Goal: Task Accomplishment & Management: Manage account settings

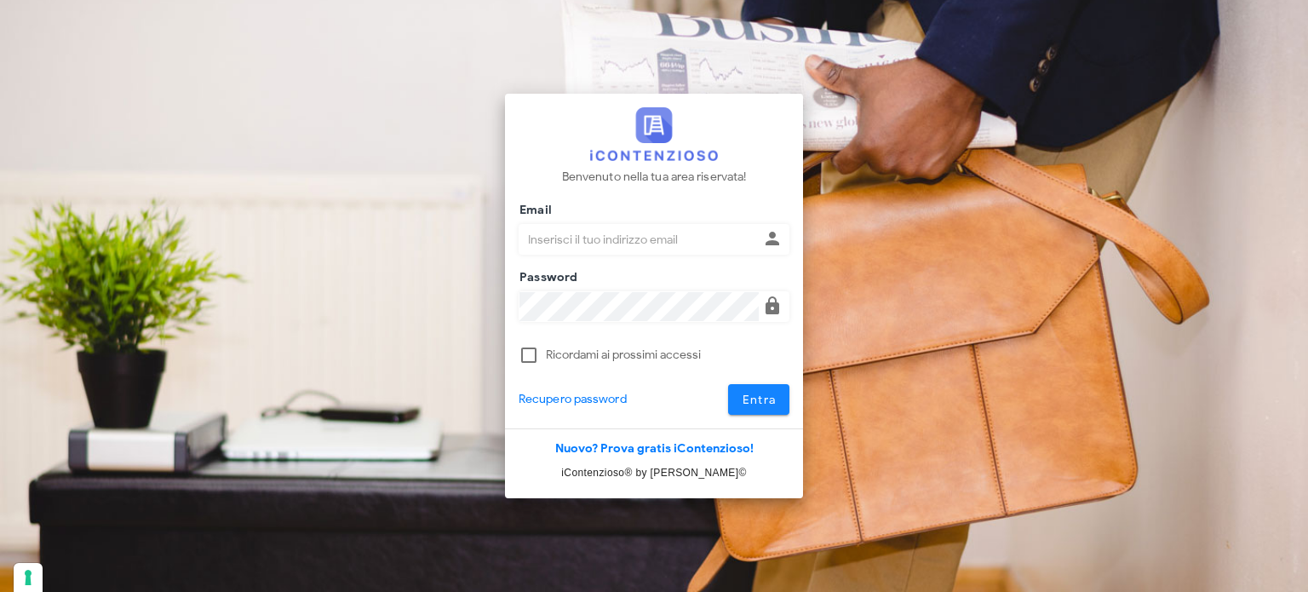
type input "avvocatobrunomaviglia@gmail.com"
click at [774, 399] on span "Entra" at bounding box center [759, 400] width 35 height 14
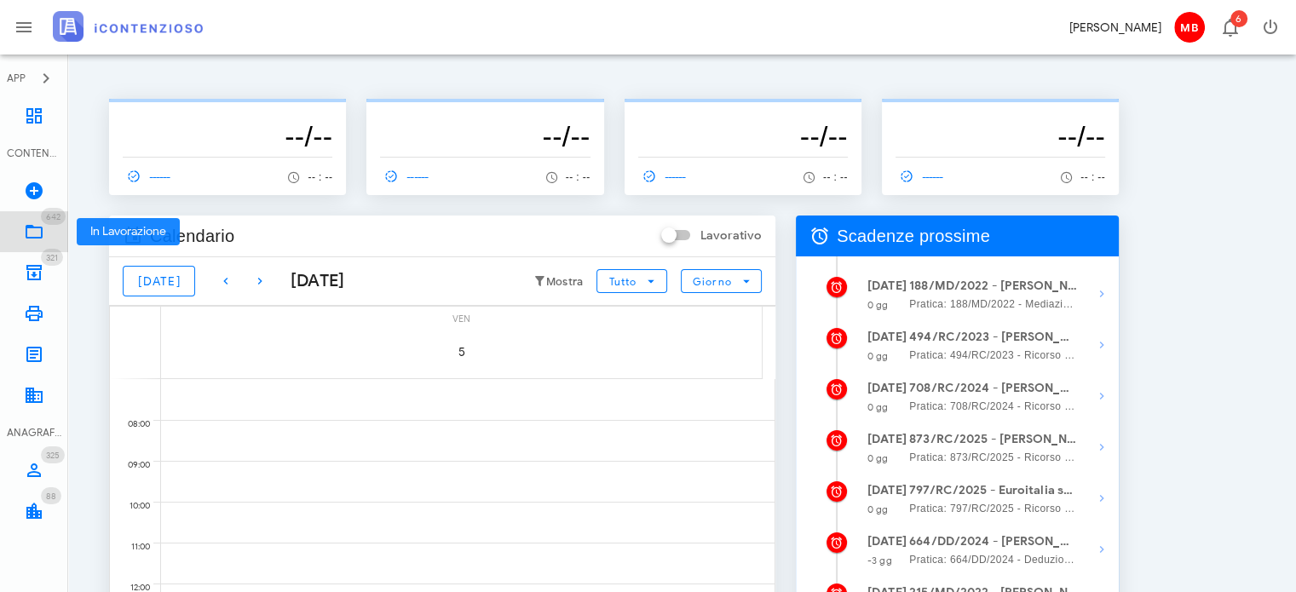
click at [51, 233] on link "642 In Lavorazione 642" at bounding box center [34, 231] width 68 height 41
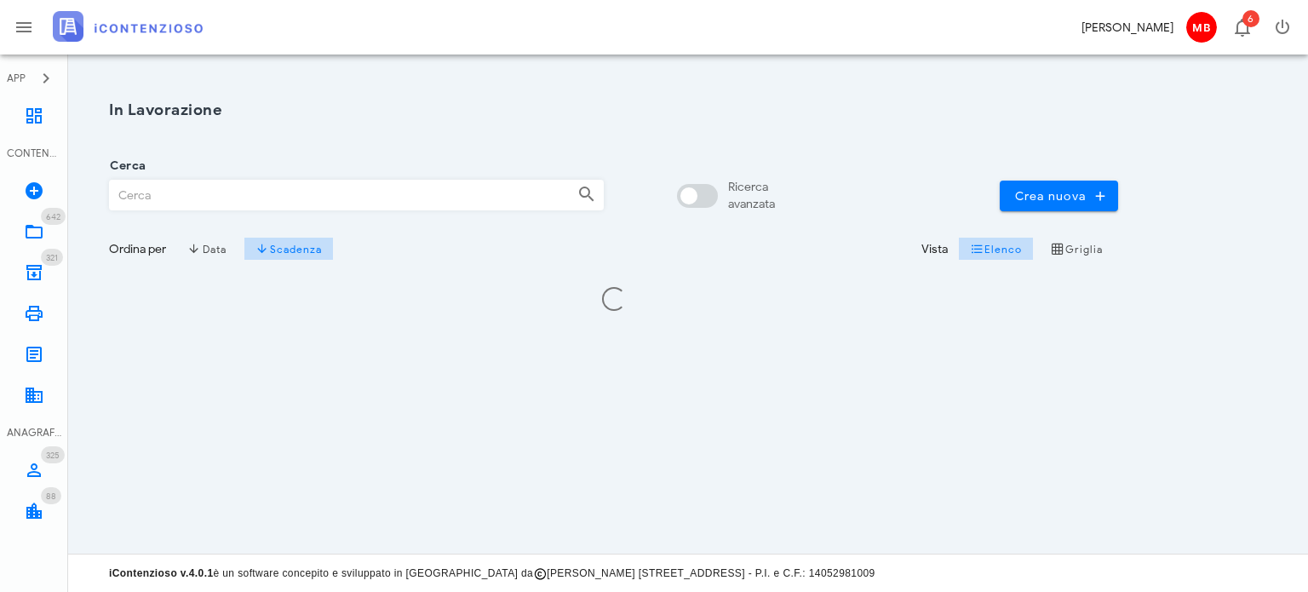
click at [189, 186] on input "Cerca" at bounding box center [337, 195] width 454 height 29
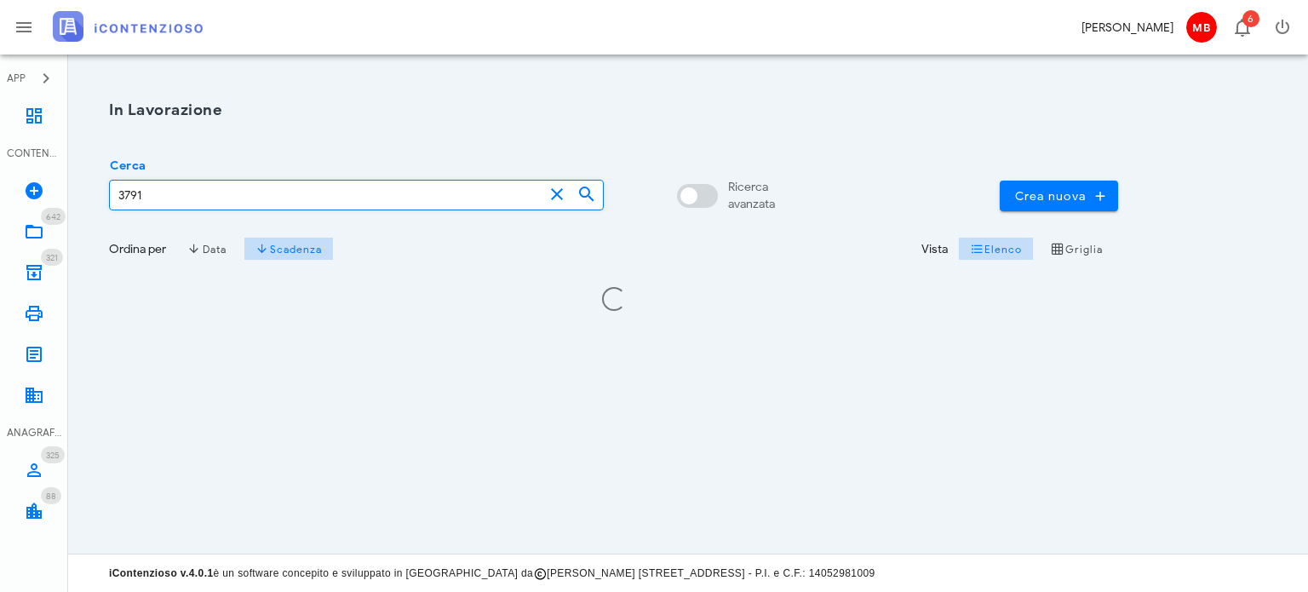
type input "3791"
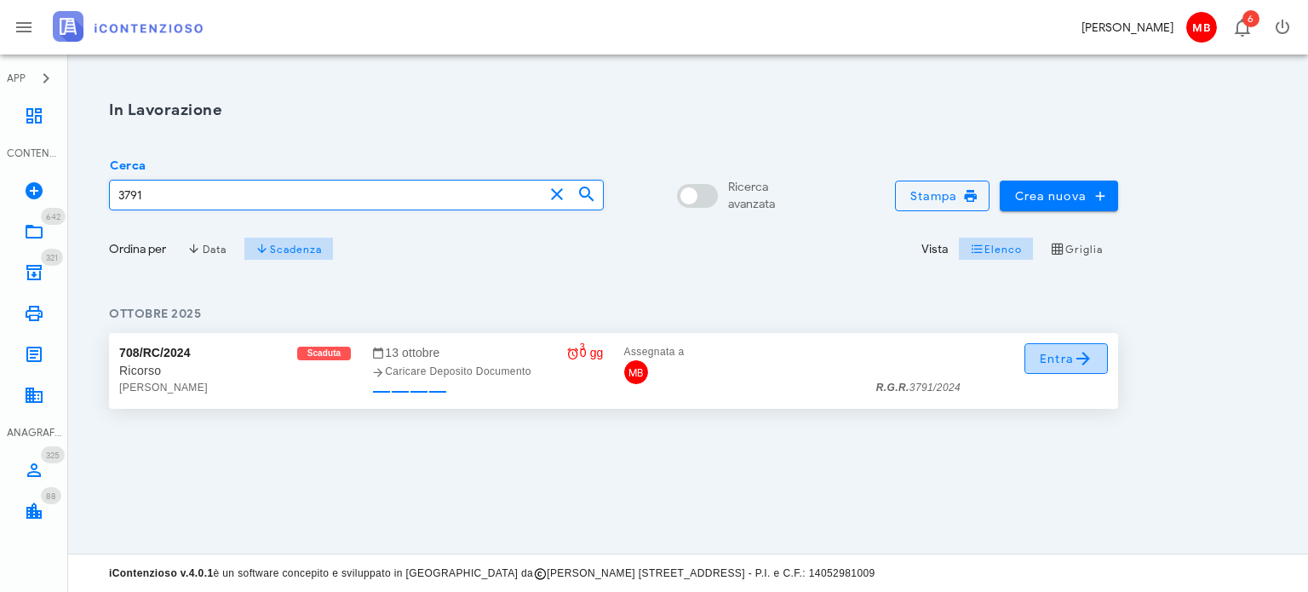
click at [1049, 367] on span "Entra" at bounding box center [1066, 358] width 55 height 20
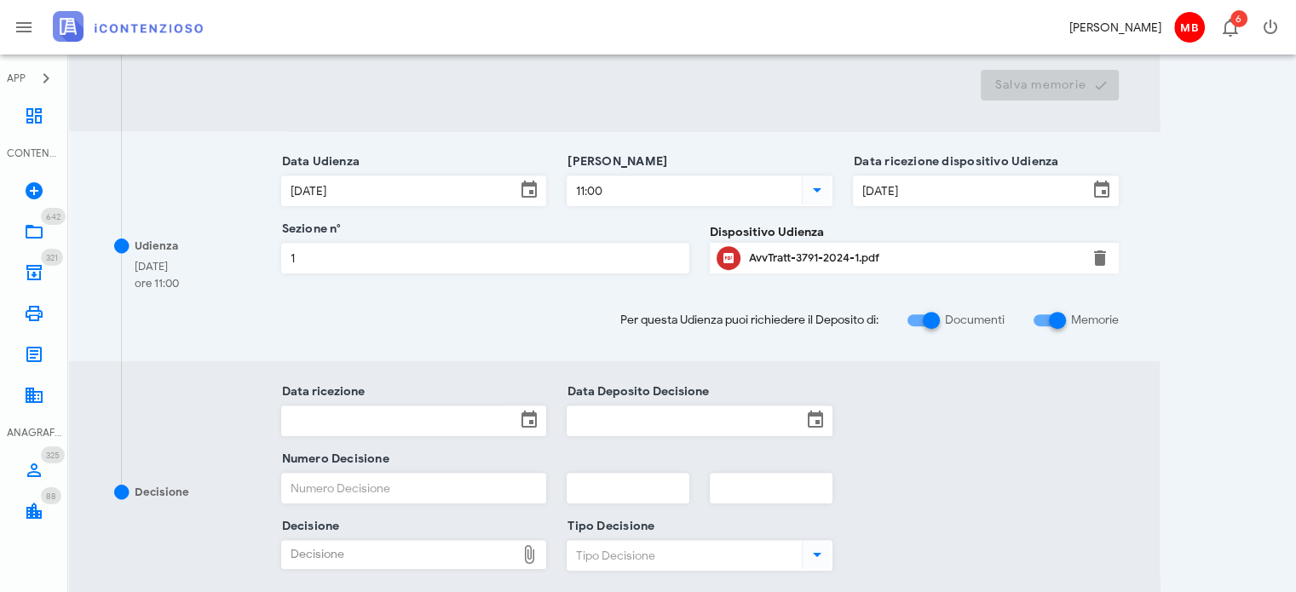
scroll to position [767, 0]
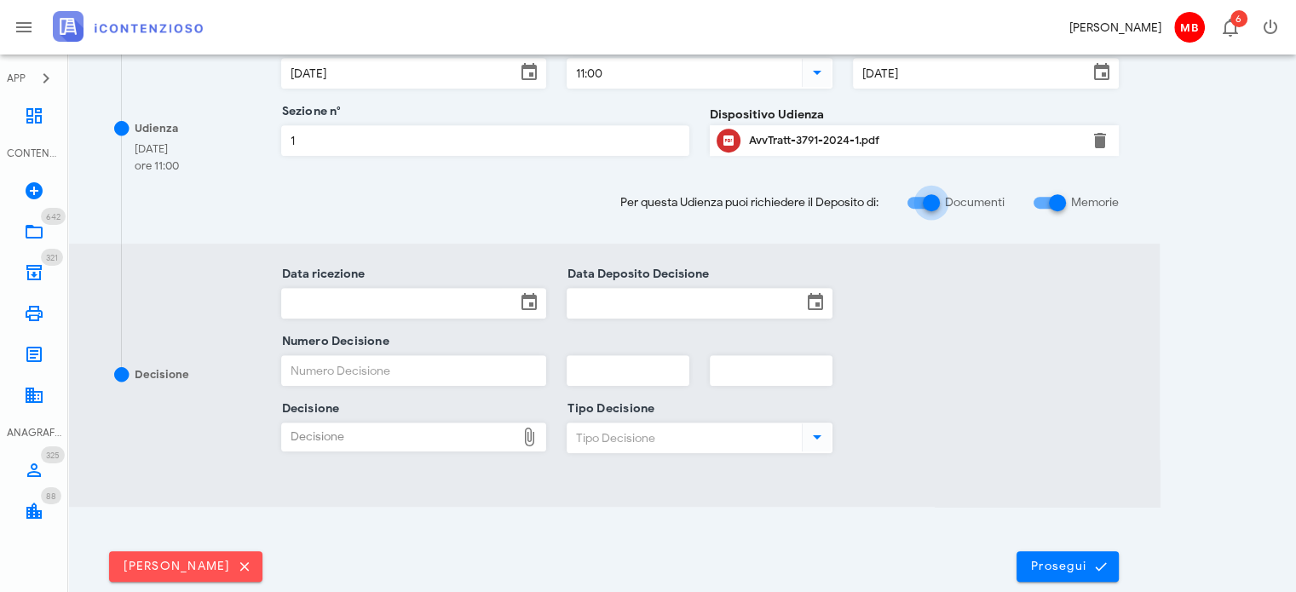
click at [933, 201] on div at bounding box center [931, 202] width 29 height 29
checkbox input "false"
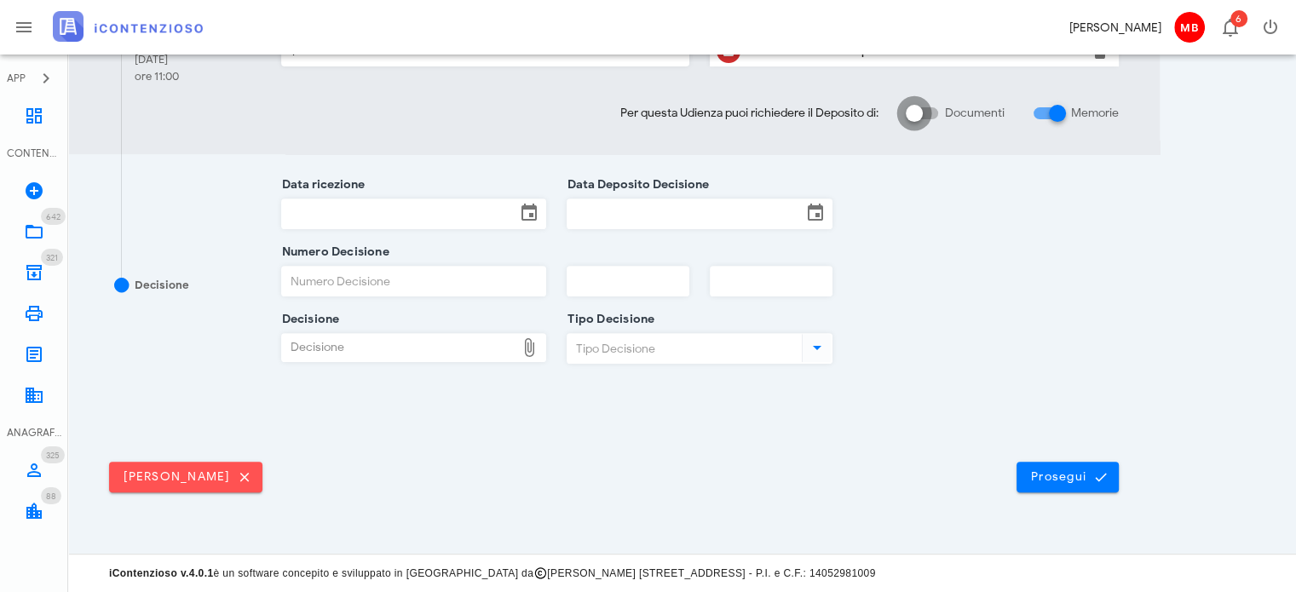
scroll to position [627, 0]
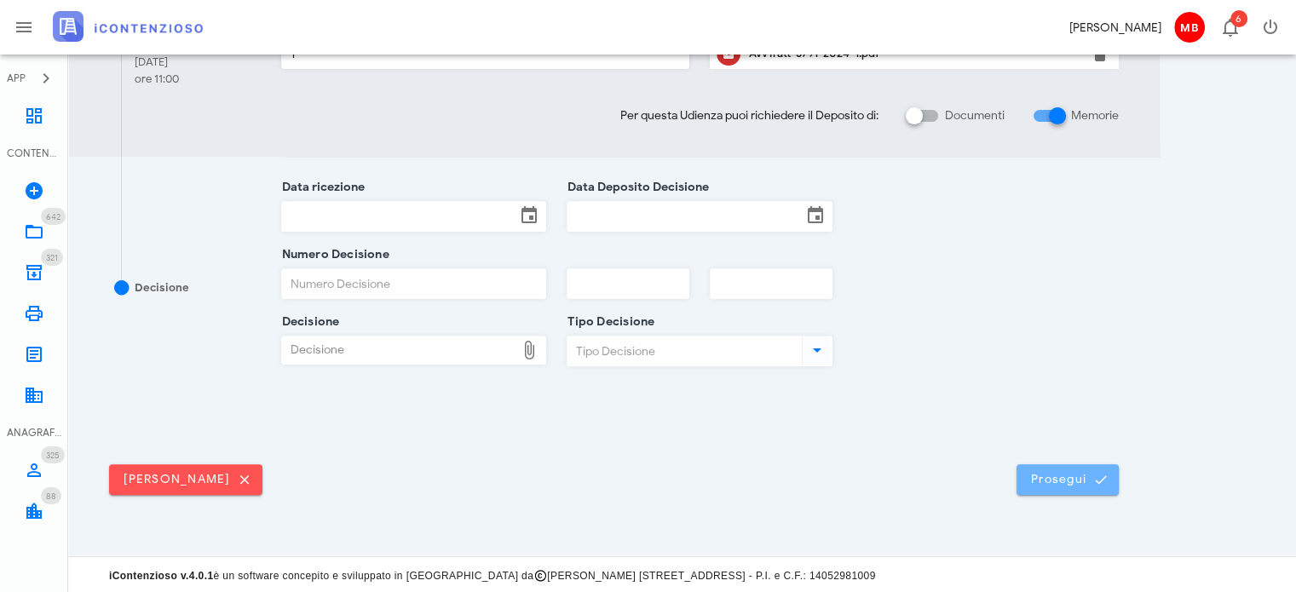
click at [1077, 472] on span "Prosegui" at bounding box center [1067, 479] width 75 height 15
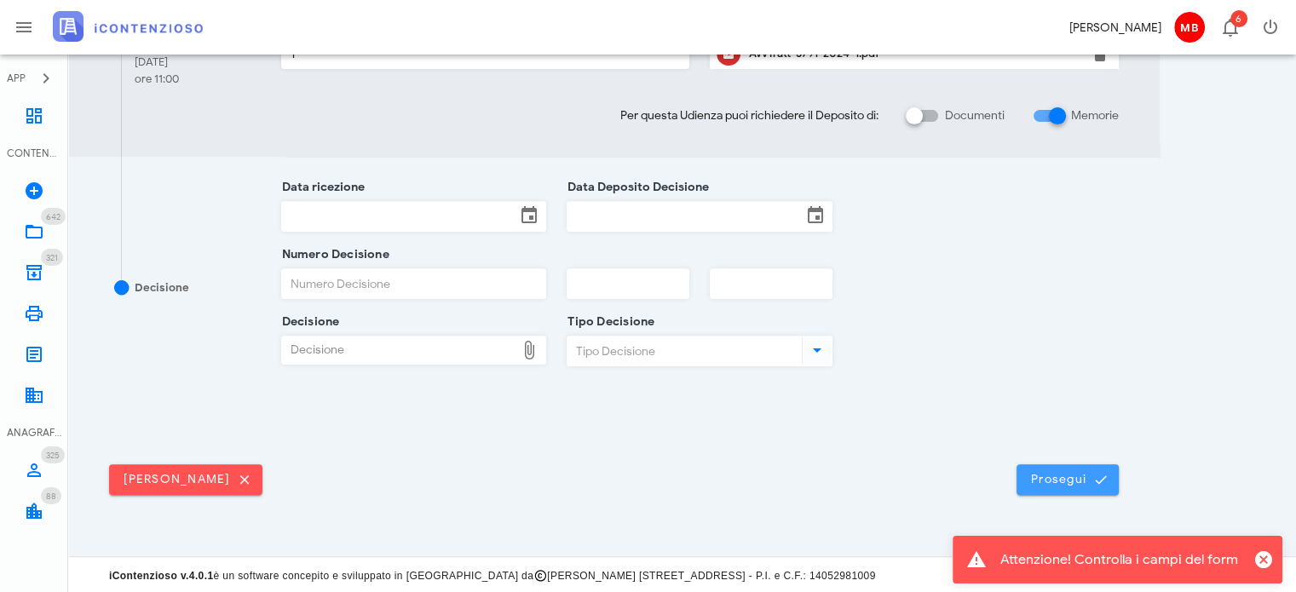
click at [1041, 480] on span "Prosegui" at bounding box center [1067, 479] width 75 height 15
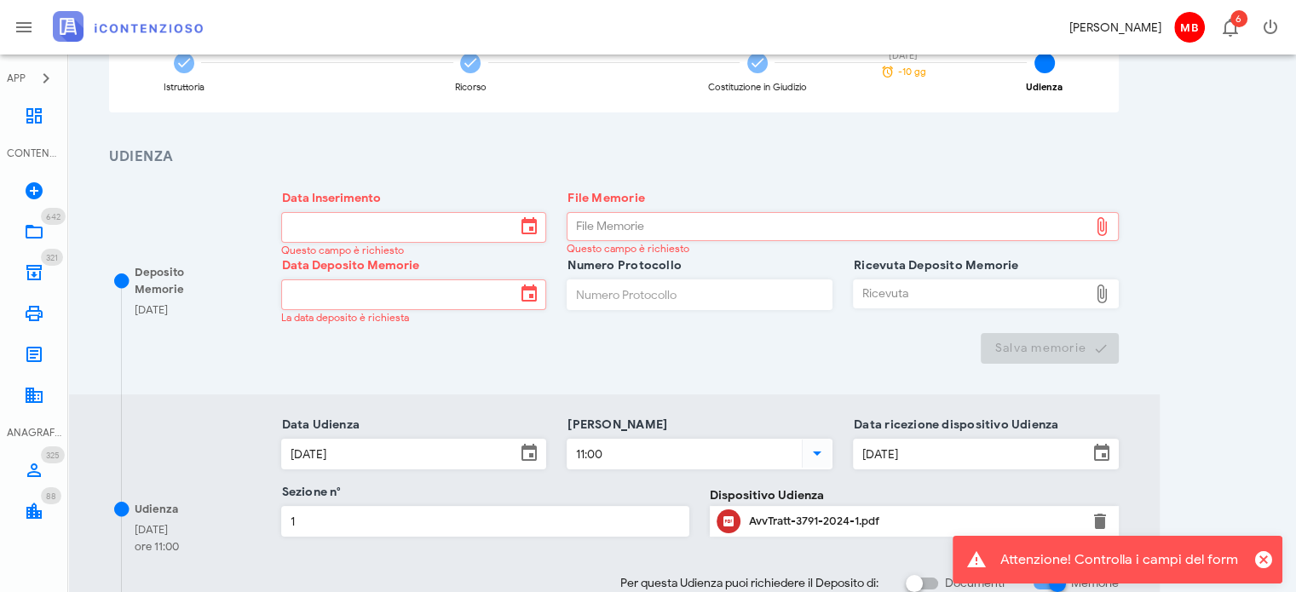
scroll to position [170, 0]
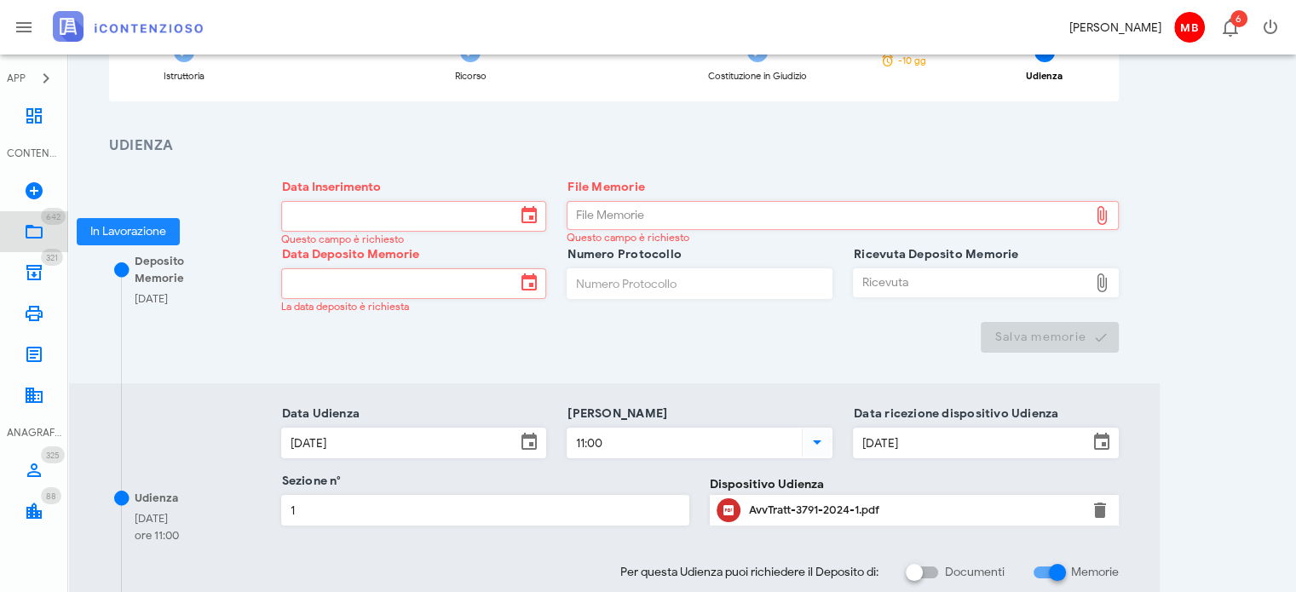
click at [37, 224] on icon at bounding box center [34, 231] width 20 height 20
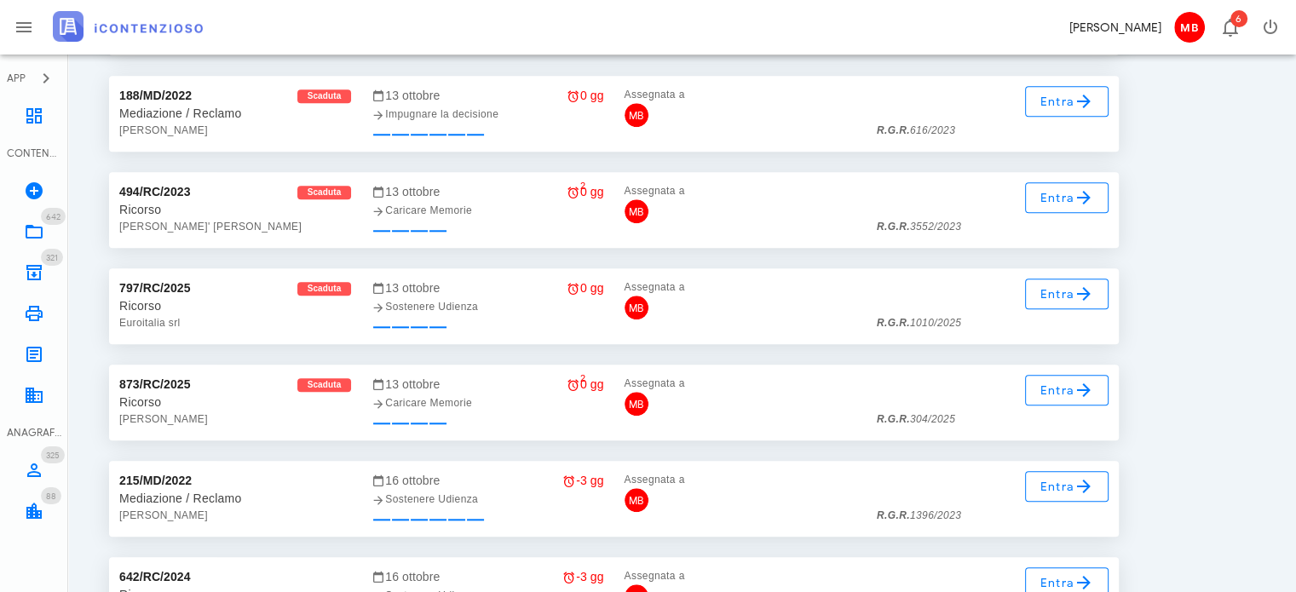
scroll to position [21099, 0]
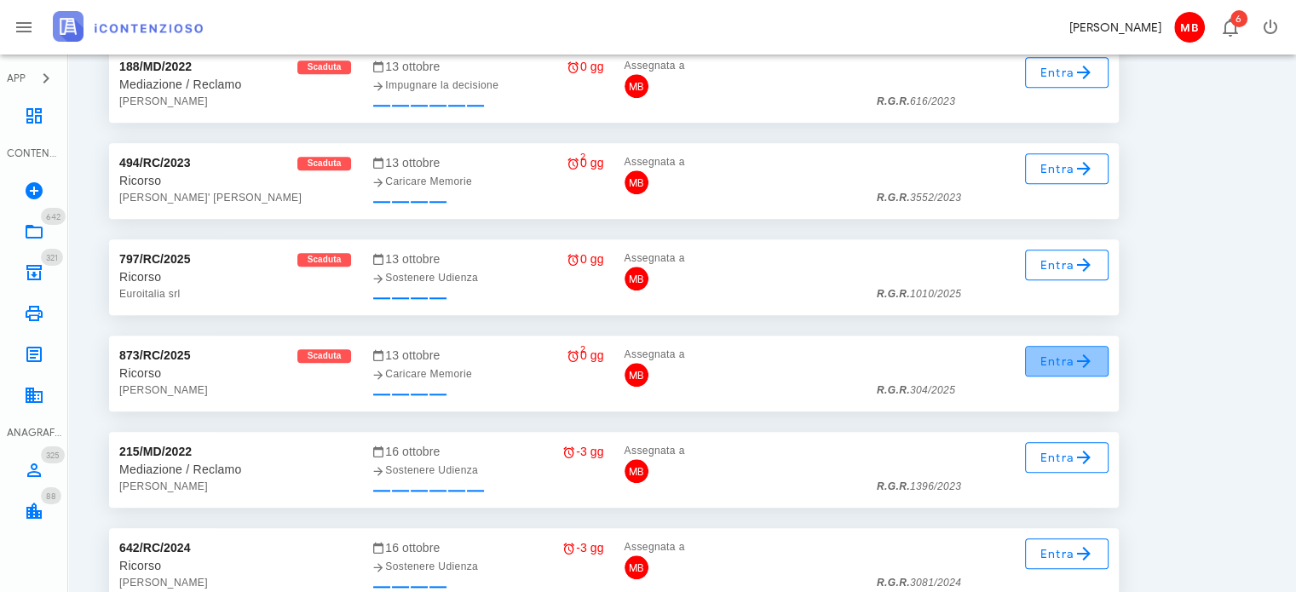
click at [1042, 363] on span "Entra" at bounding box center [1066, 361] width 55 height 20
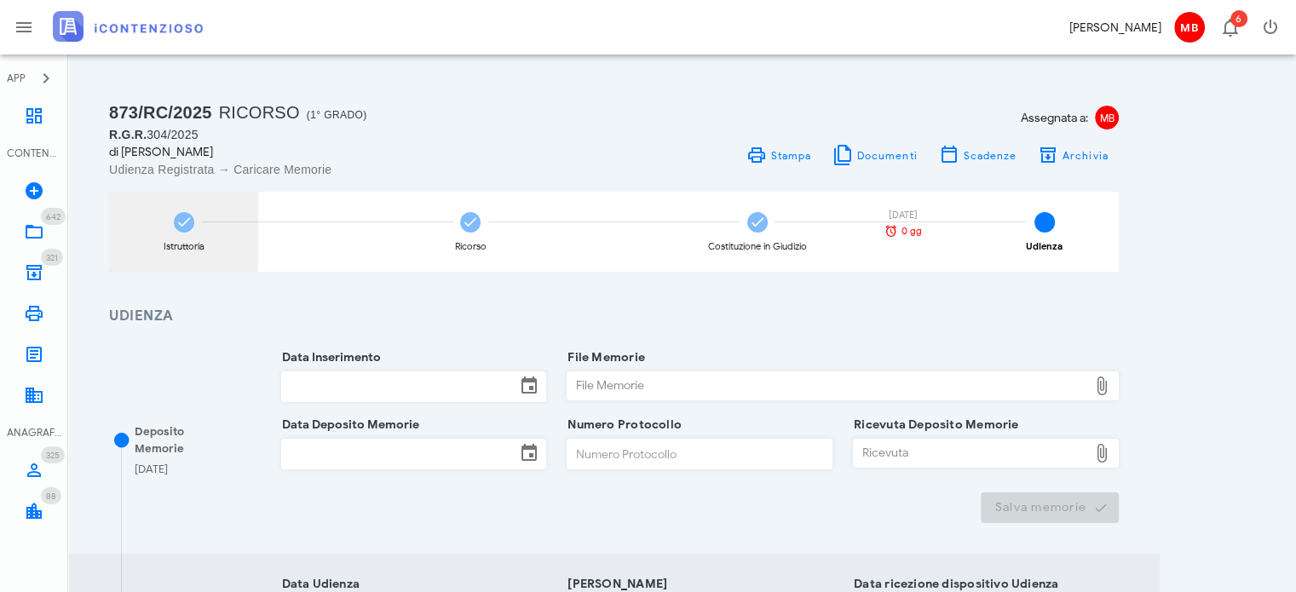
click at [187, 233] on div "Istruttoria" at bounding box center [183, 232] width 149 height 80
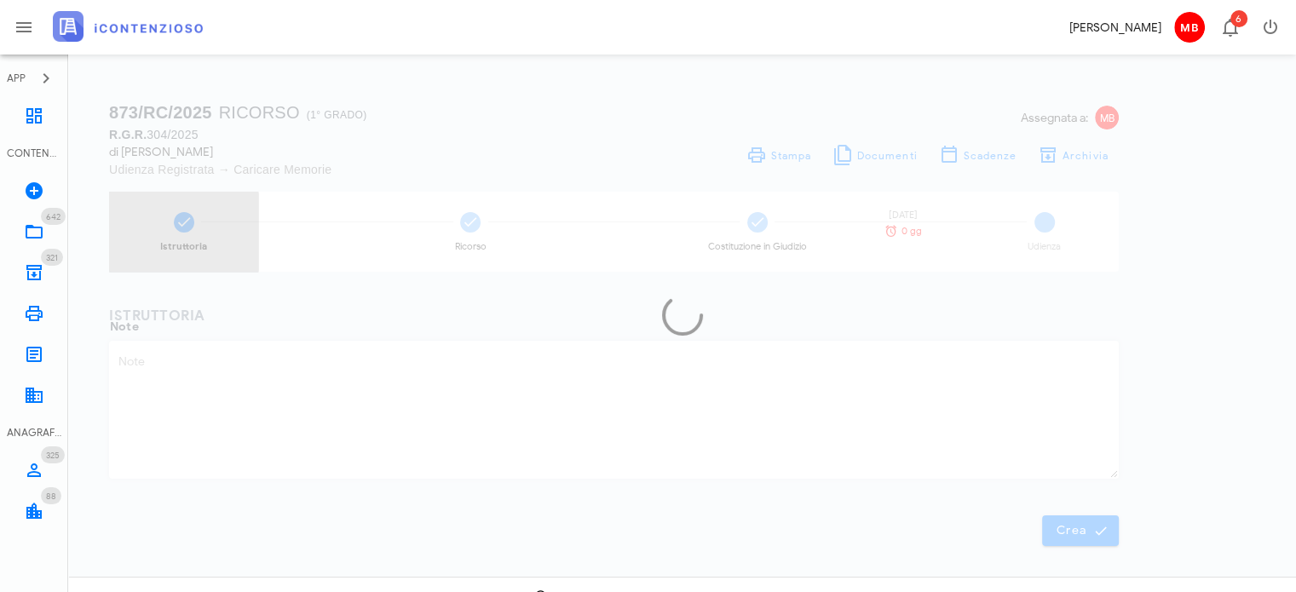
type textarea "Intimazione 00320259000929276000 not. [DATE]"
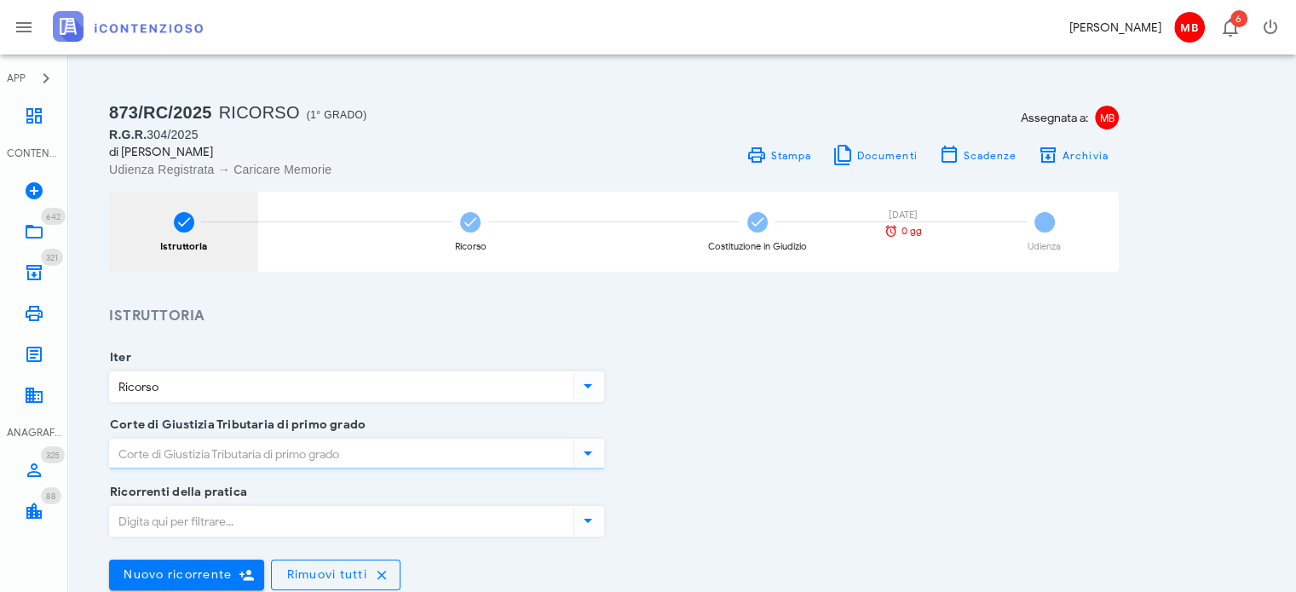
type input "[GEOGRAPHIC_DATA]"
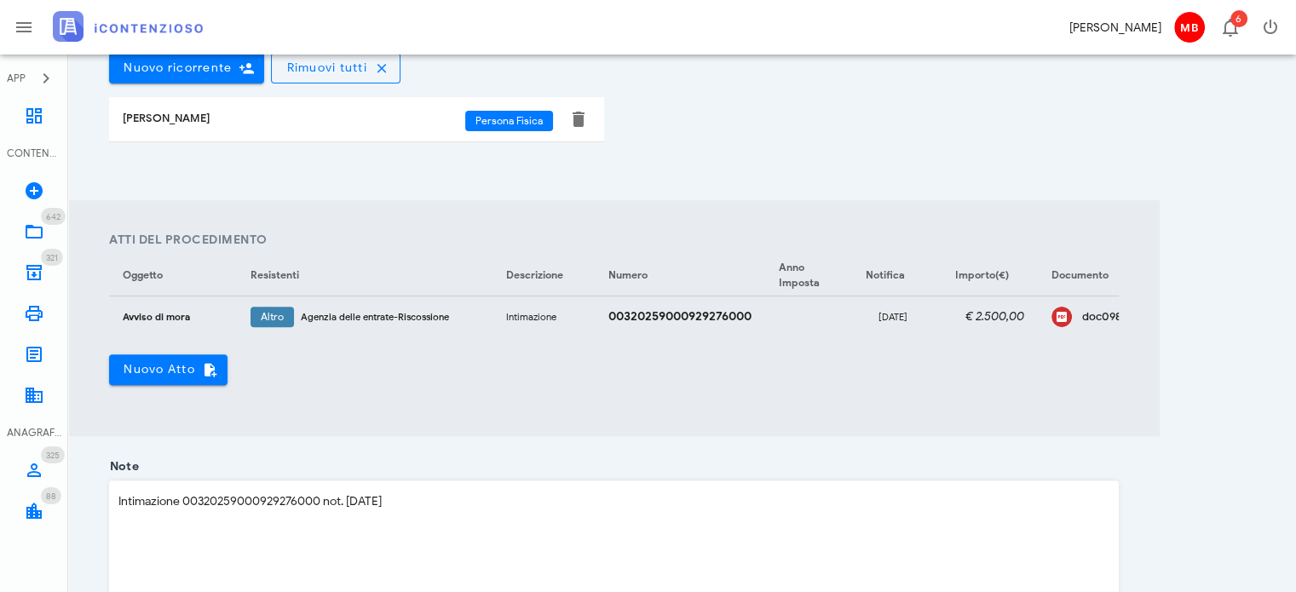
scroll to position [511, 0]
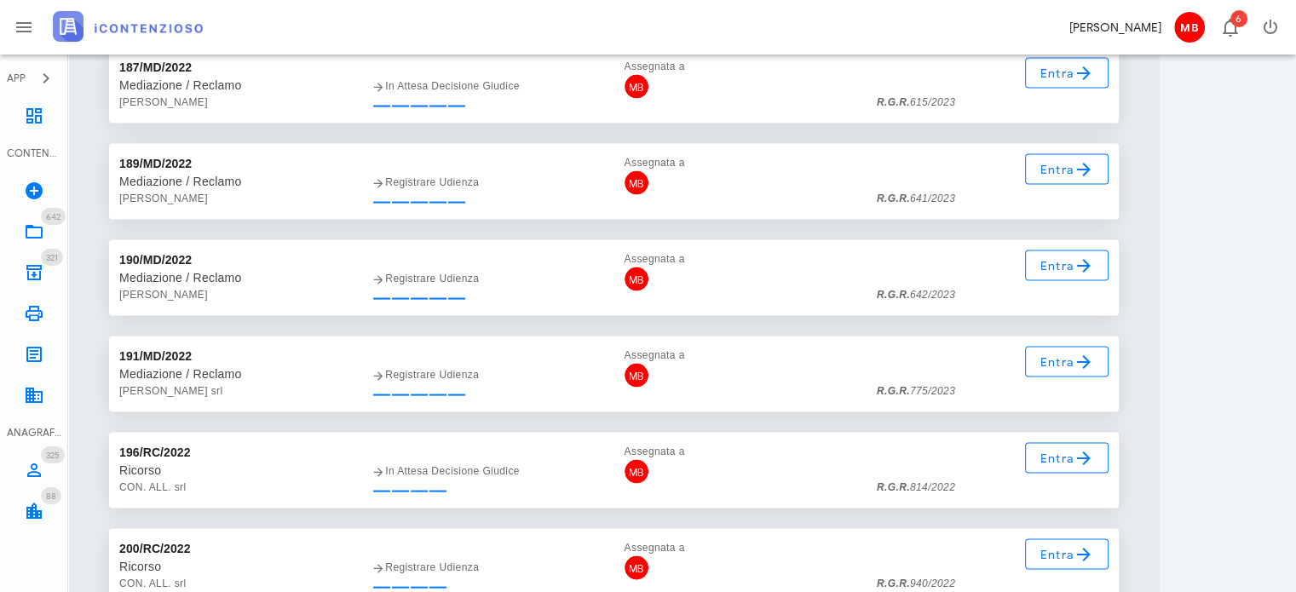
scroll to position [35934, 0]
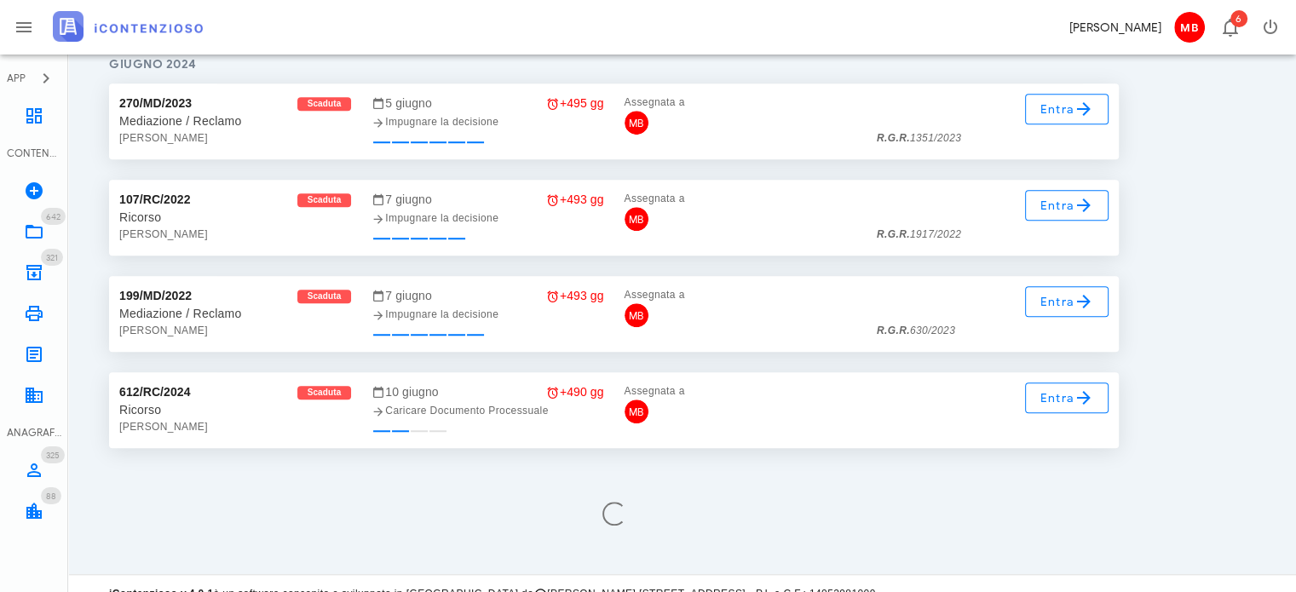
scroll to position [7775, 0]
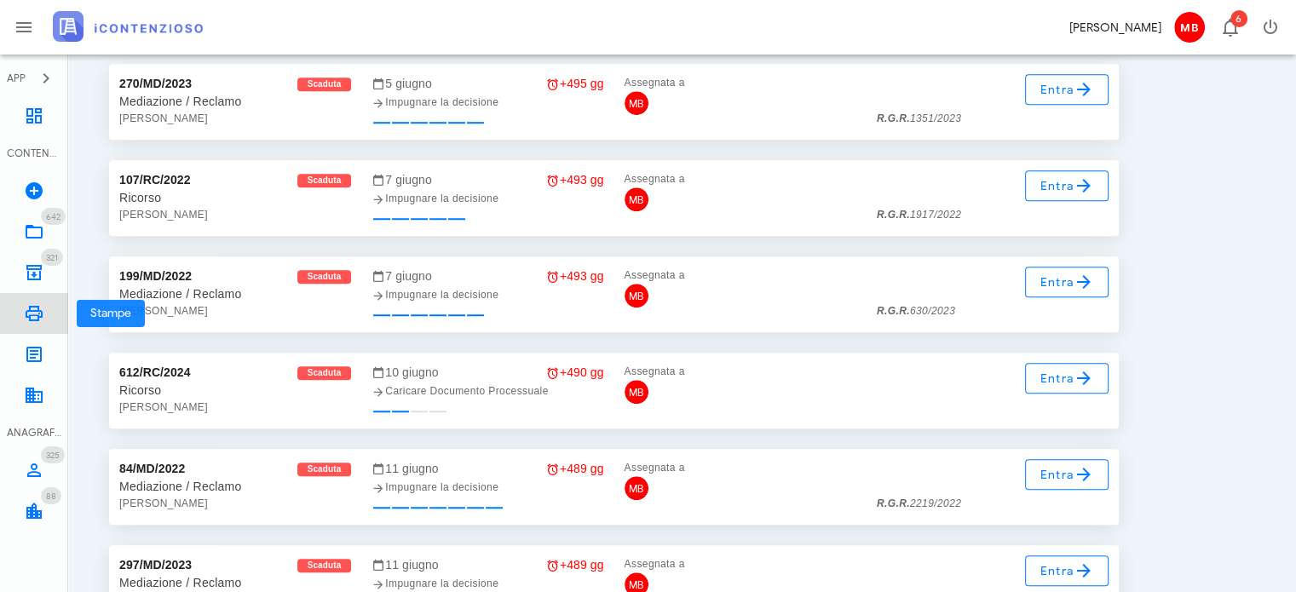
click at [35, 313] on icon at bounding box center [34, 313] width 20 height 20
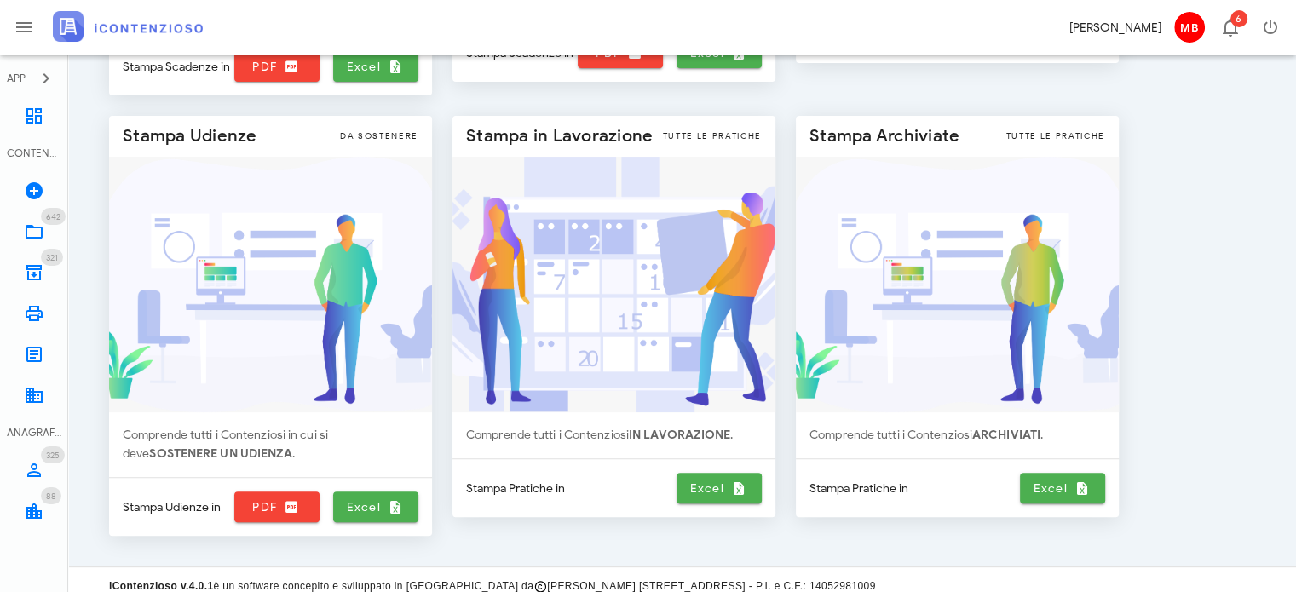
scroll to position [496, 0]
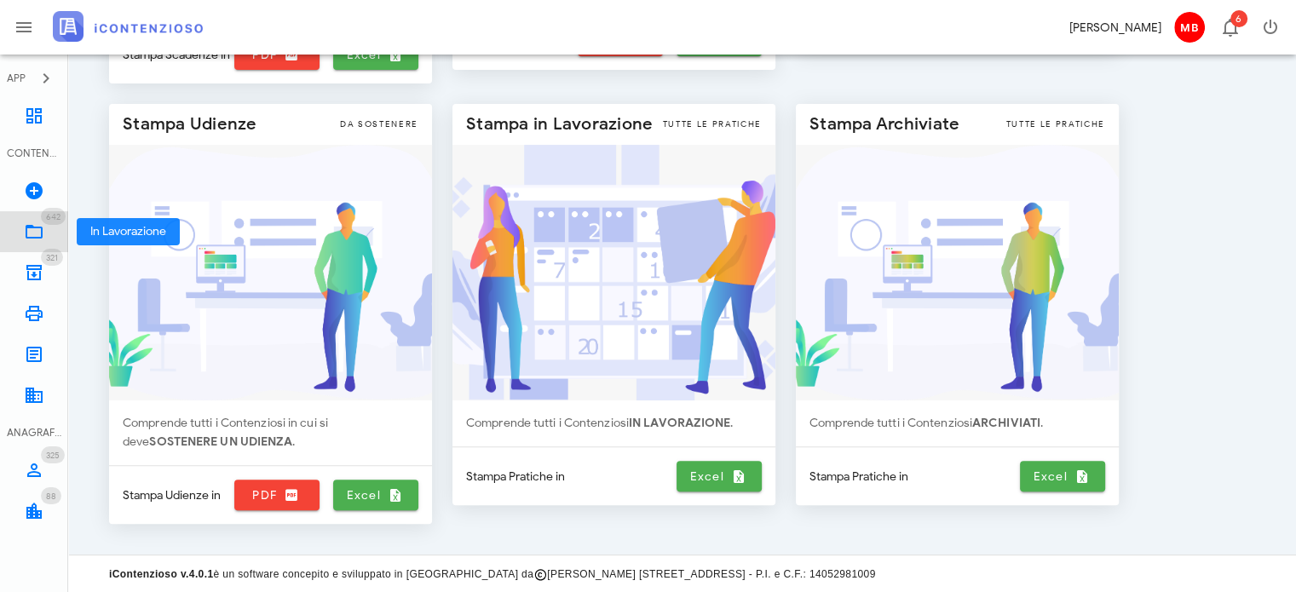
click at [54, 223] on span "642" at bounding box center [53, 216] width 25 height 17
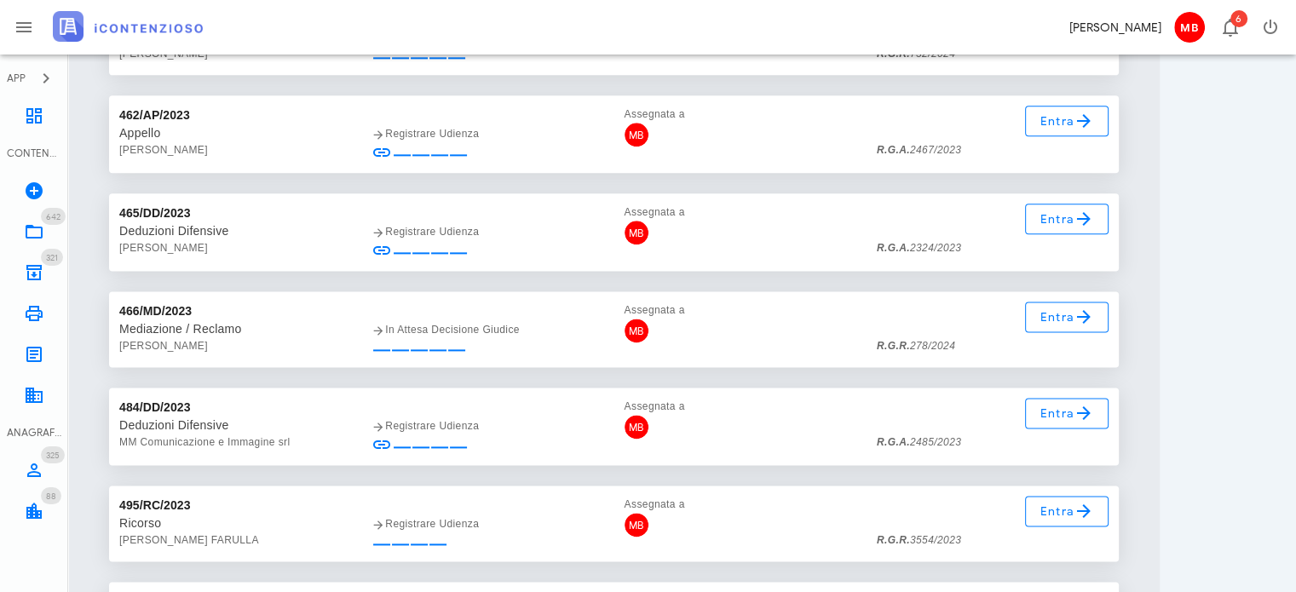
scroll to position [41114, 0]
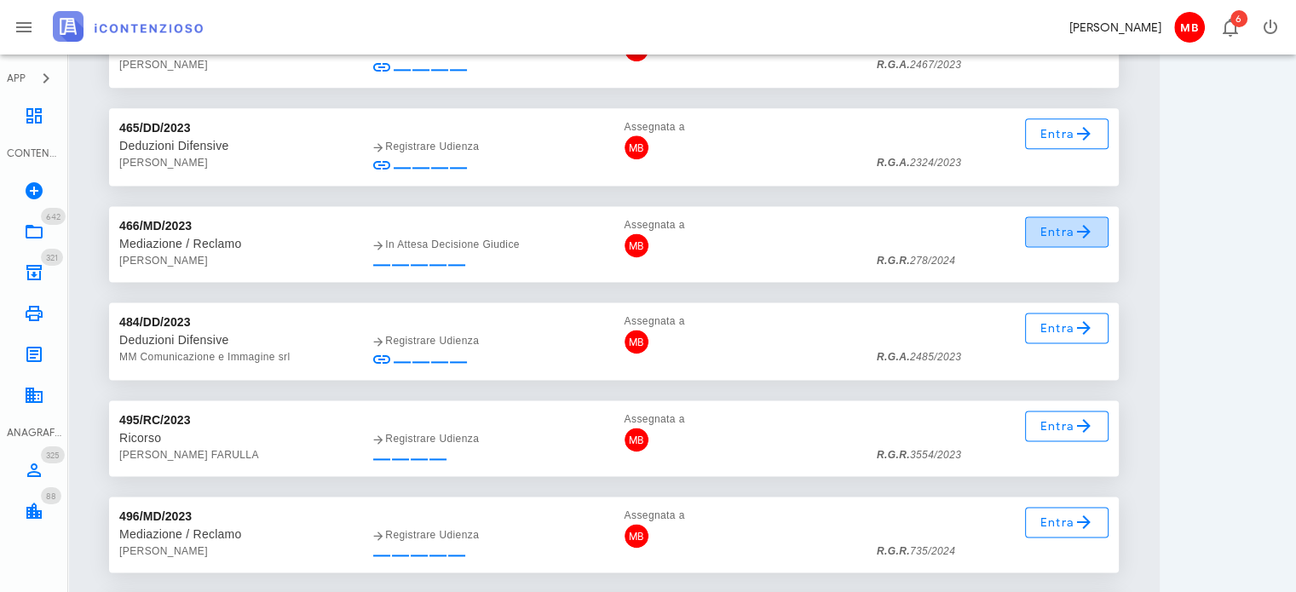
click at [1038, 237] on link "Entra" at bounding box center [1067, 231] width 84 height 31
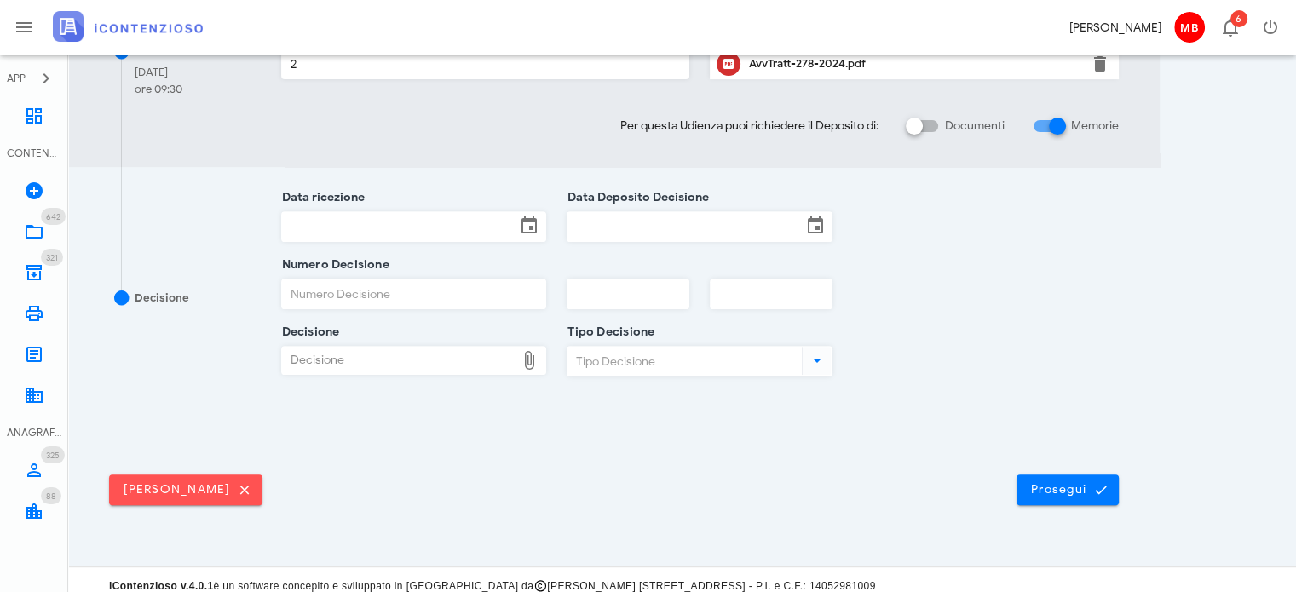
scroll to position [627, 0]
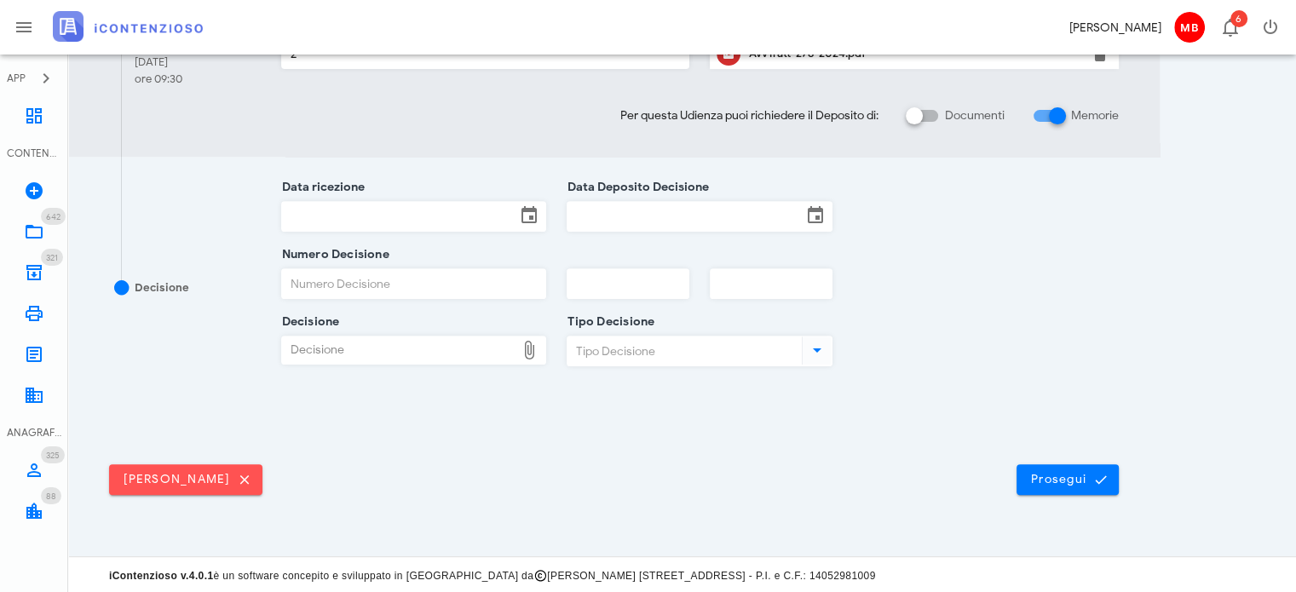
click at [368, 261] on div "Numero Decisione" at bounding box center [414, 288] width 266 height 67
click at [365, 278] on input "Numero Decisione" at bounding box center [414, 283] width 264 height 29
type input "1925"
click at [618, 294] on input "text" at bounding box center [627, 283] width 121 height 29
type input "2025"
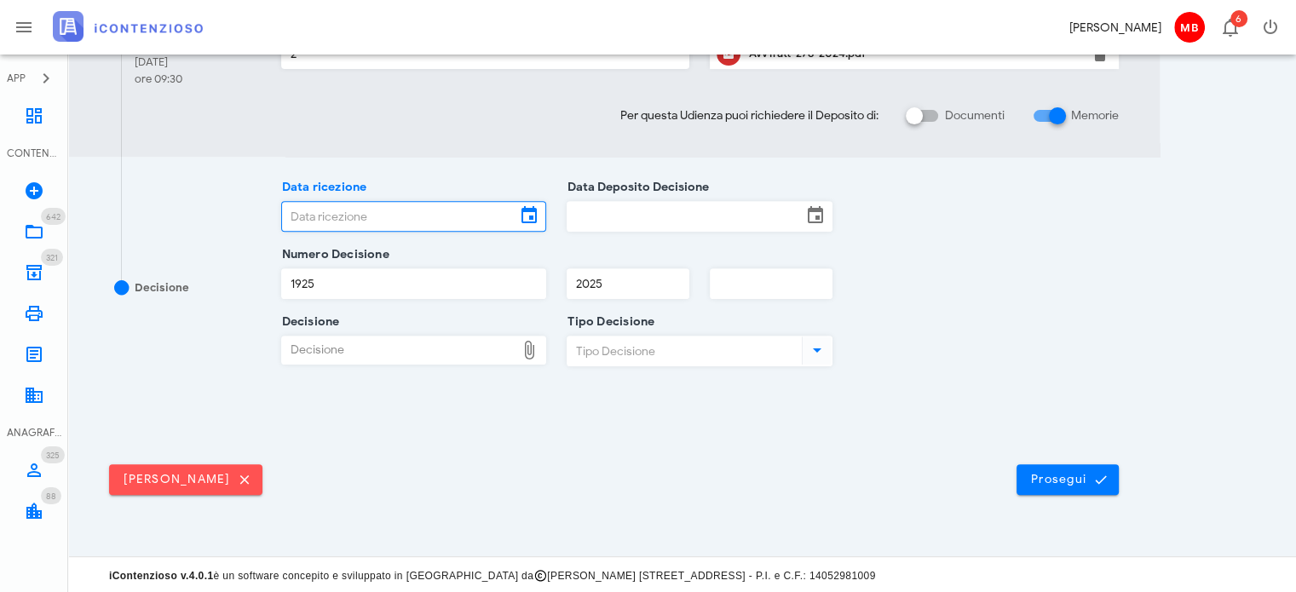
click at [428, 208] on input "Data ricezione" at bounding box center [399, 216] width 234 height 29
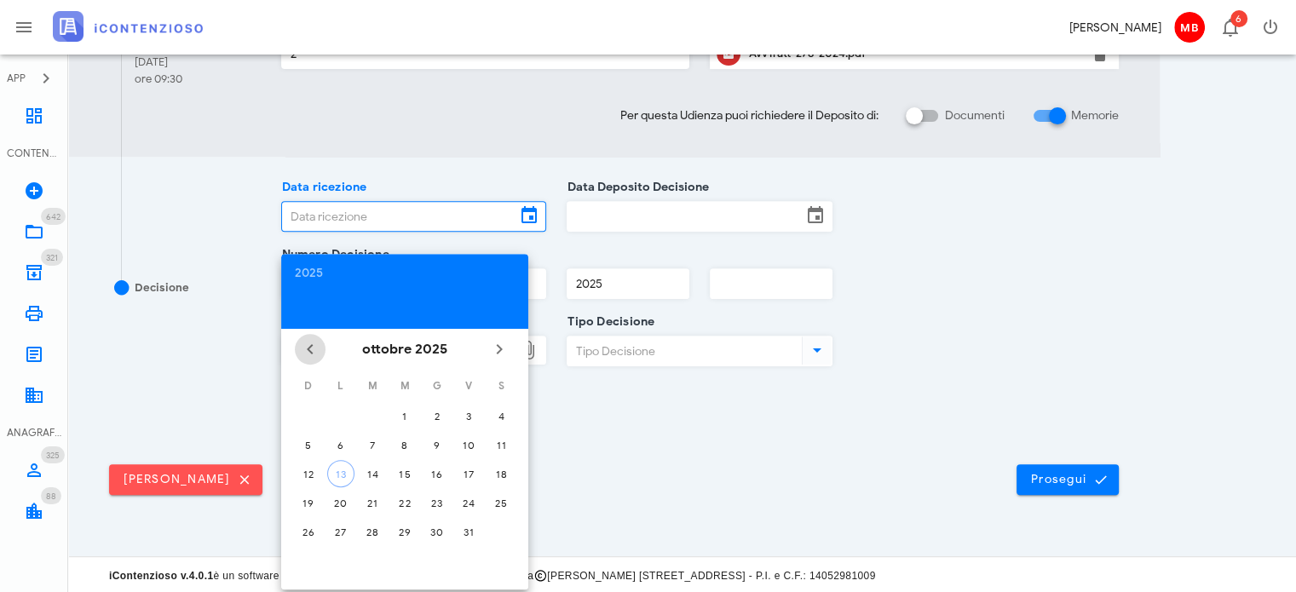
click at [307, 347] on icon "Il mese scorso" at bounding box center [310, 349] width 20 height 20
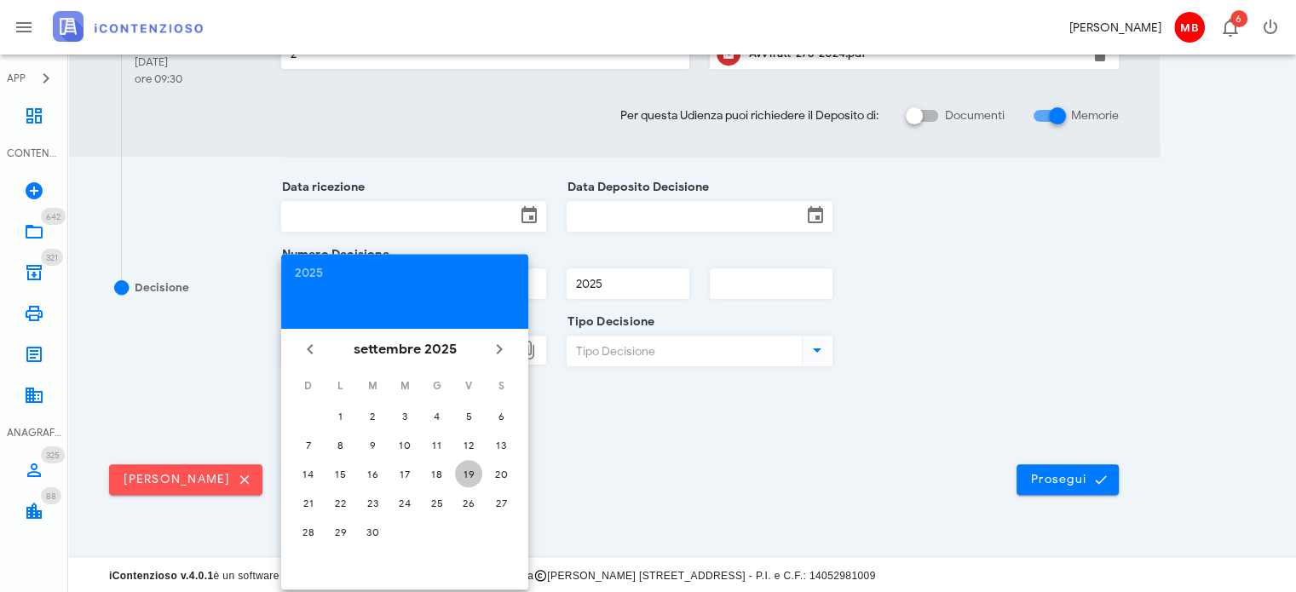
click at [465, 476] on div "19" at bounding box center [468, 474] width 27 height 13
type input "19/09/2025"
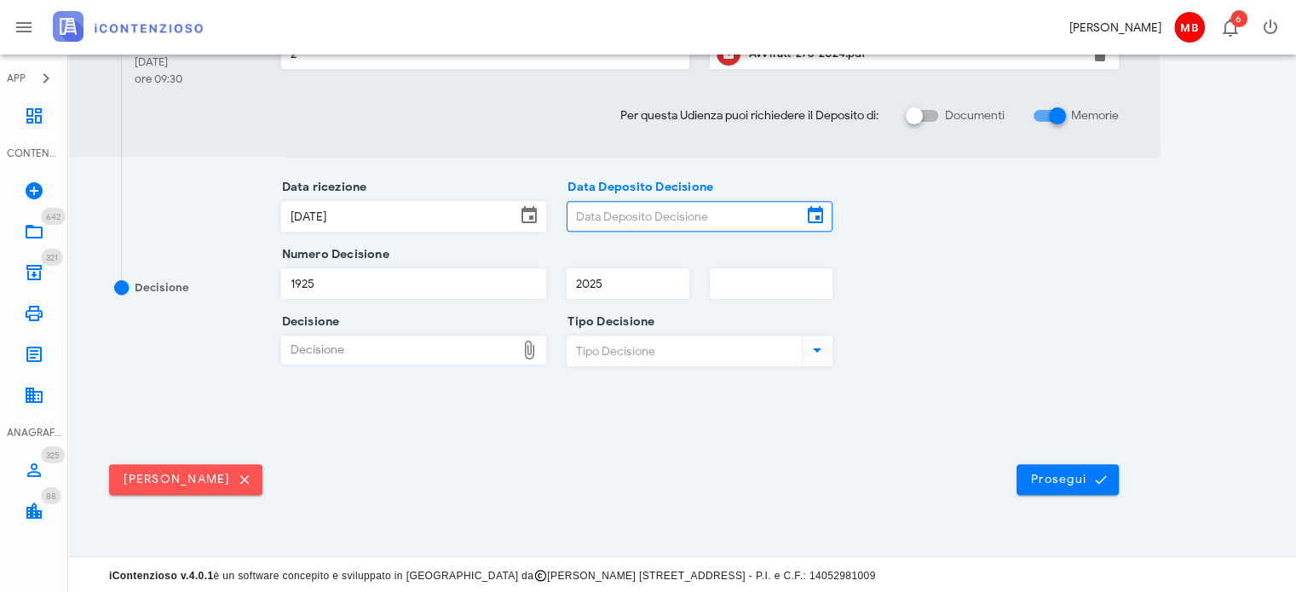
click at [590, 212] on input "Data Deposito Decisione" at bounding box center [684, 216] width 234 height 29
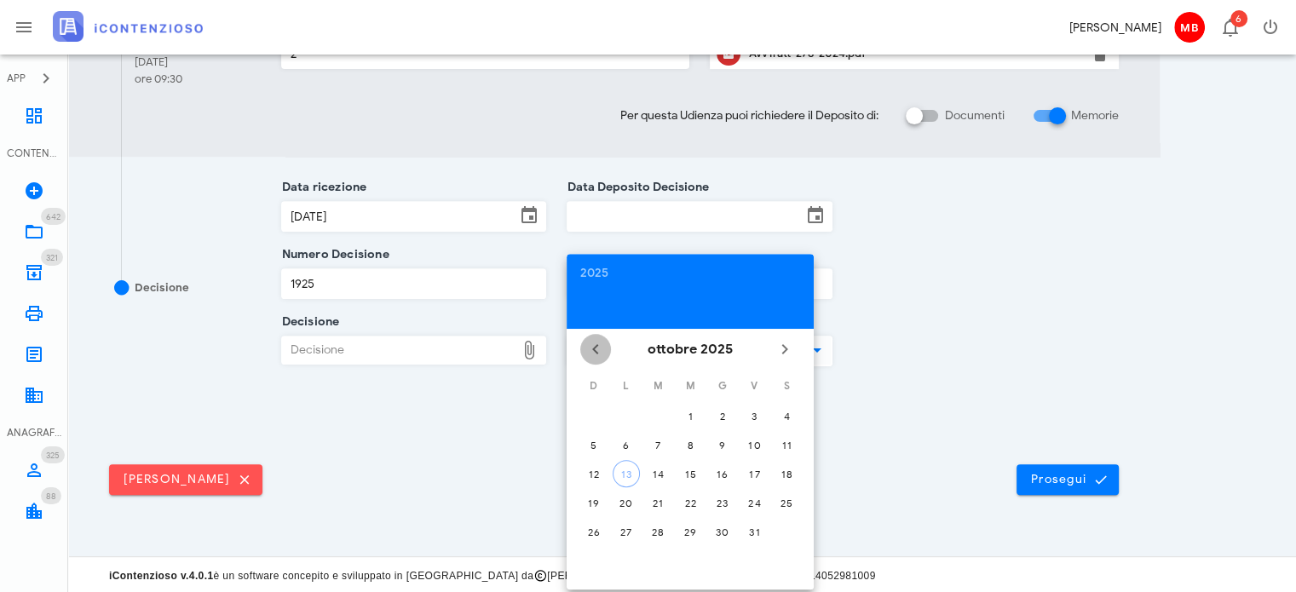
click at [601, 354] on icon "Il mese scorso" at bounding box center [595, 349] width 20 height 20
click at [751, 470] on div "19" at bounding box center [753, 474] width 27 height 13
type input "19/09/2025"
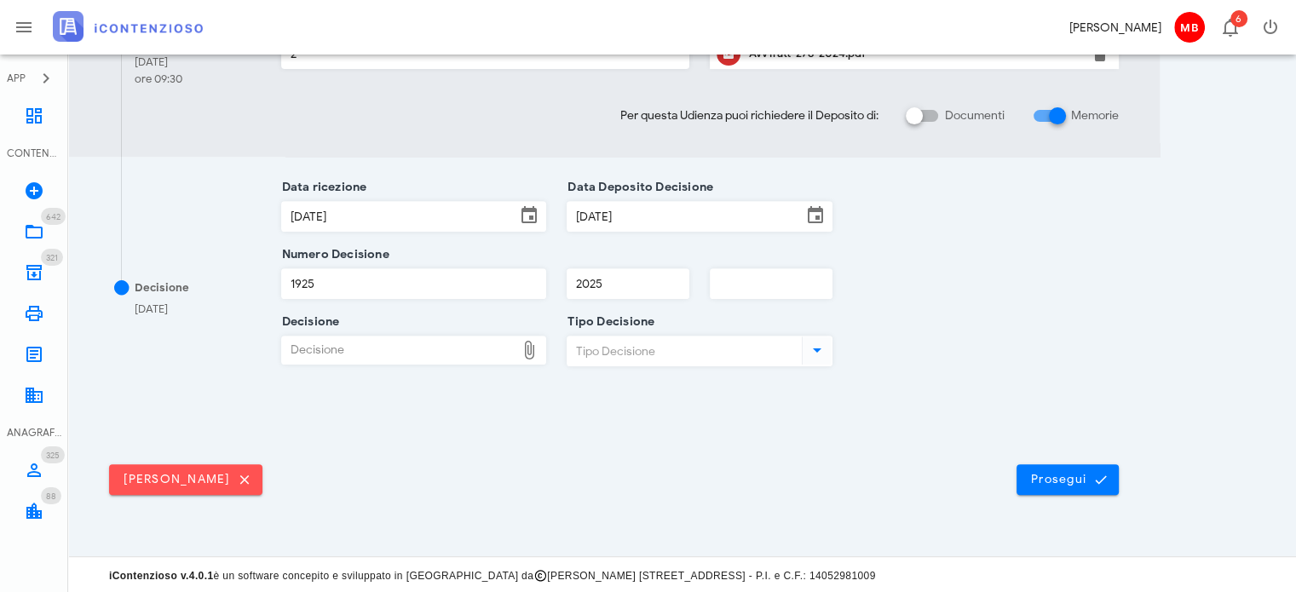
click at [433, 353] on div "Decisione" at bounding box center [399, 349] width 234 height 27
type input "C:\fakepath\--Sentenza_RG_000278_2024_UD_01072025.pdf"
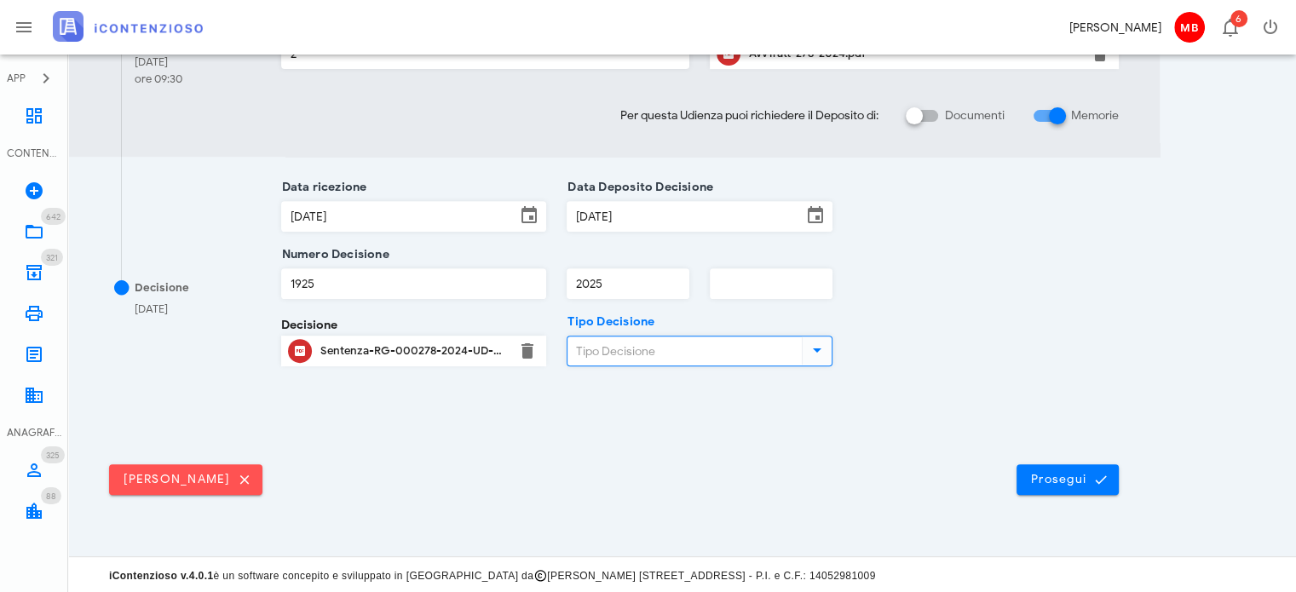
click at [626, 360] on input "Tipo Decisione" at bounding box center [682, 350] width 231 height 29
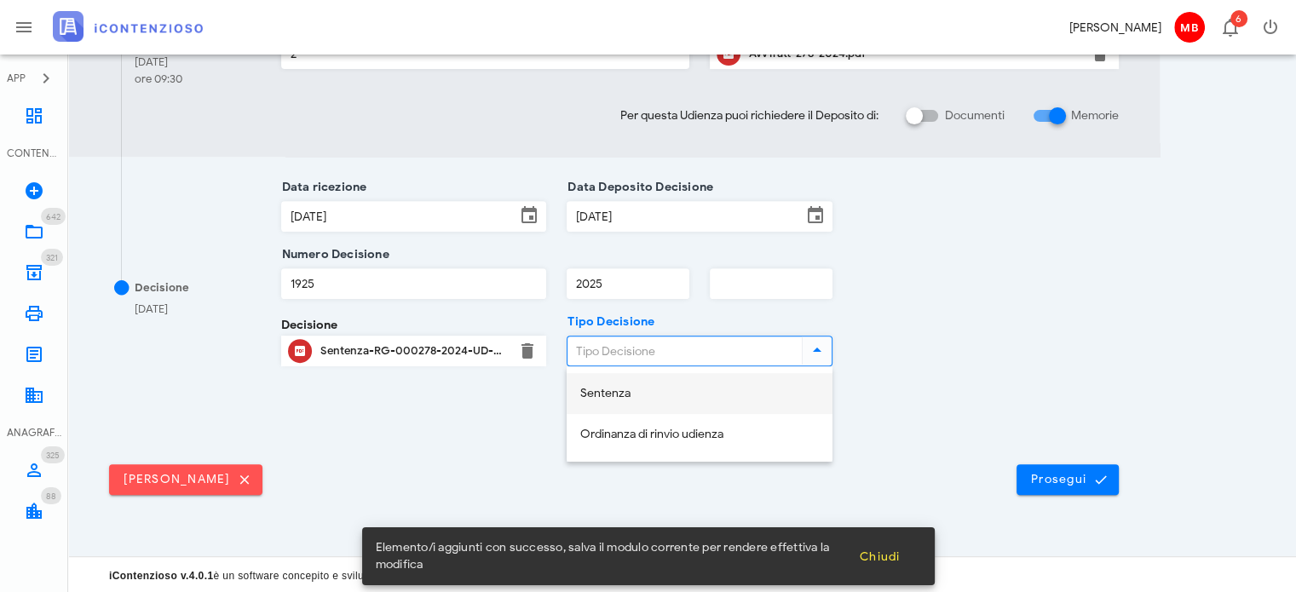
click at [637, 392] on div "Sentenza" at bounding box center [699, 394] width 238 height 14
type input "Sentenza"
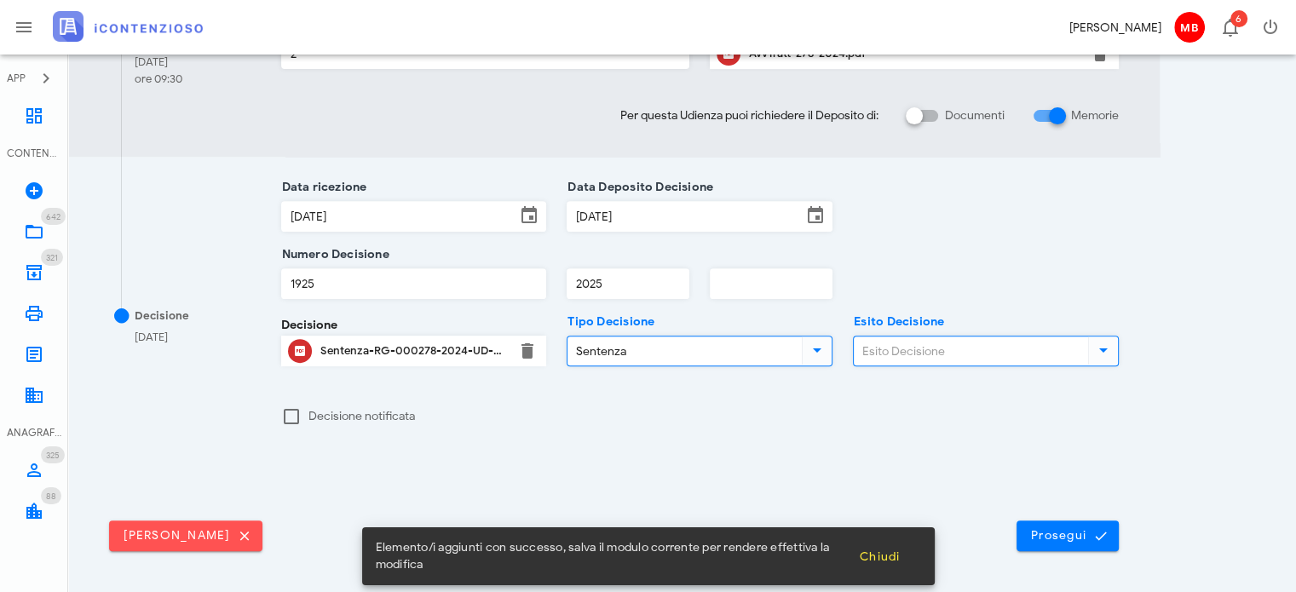
click at [907, 336] on input "Esito Decisione" at bounding box center [968, 350] width 231 height 29
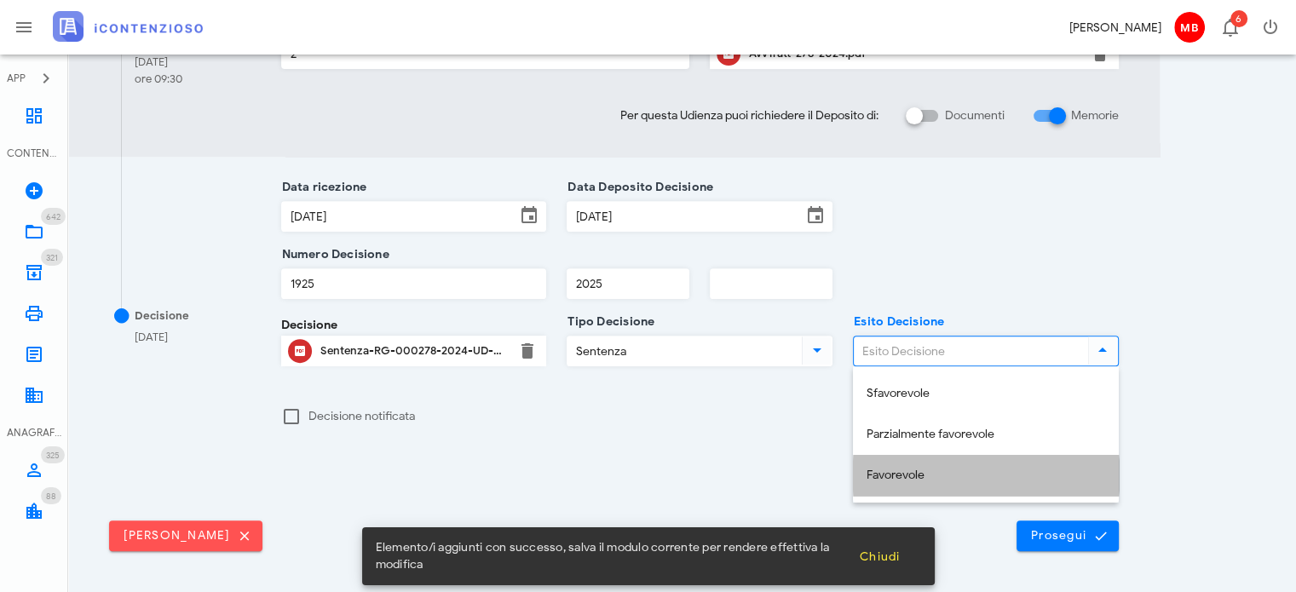
click at [926, 463] on div "Favorevole" at bounding box center [985, 475] width 238 height 35
type input "Favorevole"
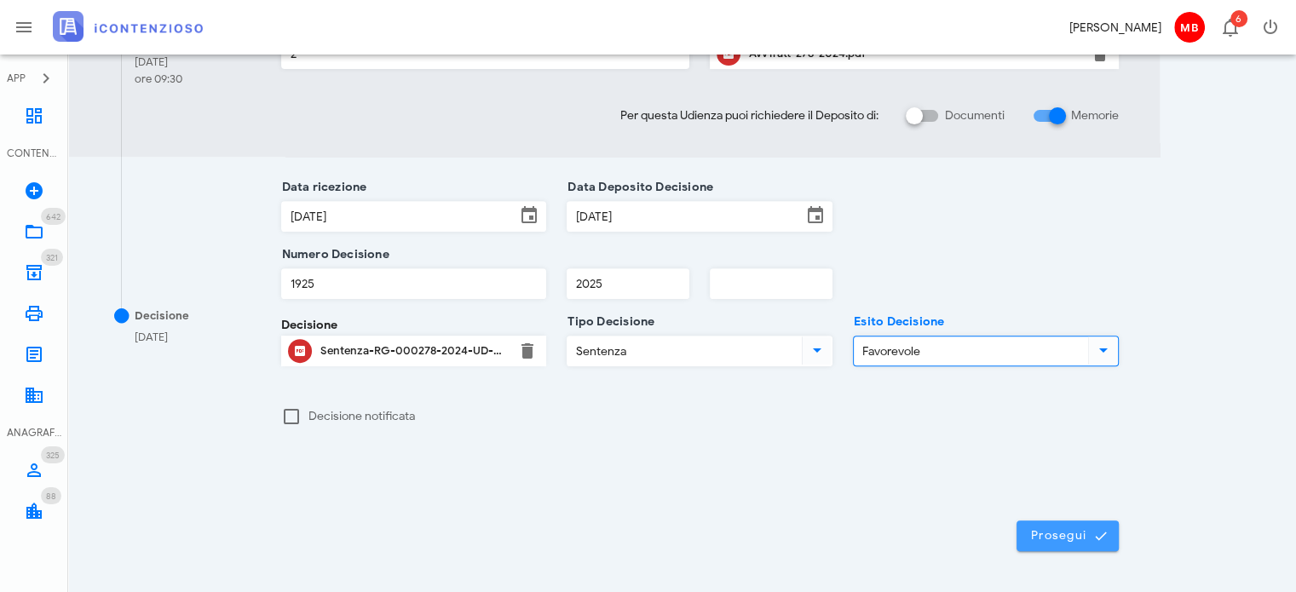
click at [1066, 521] on button "Prosegui" at bounding box center [1067, 535] width 102 height 31
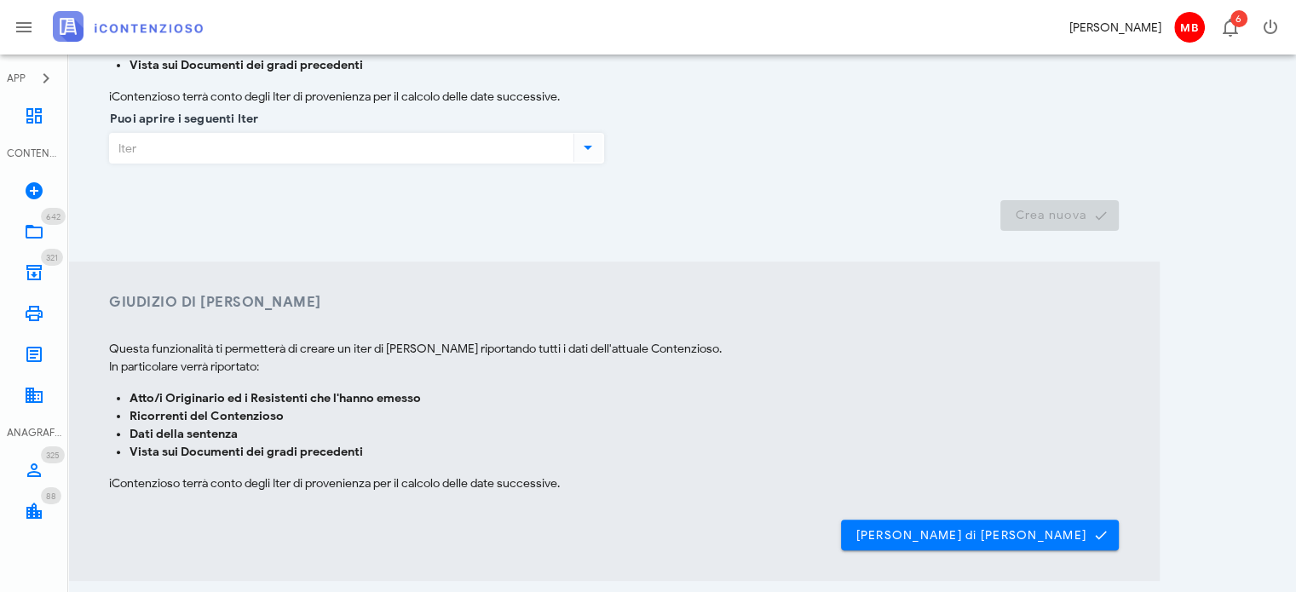
scroll to position [444, 0]
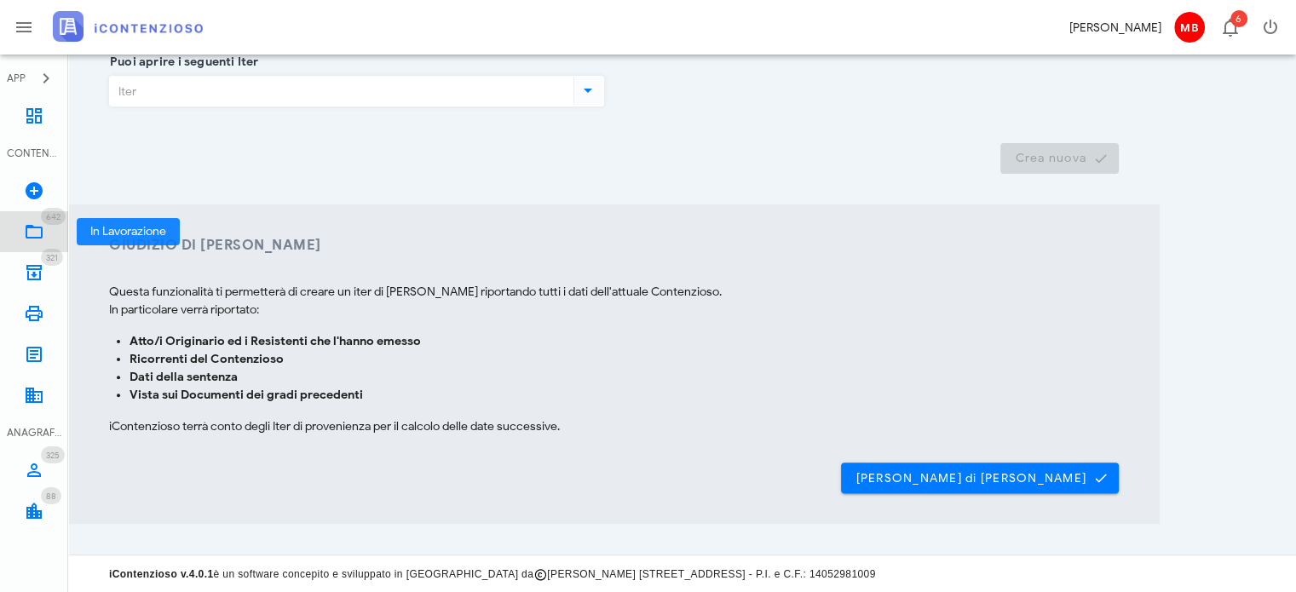
click at [42, 224] on icon at bounding box center [34, 231] width 20 height 20
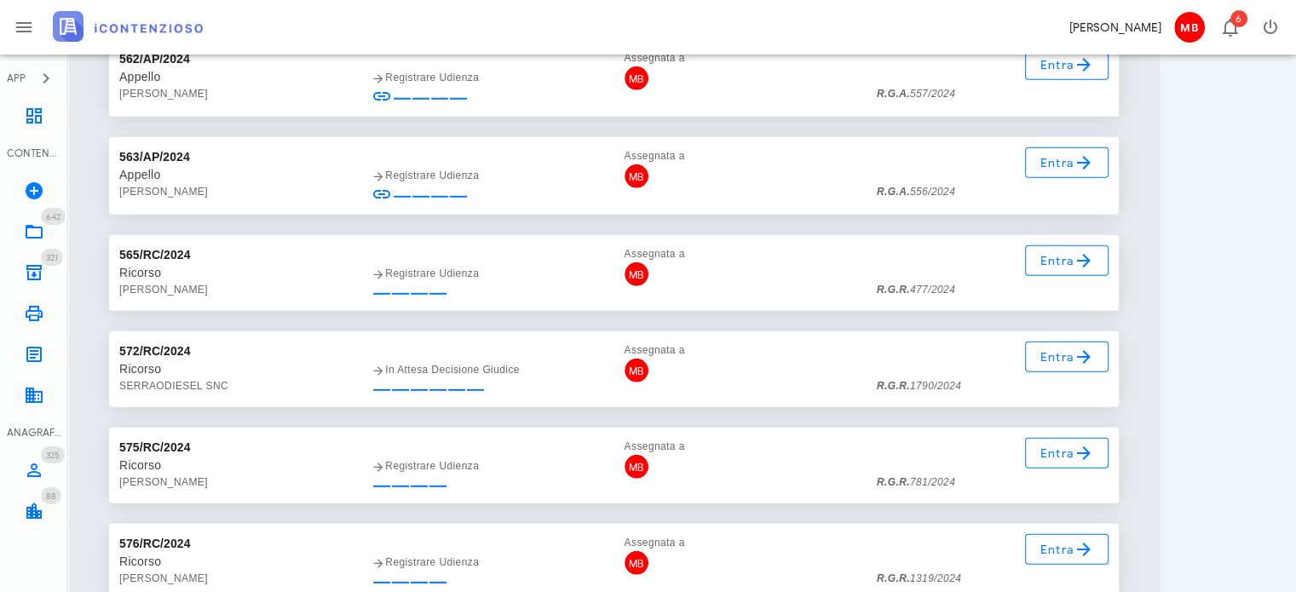
scroll to position [43907, 0]
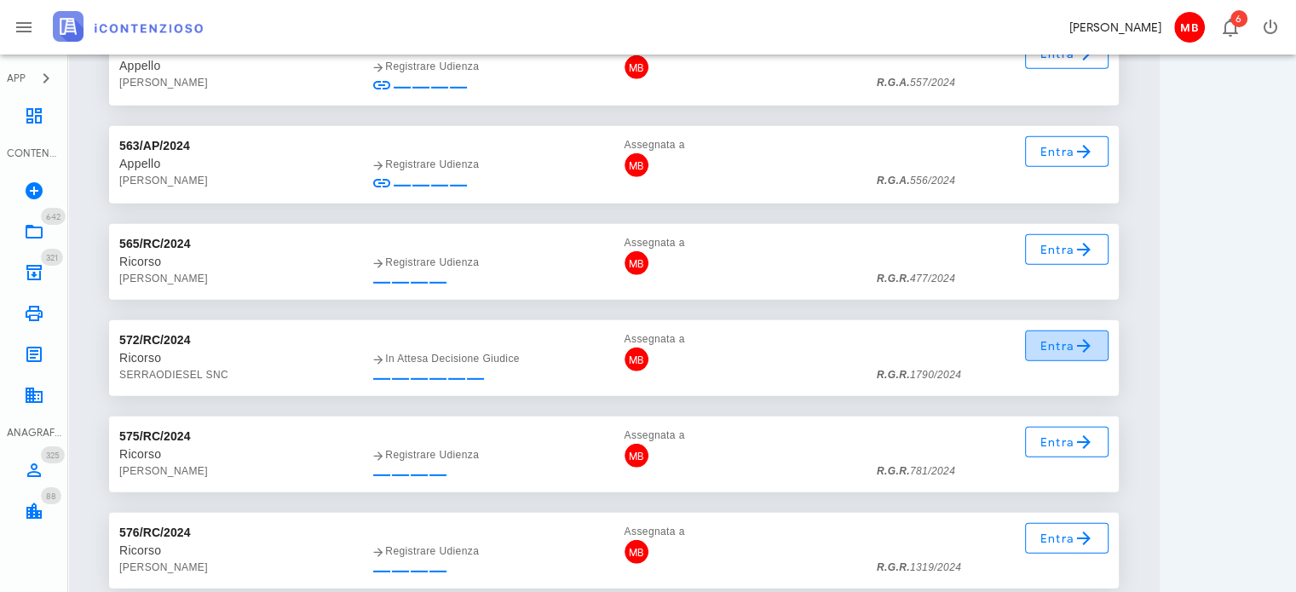
click at [1077, 346] on icon at bounding box center [1083, 346] width 20 height 20
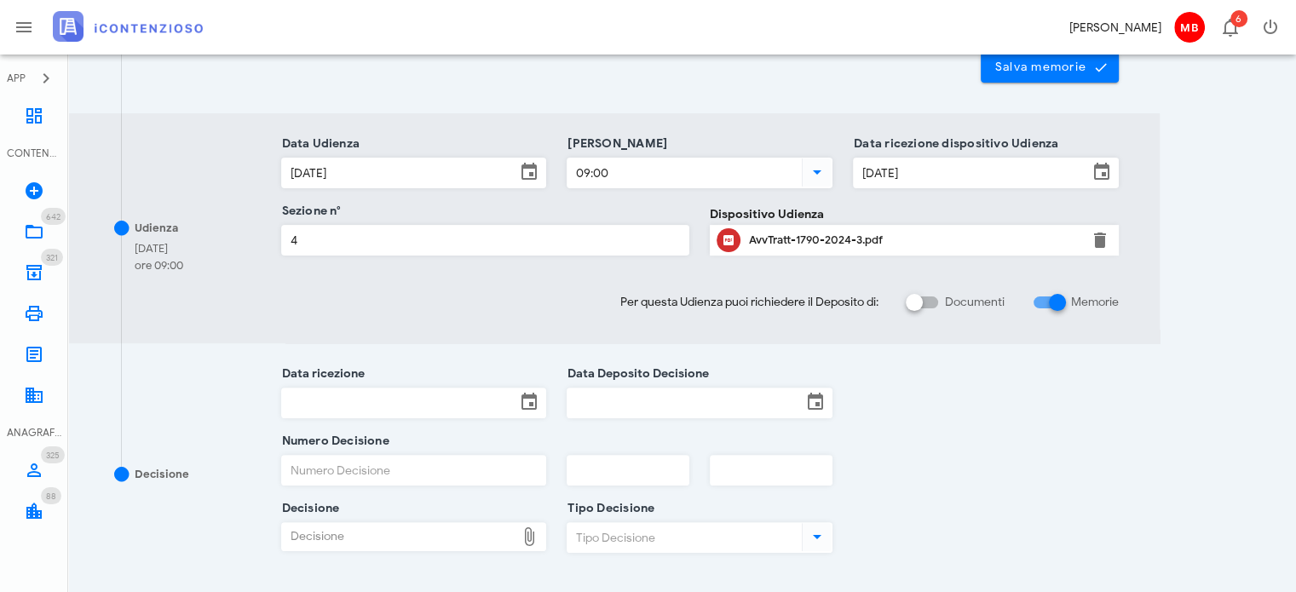
scroll to position [511, 0]
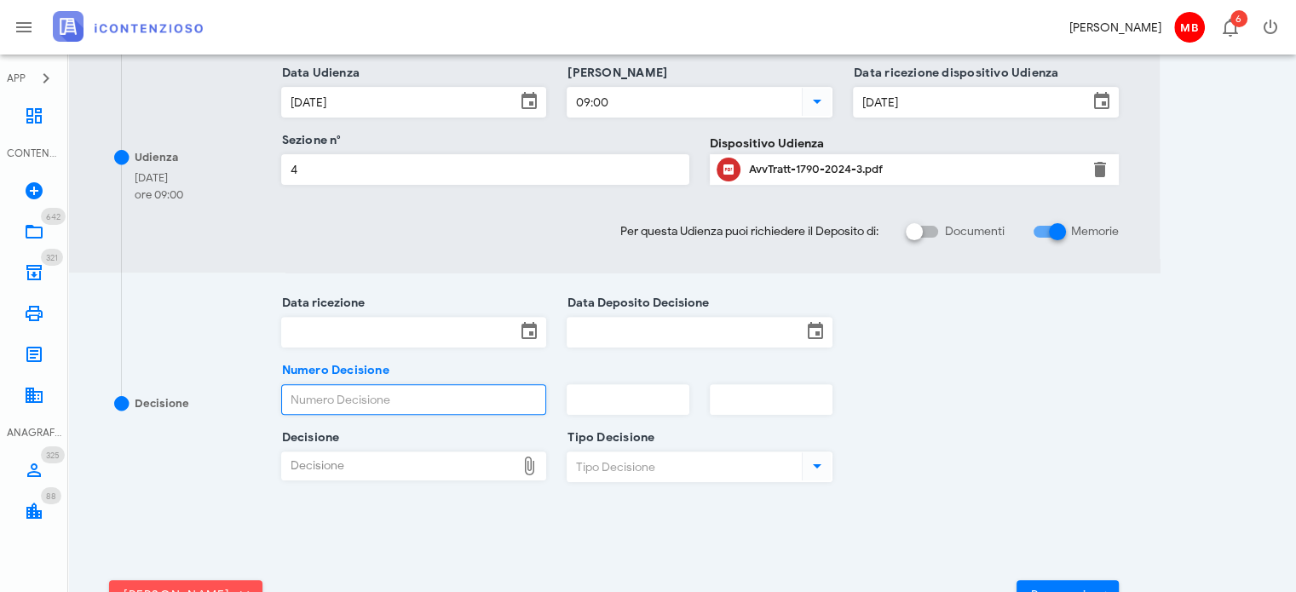
click at [329, 399] on input "Numero Decisione" at bounding box center [414, 399] width 264 height 29
type input "2114"
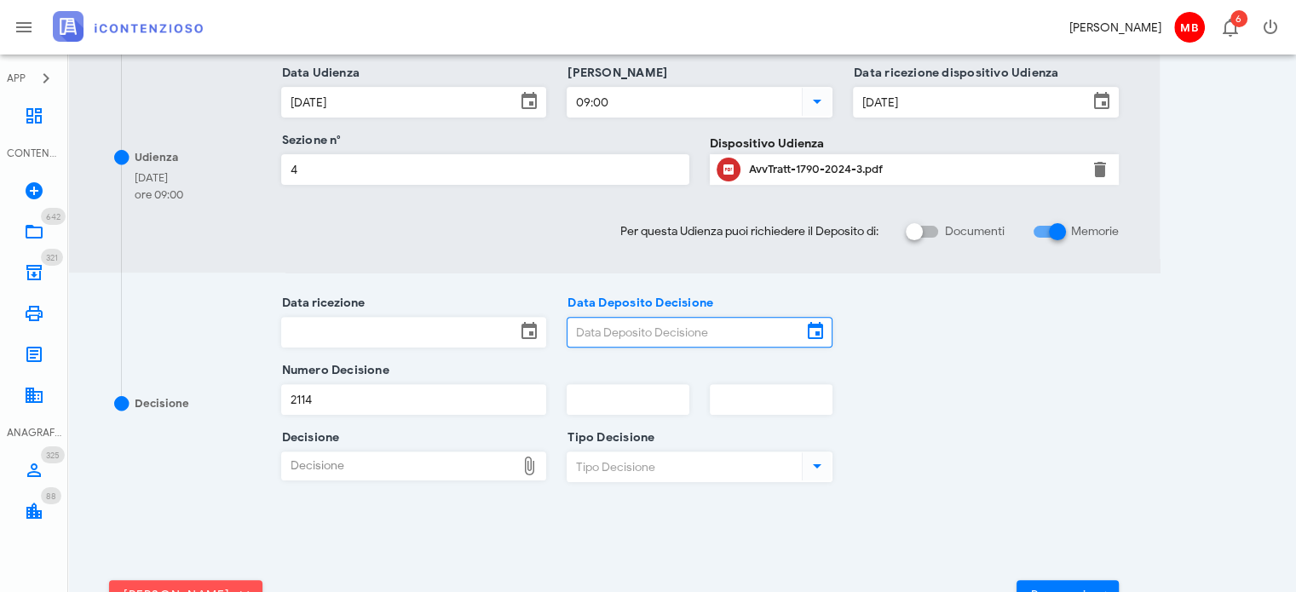
click at [633, 325] on input "Data Deposito Decisione" at bounding box center [684, 332] width 234 height 29
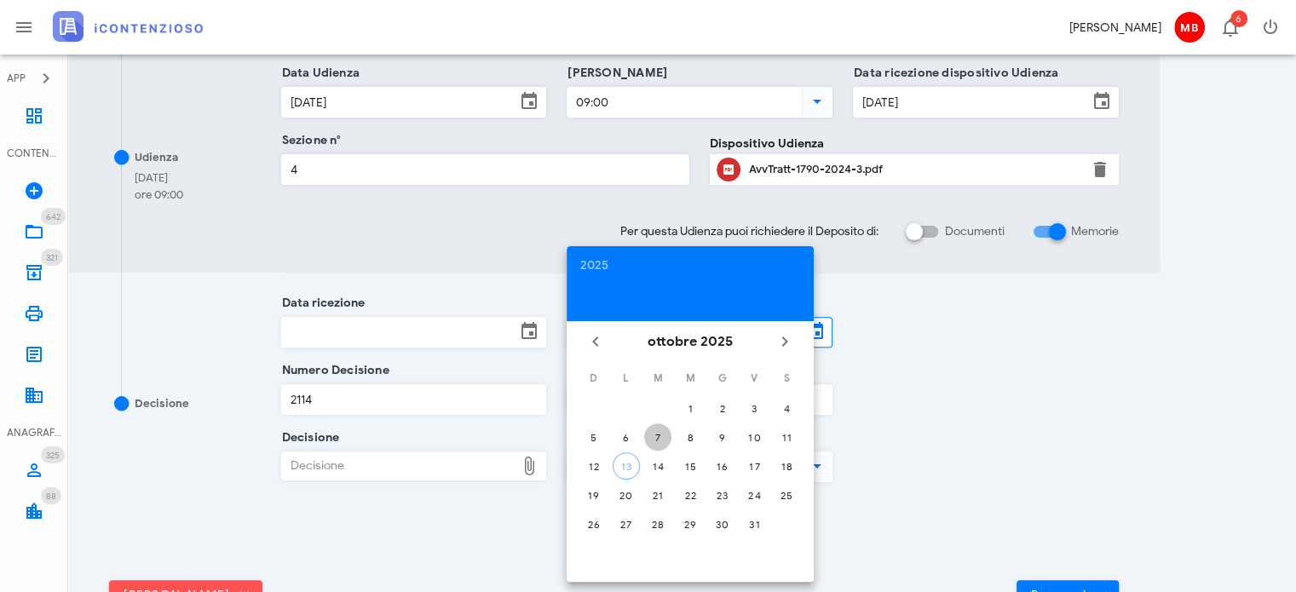
click at [652, 435] on div "7" at bounding box center [657, 437] width 27 height 13
type input "07/10/2025"
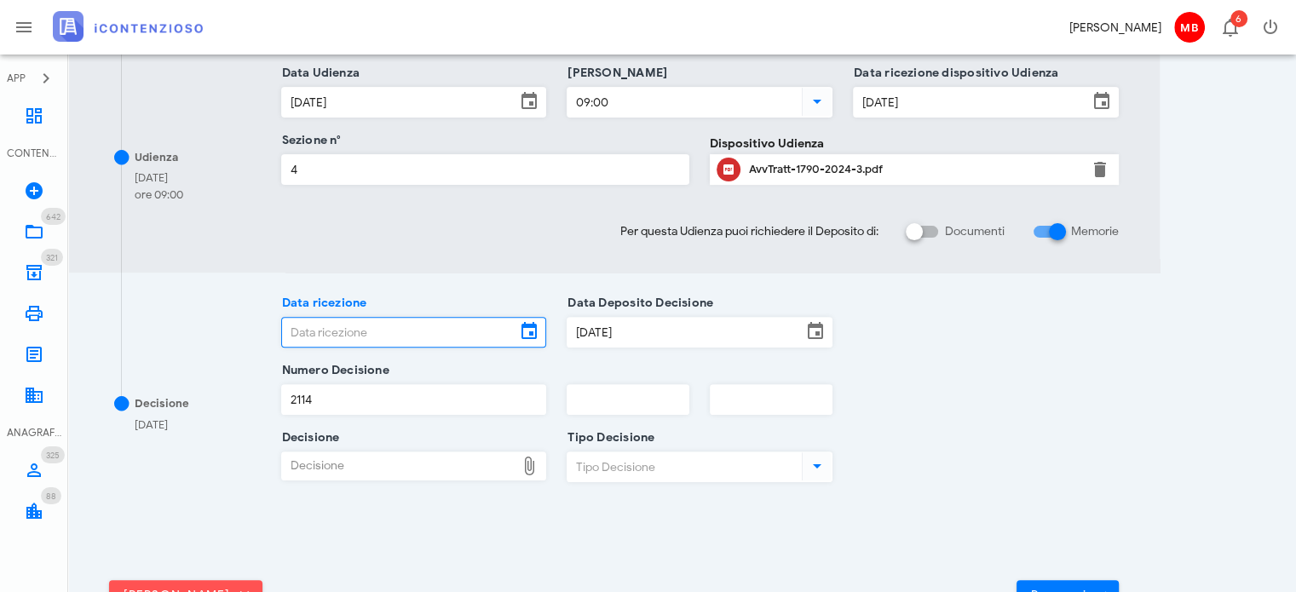
click at [465, 335] on input "Data ricezione" at bounding box center [399, 332] width 234 height 29
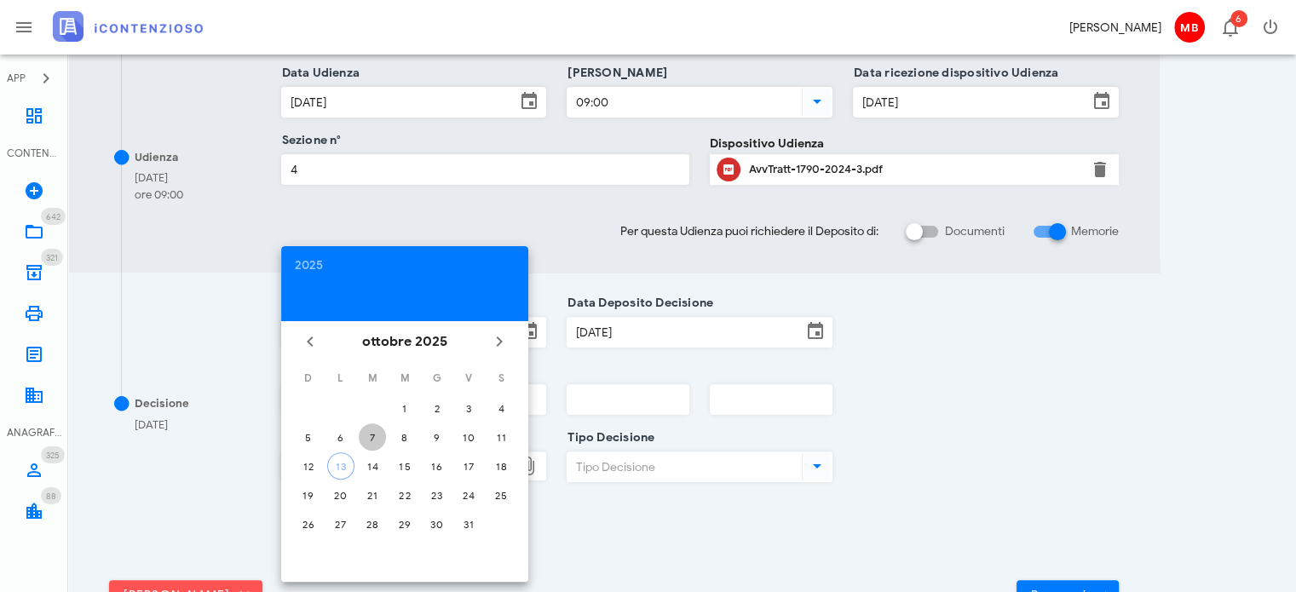
click at [371, 436] on div "7" at bounding box center [372, 437] width 27 height 13
type input "07/10/2025"
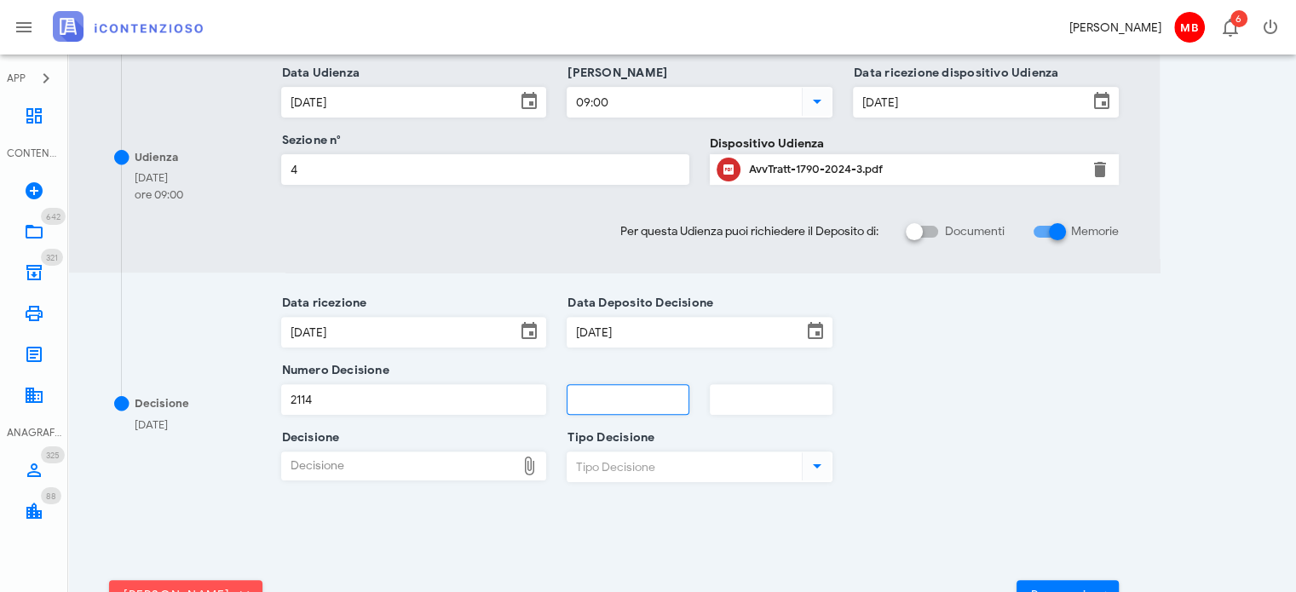
click at [589, 393] on input "text" at bounding box center [627, 399] width 121 height 29
type input "2025"
click at [433, 455] on div "Decisione" at bounding box center [399, 465] width 234 height 27
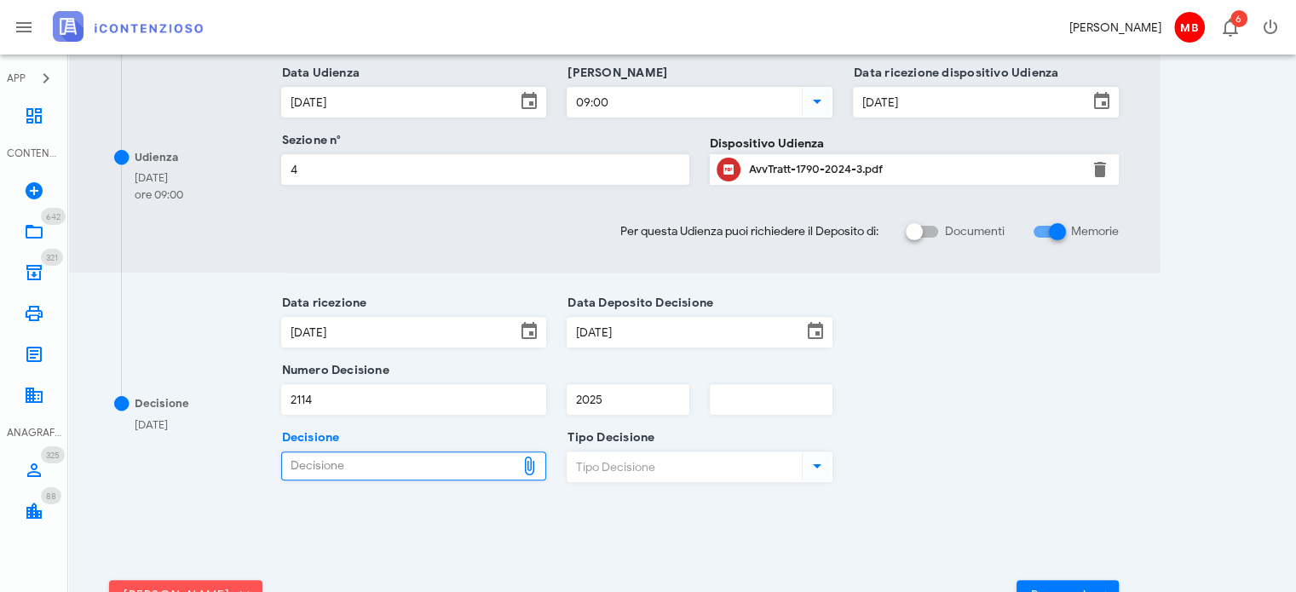
type input "C:\fakepath\--Sentenza_RG_001790_2024_UD_29092025.pdf"
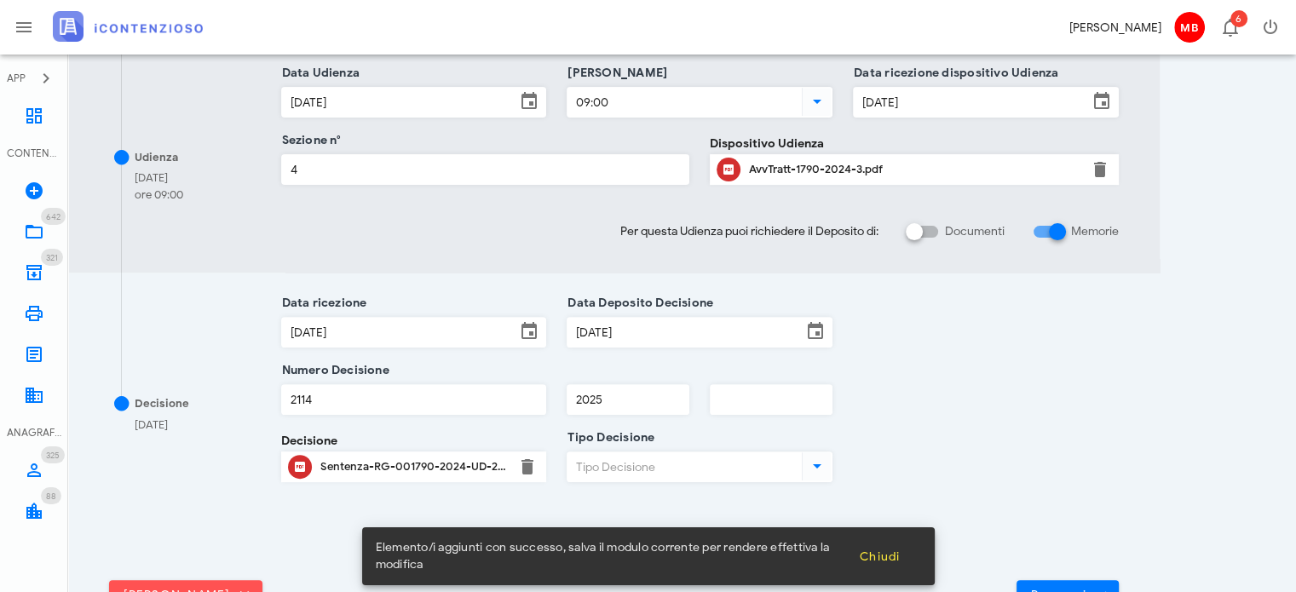
click at [695, 463] on input "Tipo Decisione" at bounding box center [682, 466] width 231 height 29
click at [694, 495] on div "Sentenza" at bounding box center [699, 508] width 238 height 35
type input "Sentenza"
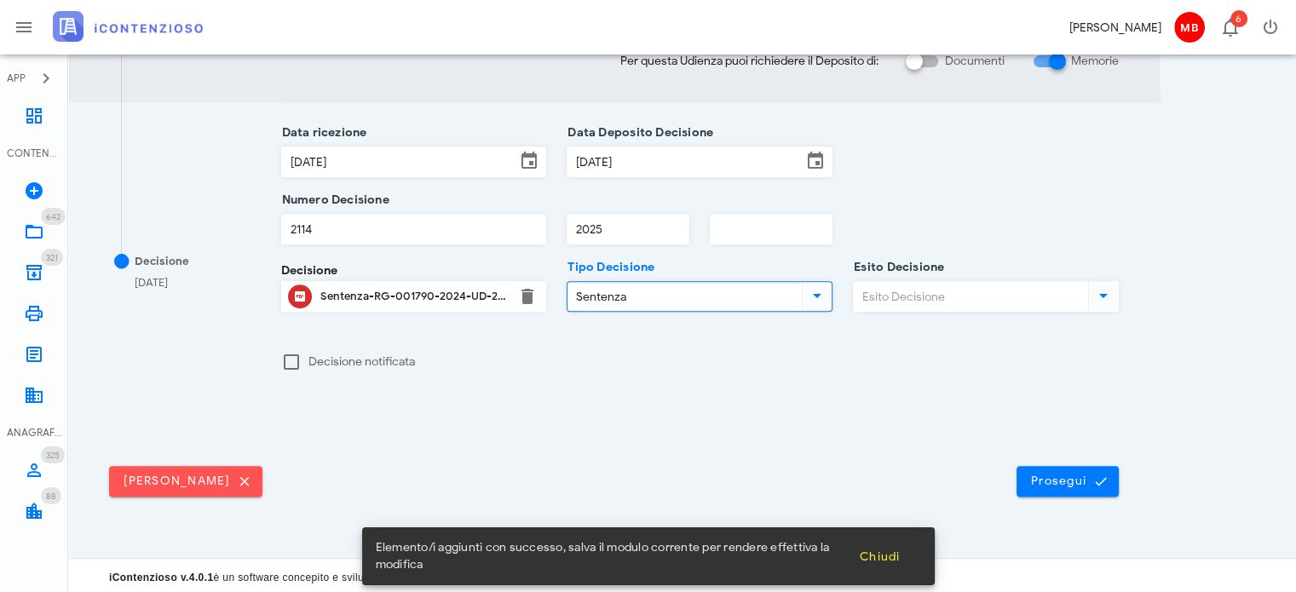
scroll to position [684, 0]
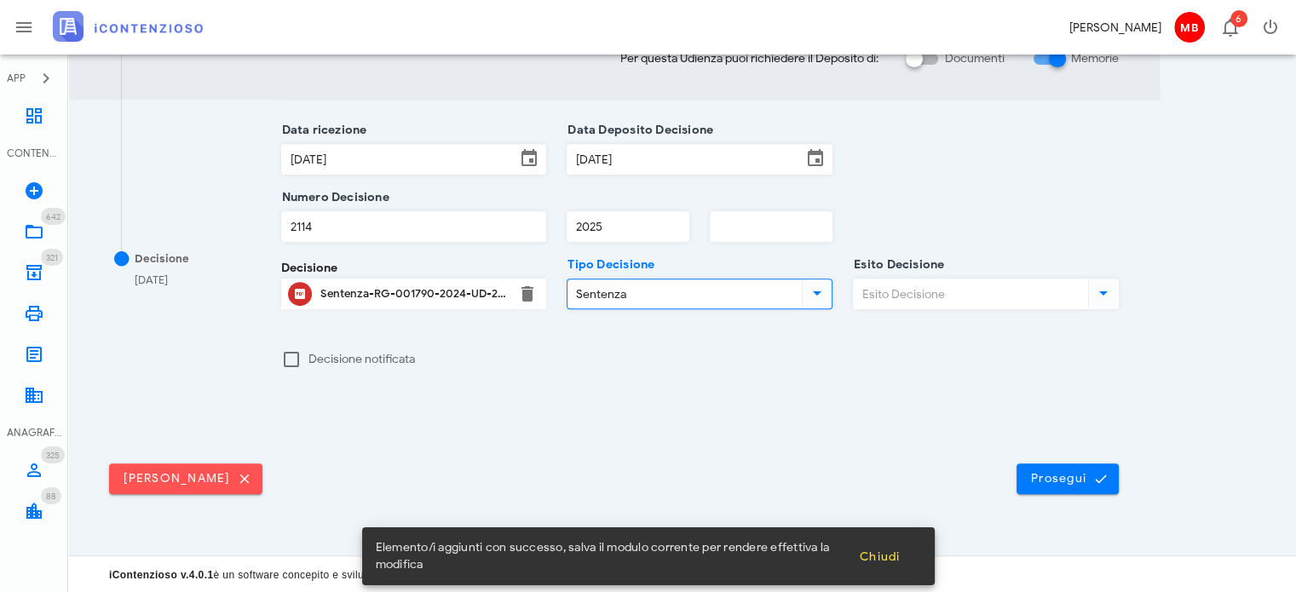
click at [944, 282] on input "Esito Decisione" at bounding box center [968, 293] width 231 height 29
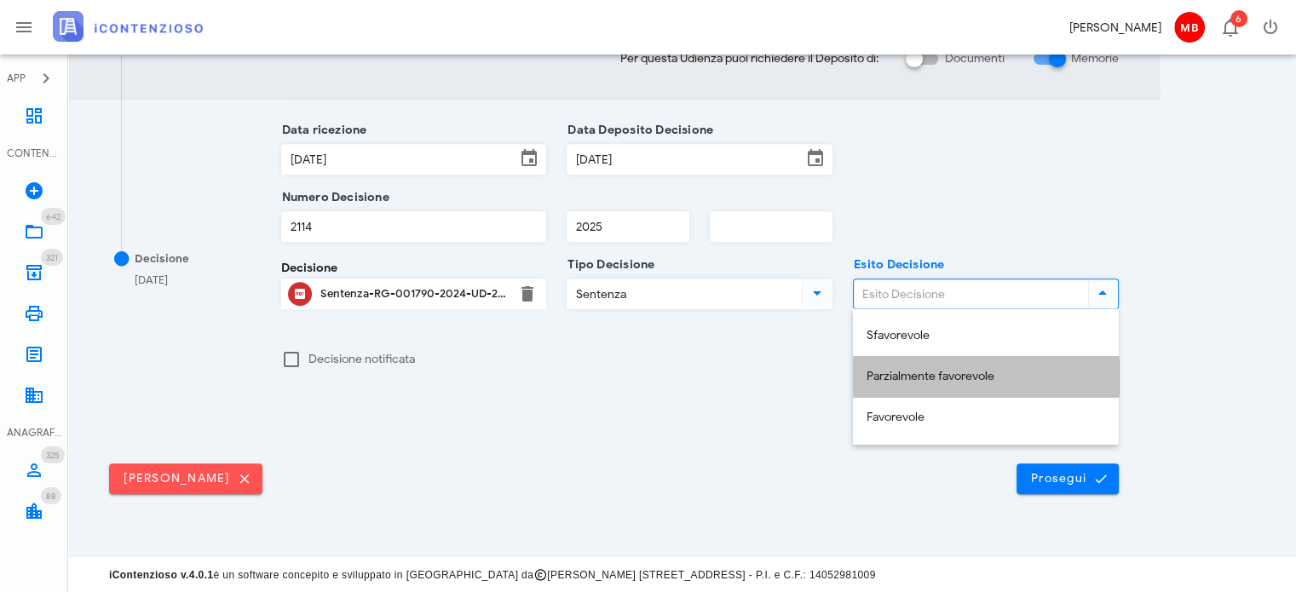
click at [942, 388] on div "Parzialmente favorevole" at bounding box center [985, 376] width 238 height 35
type input "Parzialmente favorevole"
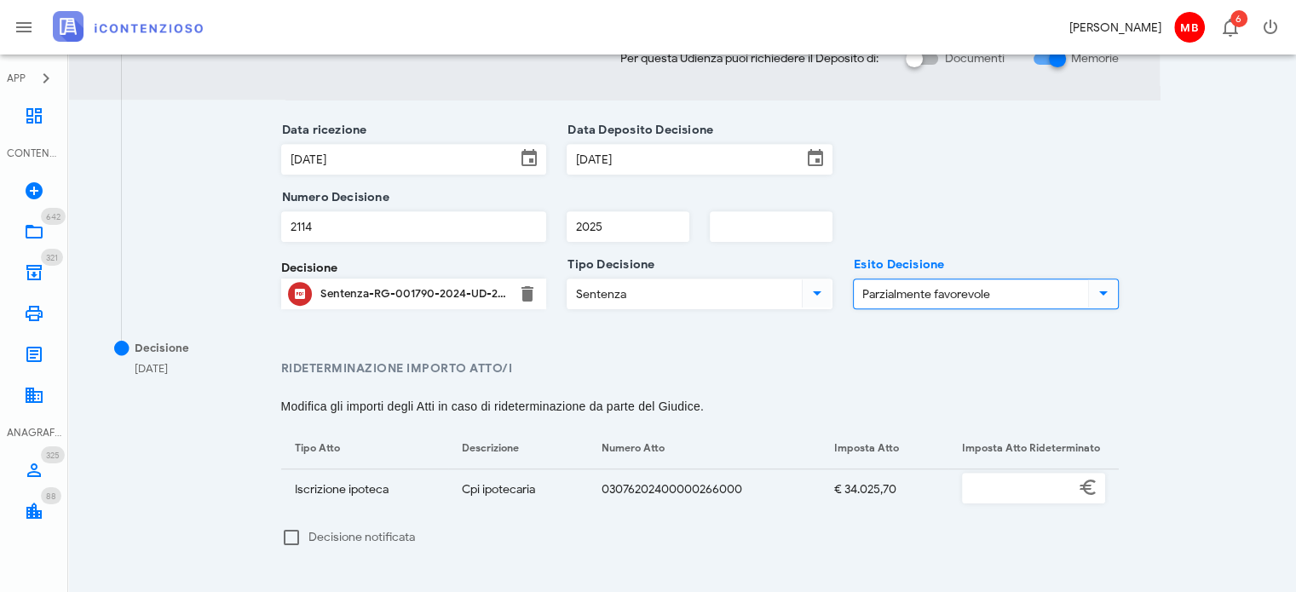
scroll to position [862, 0]
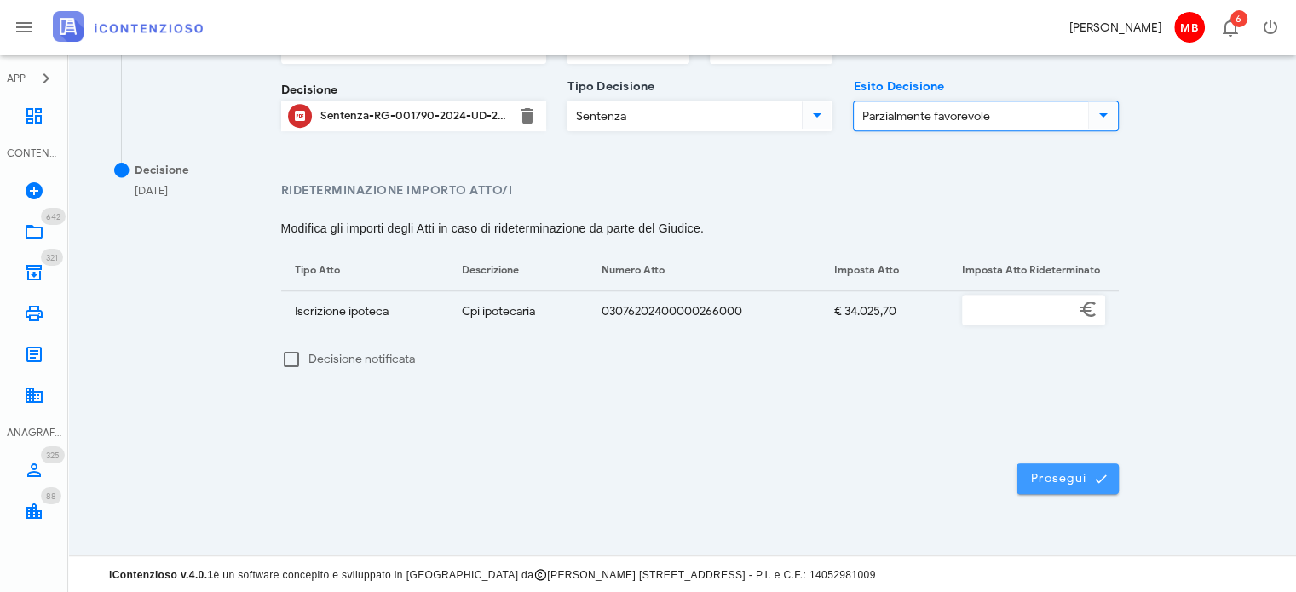
click at [1048, 467] on button "Prosegui" at bounding box center [1067, 478] width 102 height 31
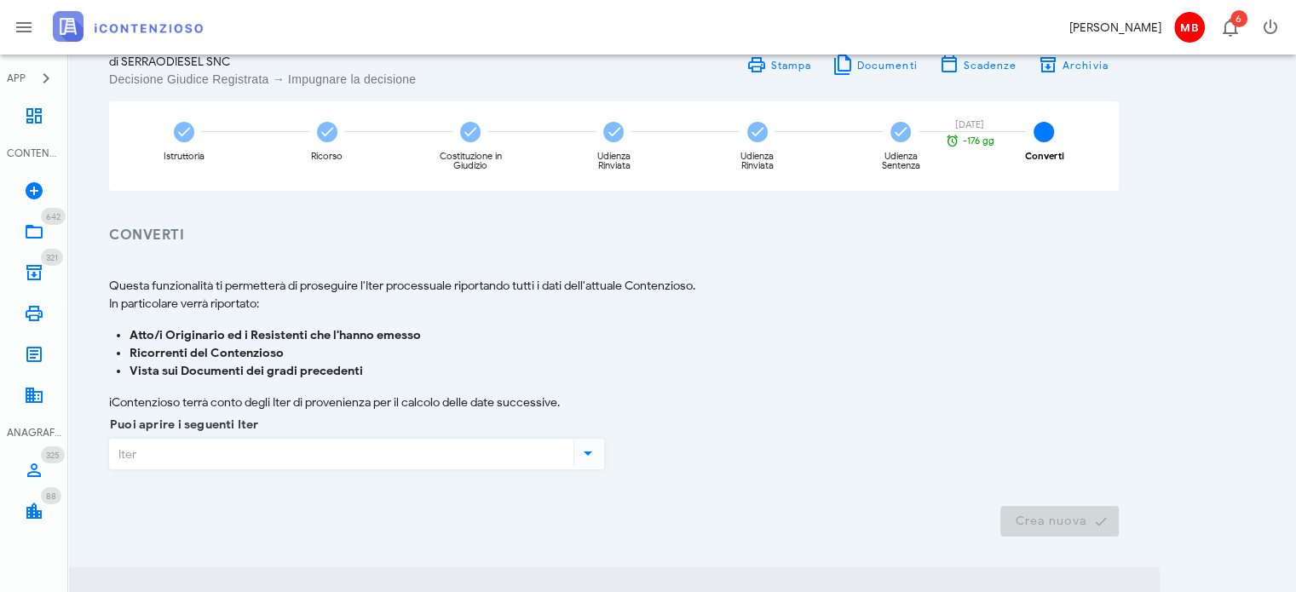
scroll to position [426, 0]
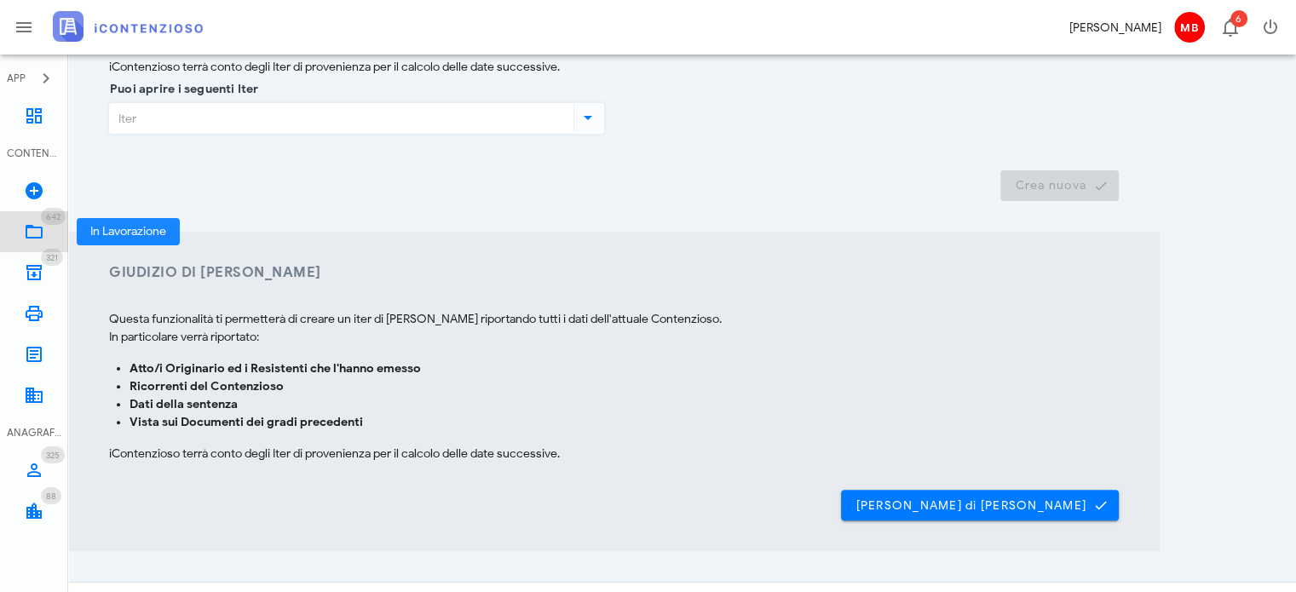
click at [48, 223] on span "642" at bounding box center [53, 216] width 25 height 17
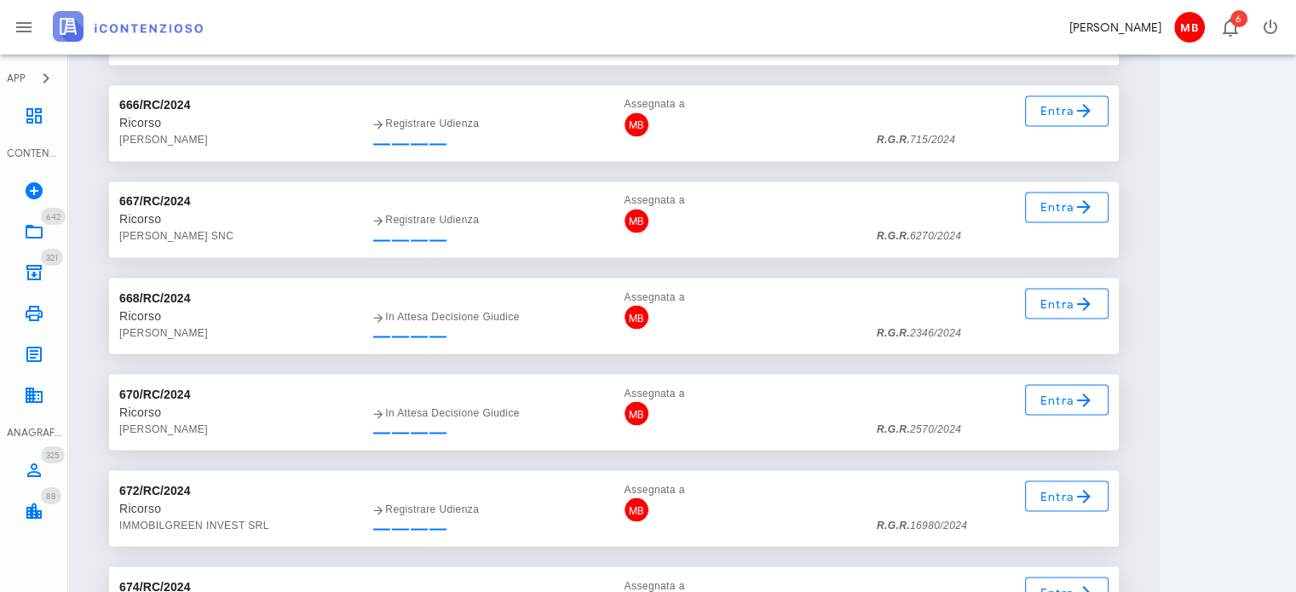
scroll to position [48338, 0]
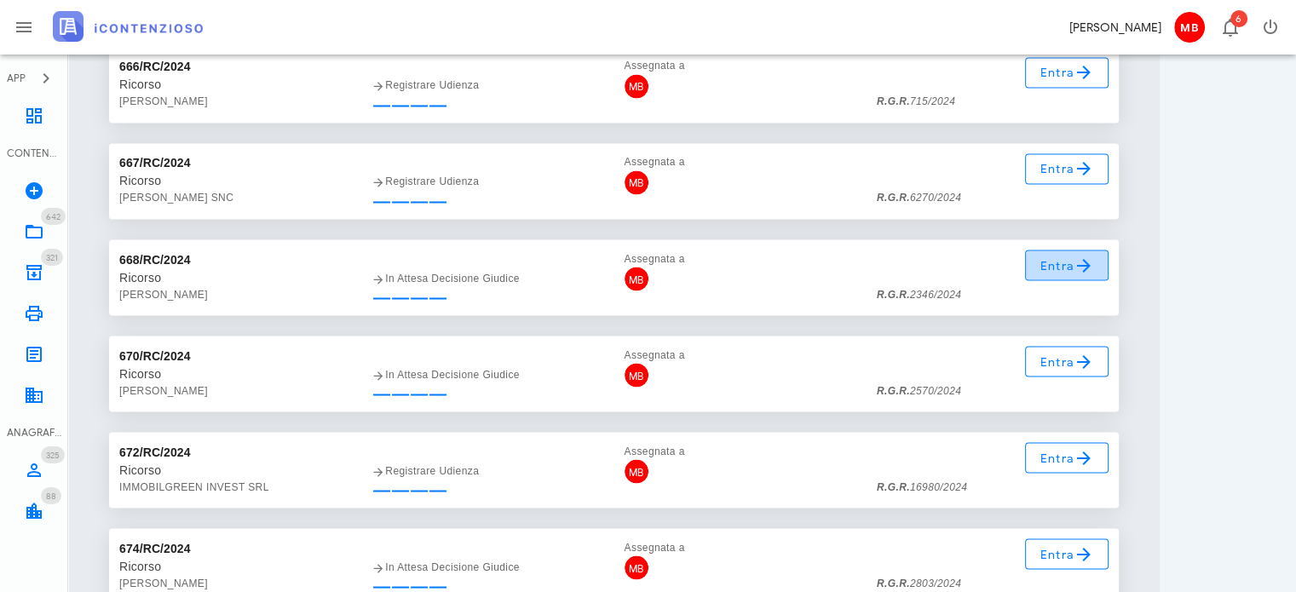
click at [1083, 267] on icon at bounding box center [1083, 265] width 20 height 20
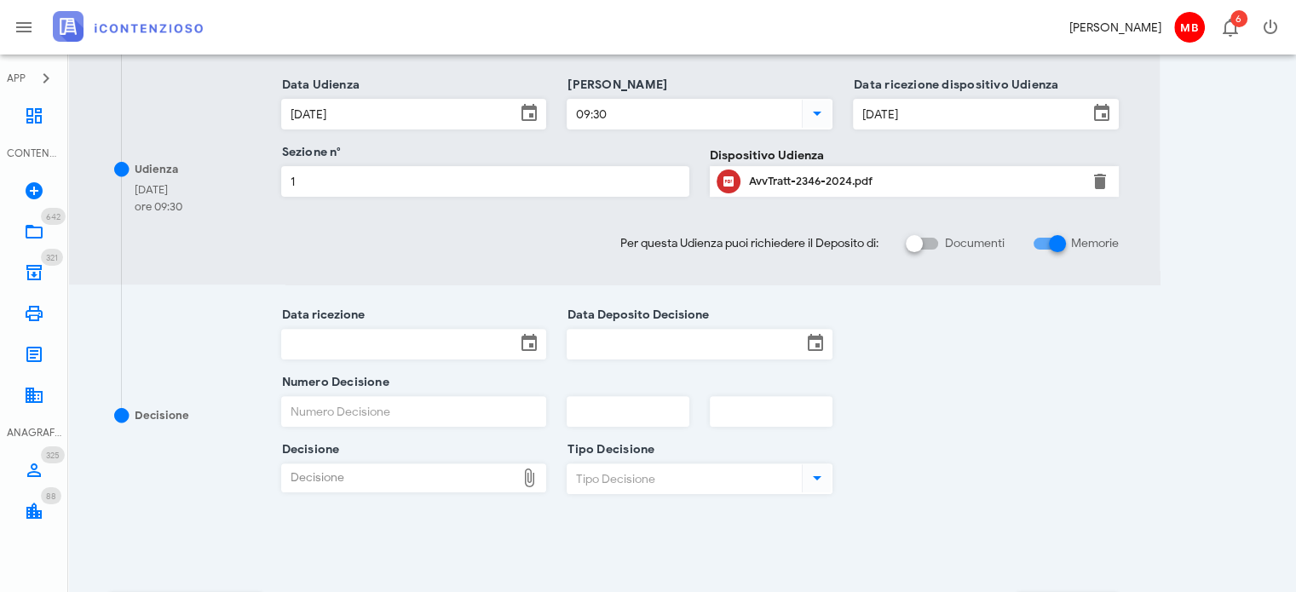
scroll to position [596, 0]
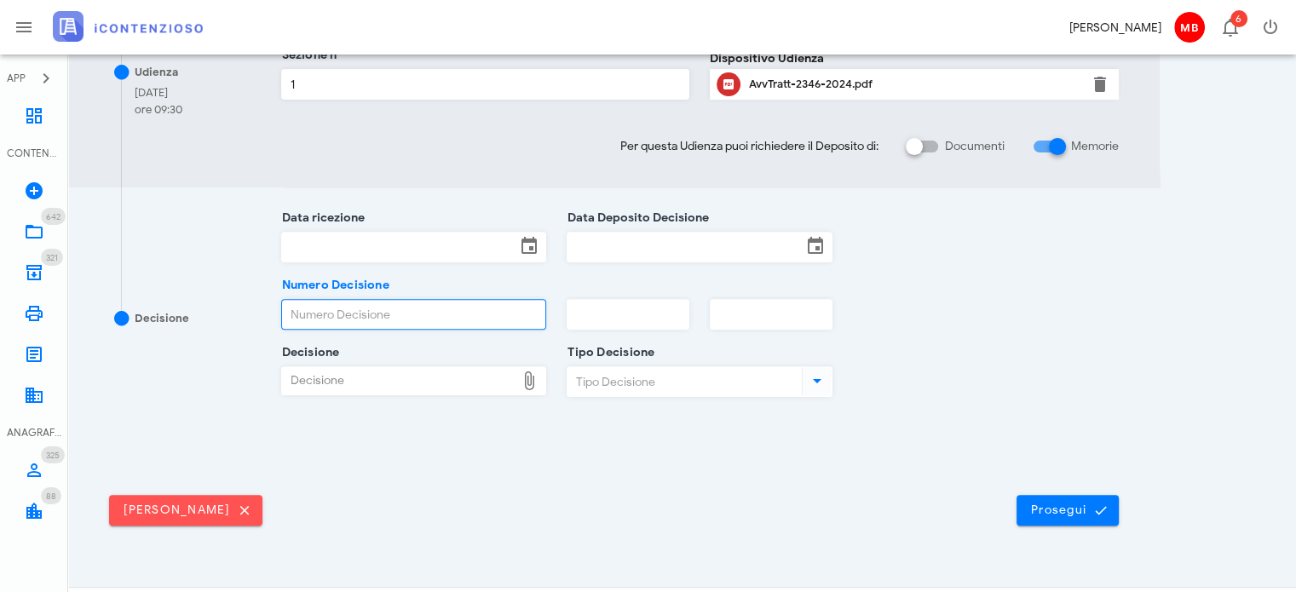
click at [361, 321] on input "Numero Decisione" at bounding box center [414, 314] width 264 height 29
type input "1804"
click at [631, 308] on input "text" at bounding box center [627, 314] width 121 height 29
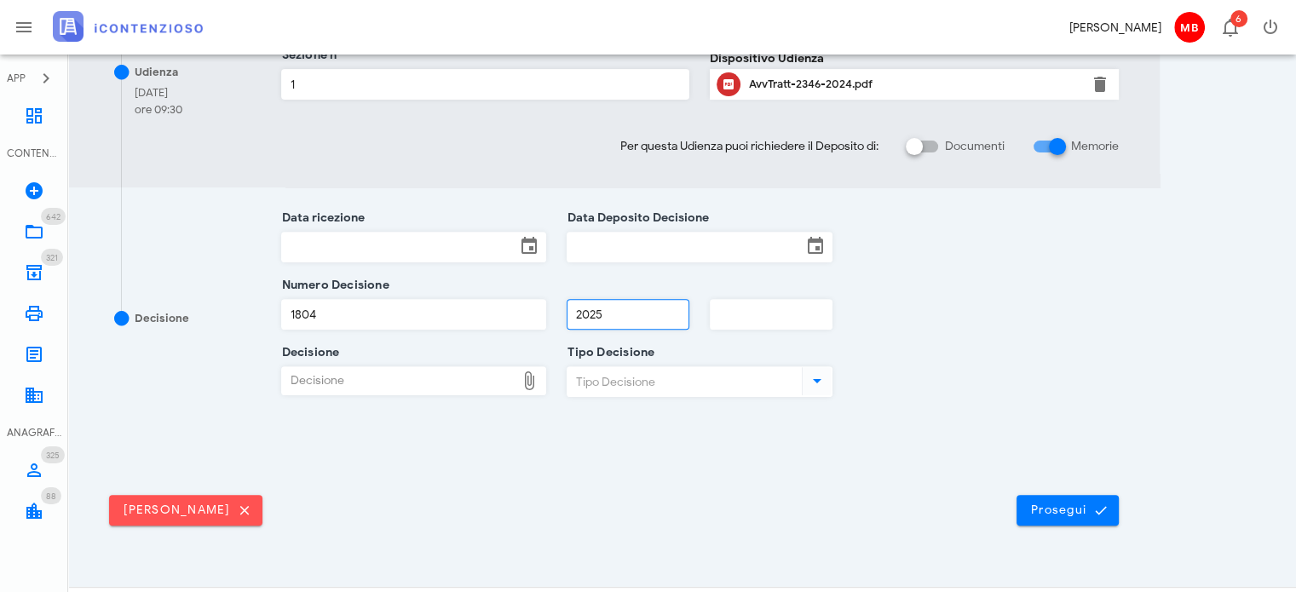
type input "2025"
click at [652, 241] on input "Data Deposito Decisione" at bounding box center [684, 247] width 234 height 29
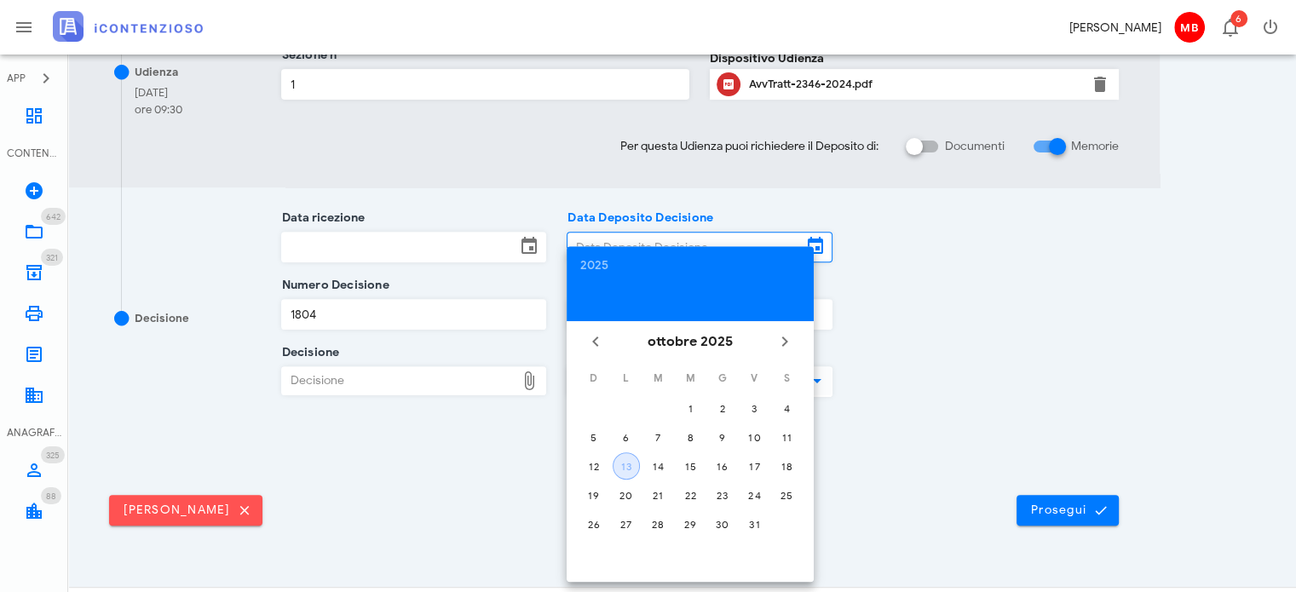
click at [633, 460] on div "13" at bounding box center [626, 466] width 26 height 13
type input "13/10/2025"
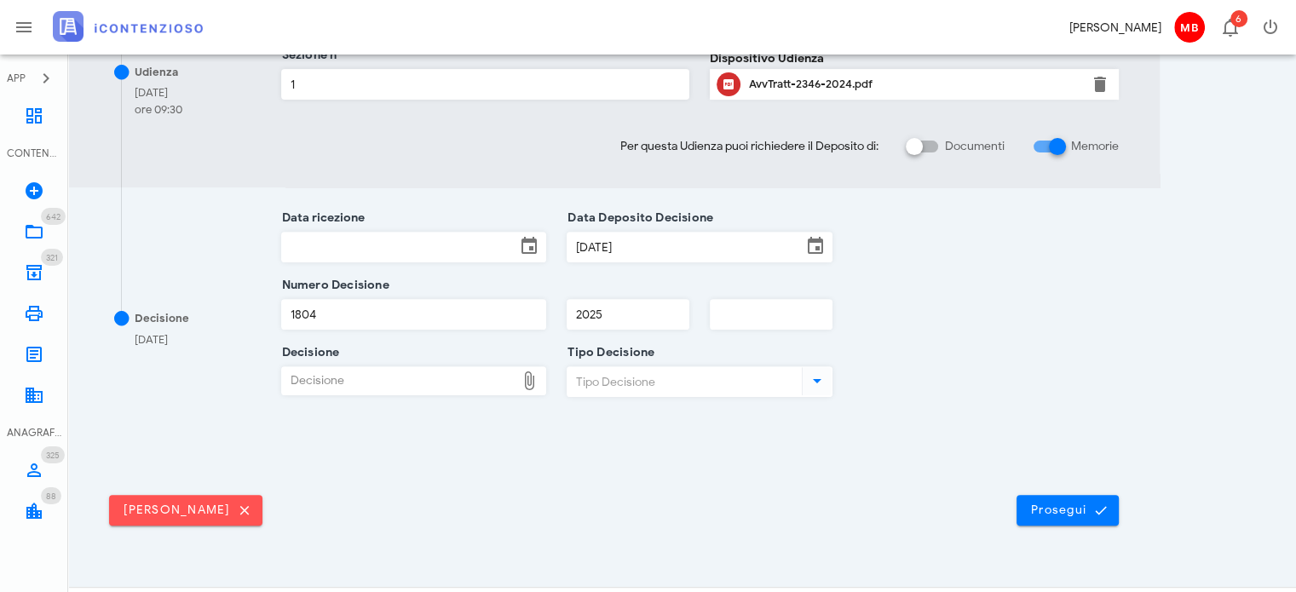
click at [470, 248] on input "Data ricezione" at bounding box center [399, 247] width 234 height 29
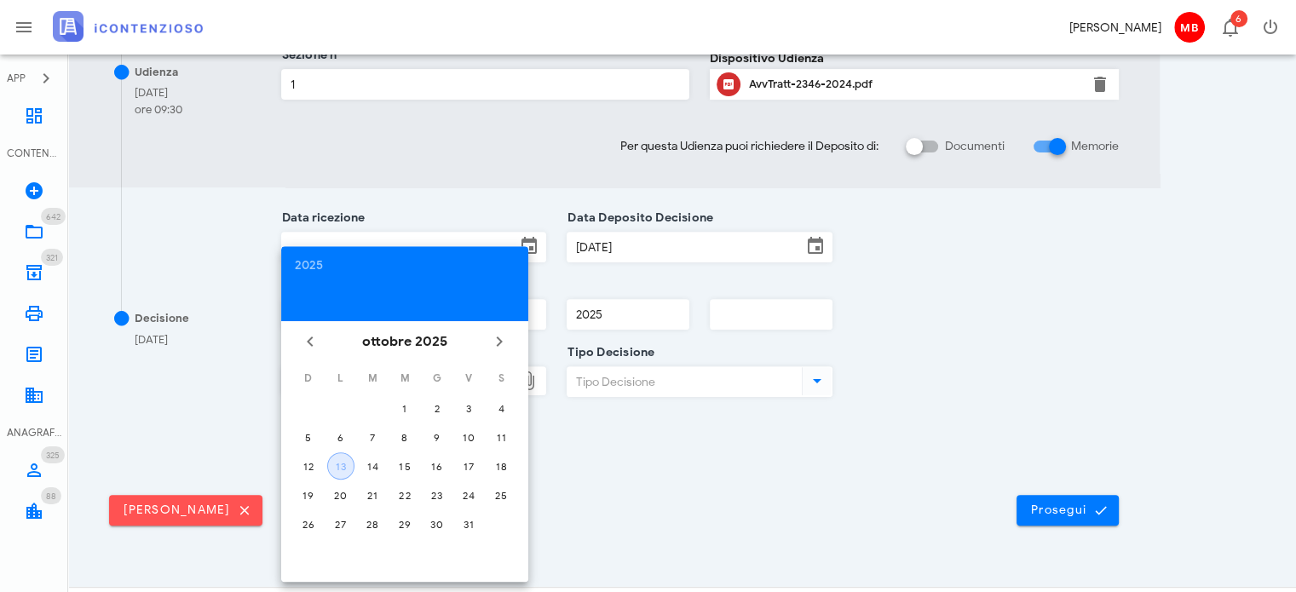
click at [352, 462] on div "13" at bounding box center [341, 466] width 26 height 13
type input "13/10/2025"
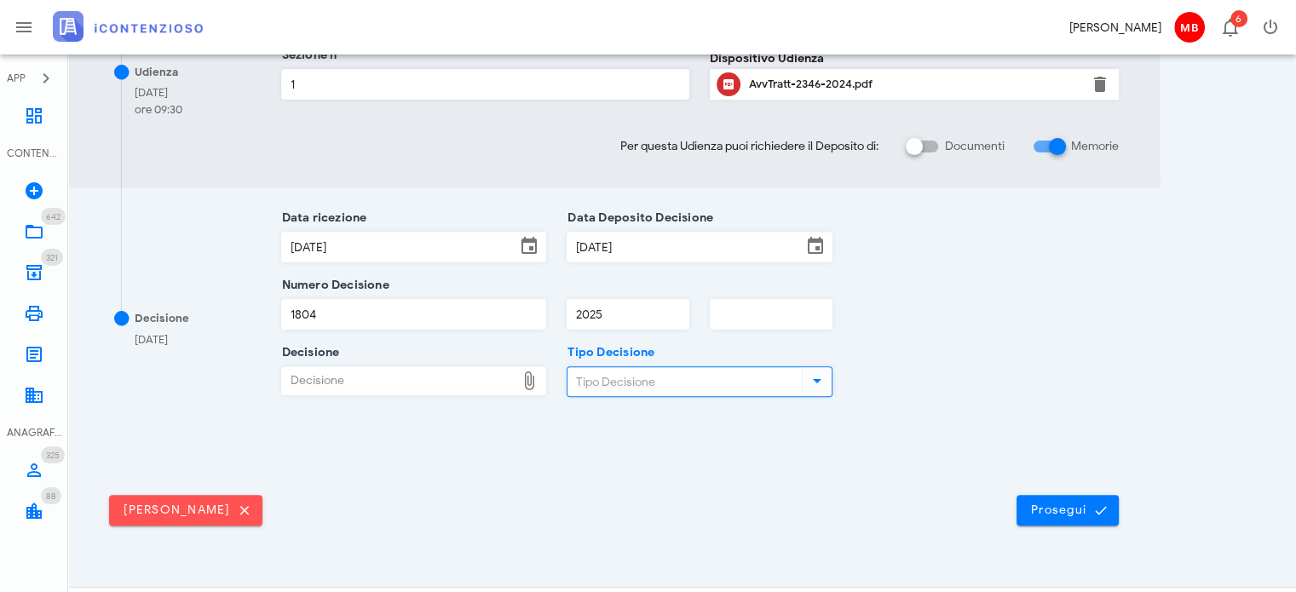
click at [582, 381] on input "Tipo Decisione" at bounding box center [682, 381] width 231 height 29
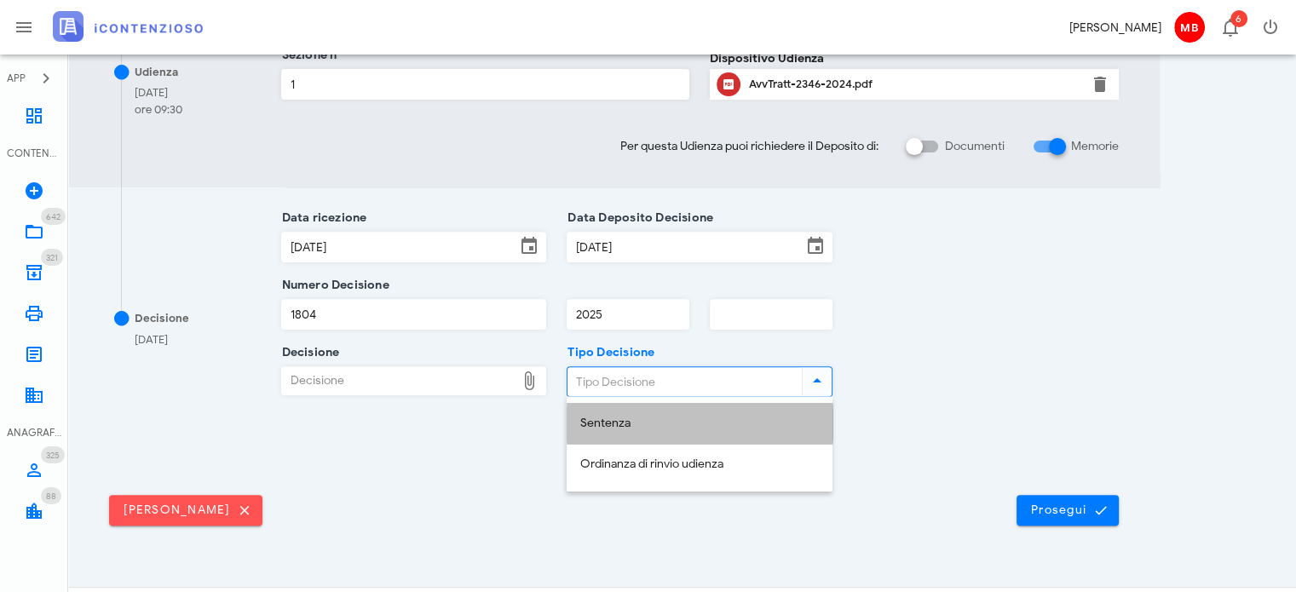
click at [587, 422] on div "Sentenza" at bounding box center [699, 424] width 238 height 14
type input "Sentenza"
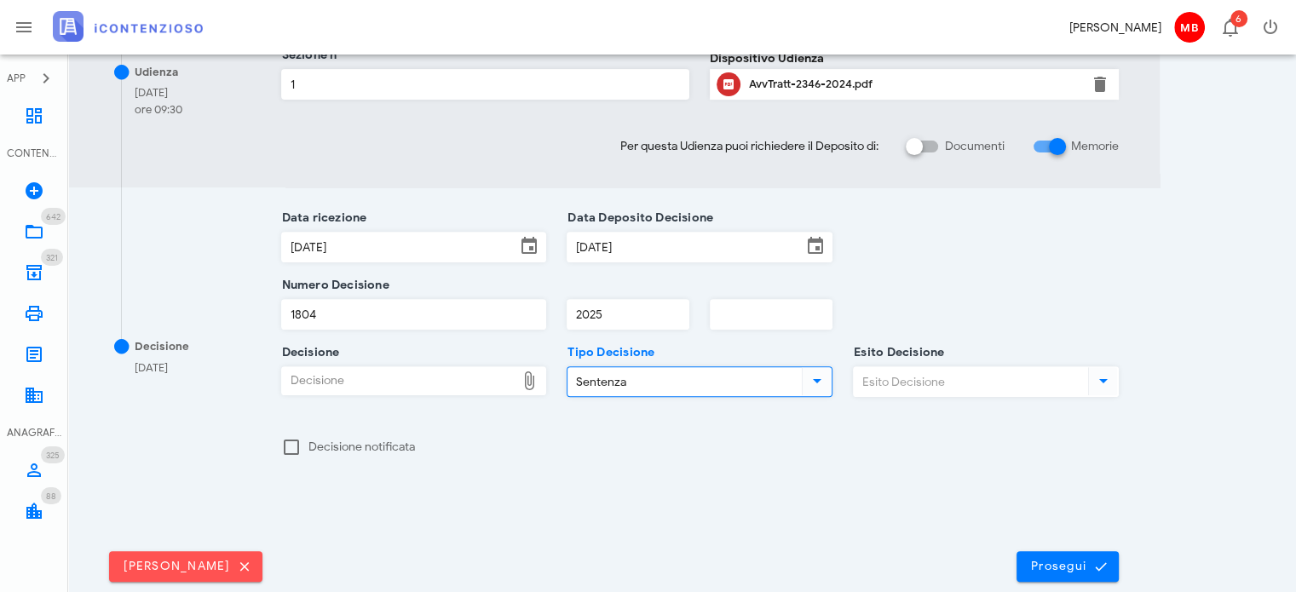
click at [474, 384] on div "Decisione" at bounding box center [399, 380] width 234 height 27
type input "C:\fakepath\--Sentenza_RG_002346_2024_UD_18062025.pdf"
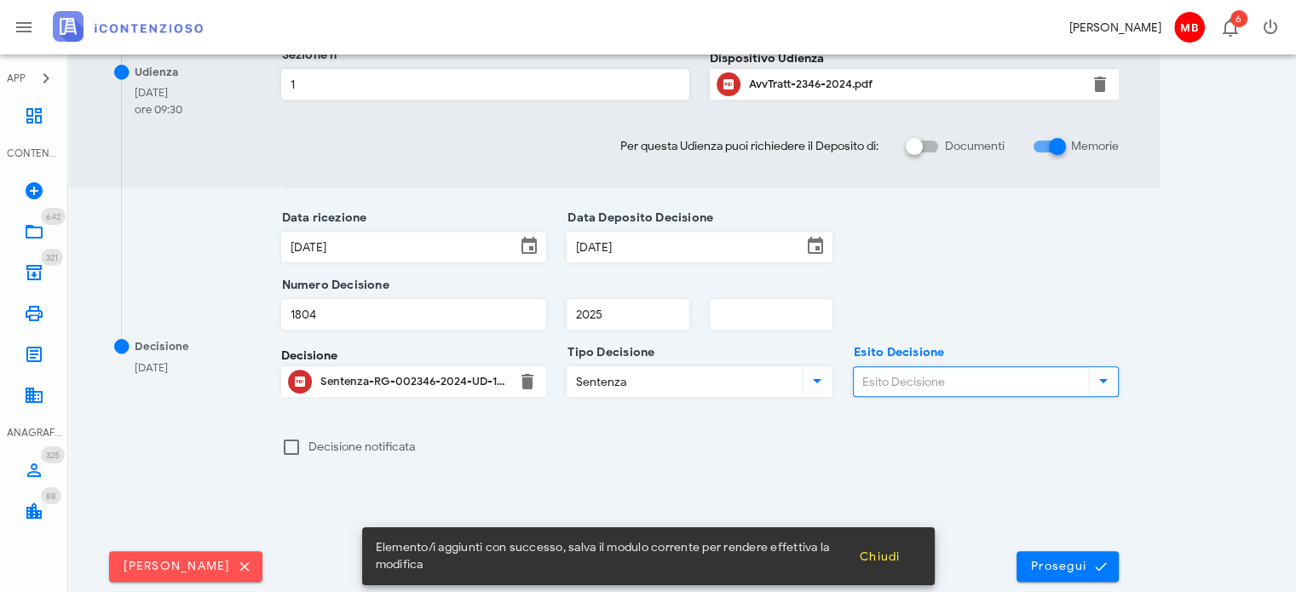
click at [888, 371] on input "Esito Decisione" at bounding box center [968, 381] width 231 height 29
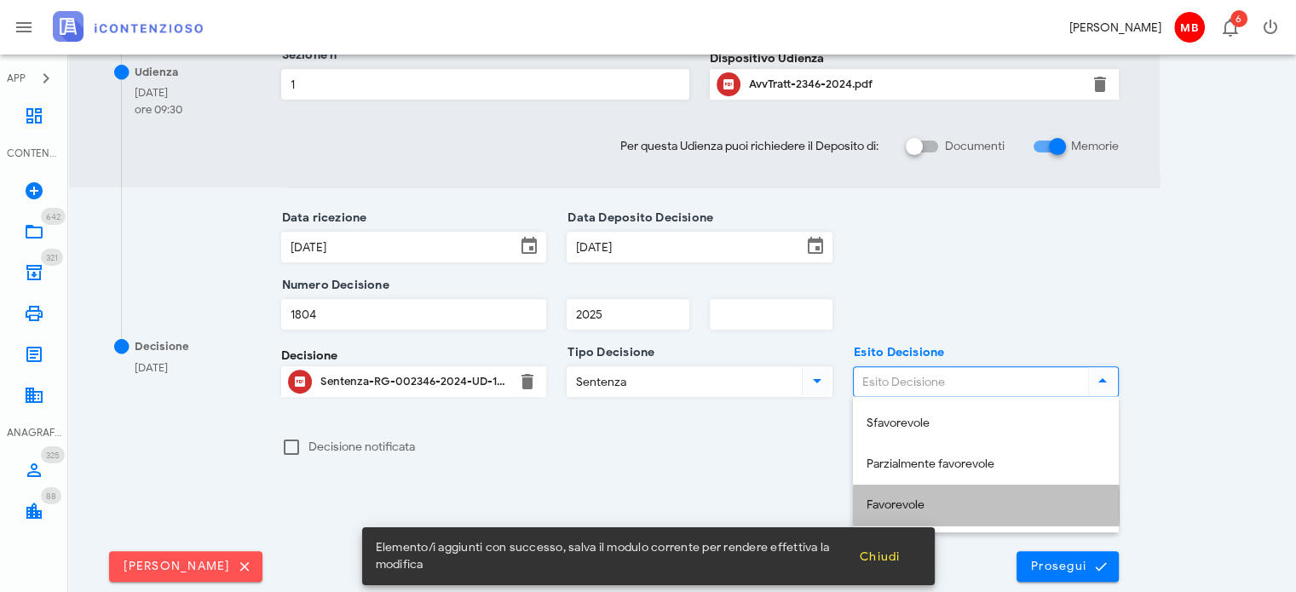
click at [899, 507] on div "Favorevole" at bounding box center [985, 505] width 238 height 14
type input "Favorevole"
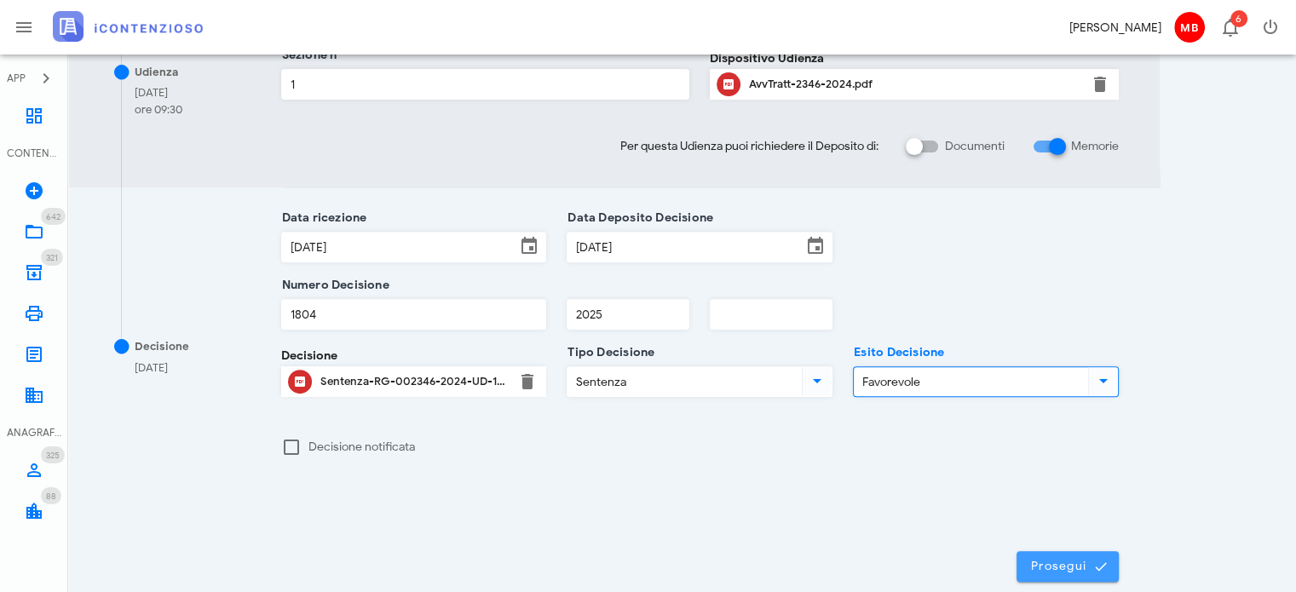
click at [1048, 559] on span "Prosegui" at bounding box center [1067, 566] width 75 height 15
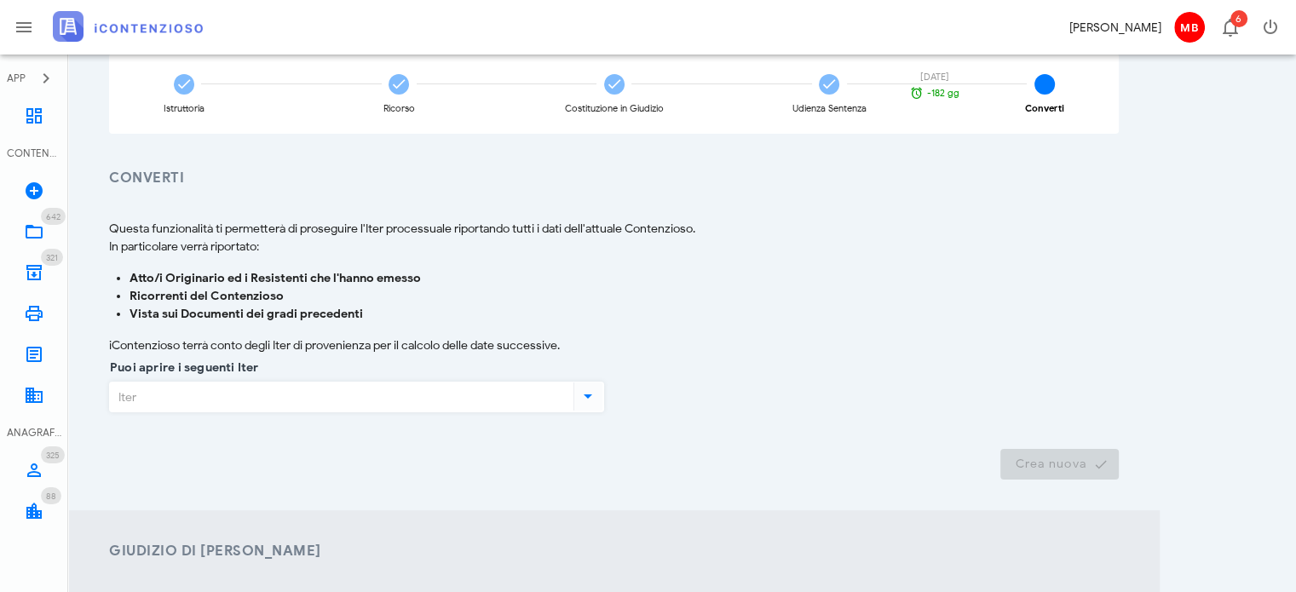
scroll to position [341, 0]
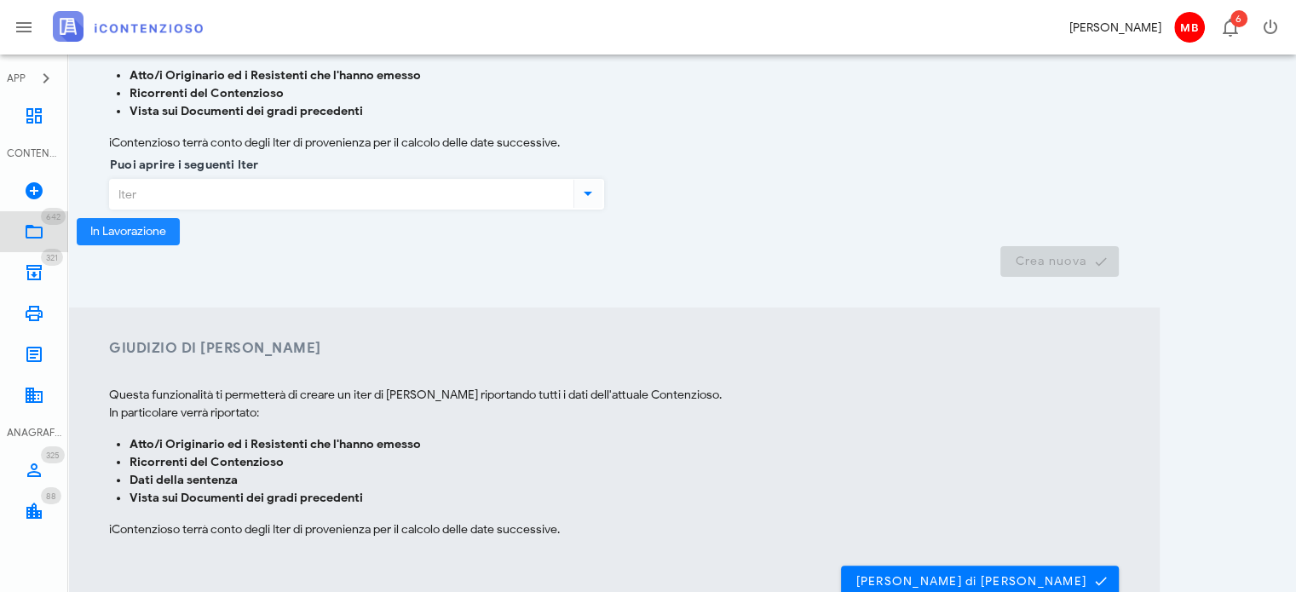
click at [38, 224] on icon at bounding box center [34, 231] width 20 height 20
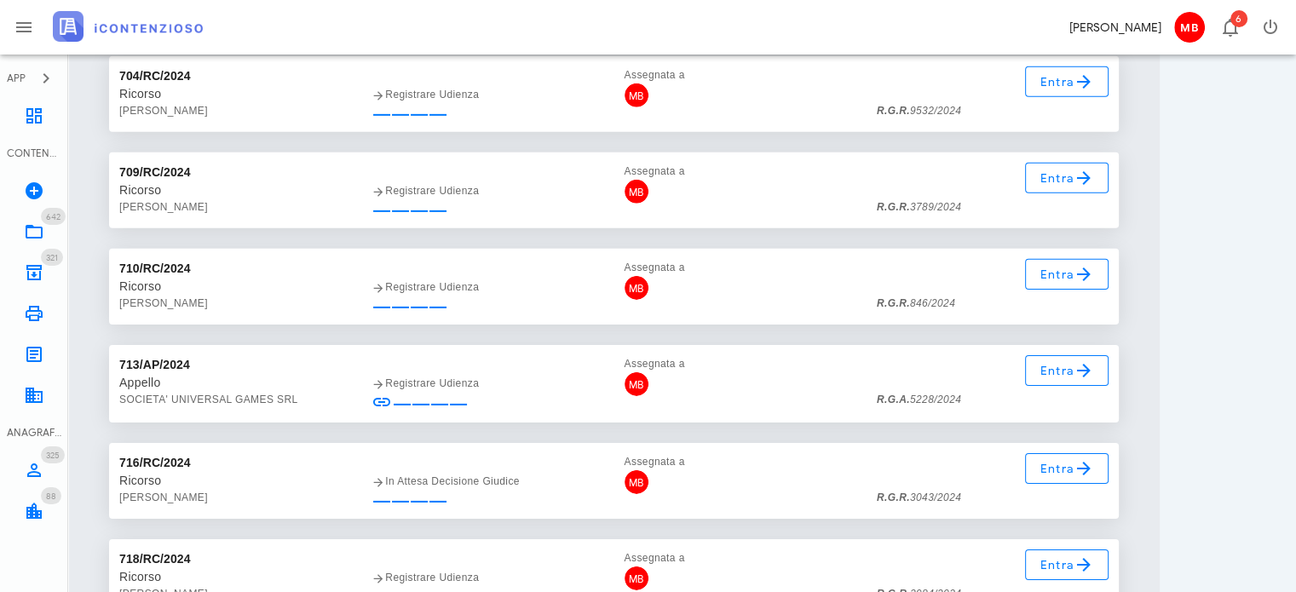
scroll to position [50825, 0]
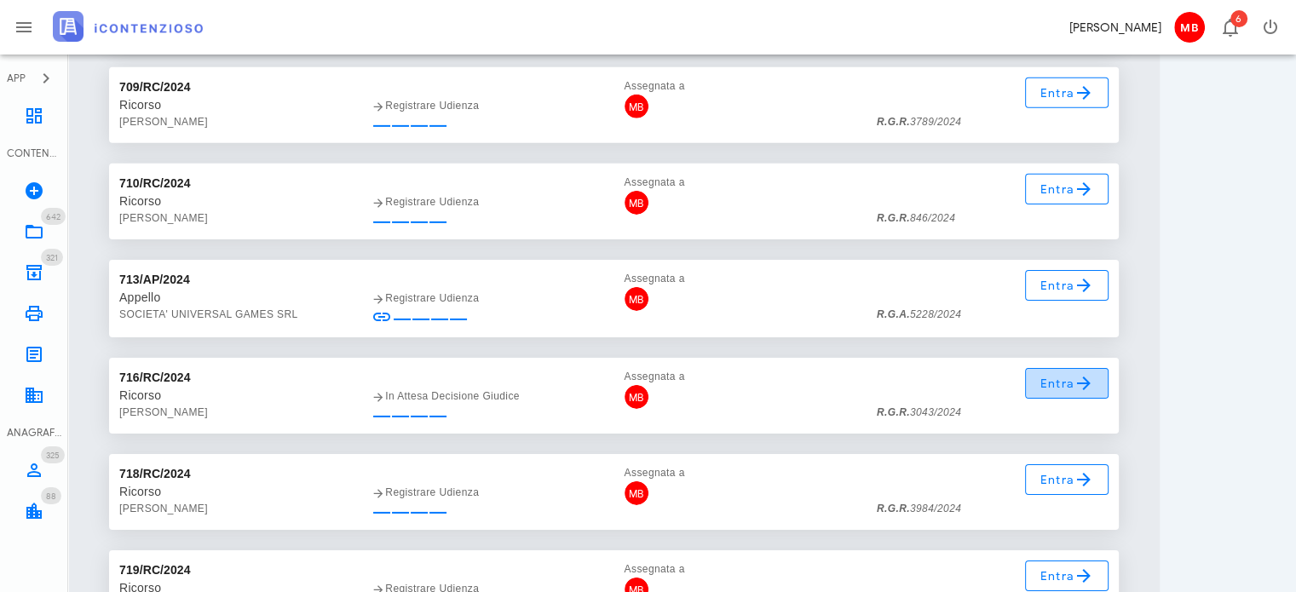
click at [1063, 388] on span "Entra" at bounding box center [1066, 383] width 55 height 20
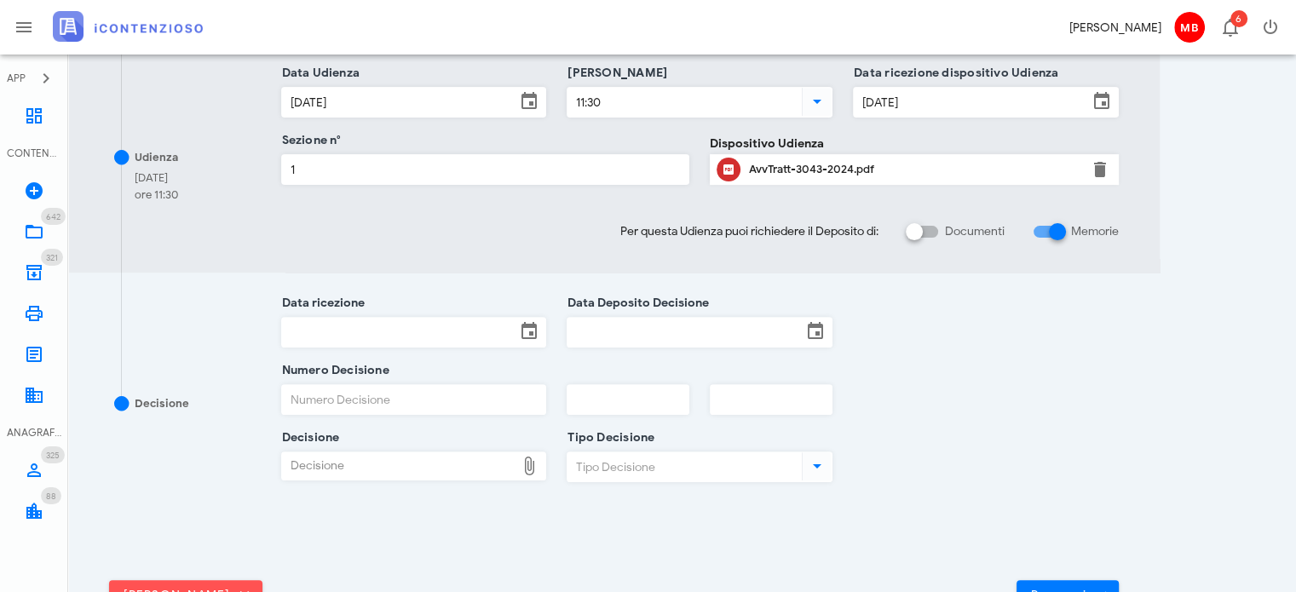
scroll to position [627, 0]
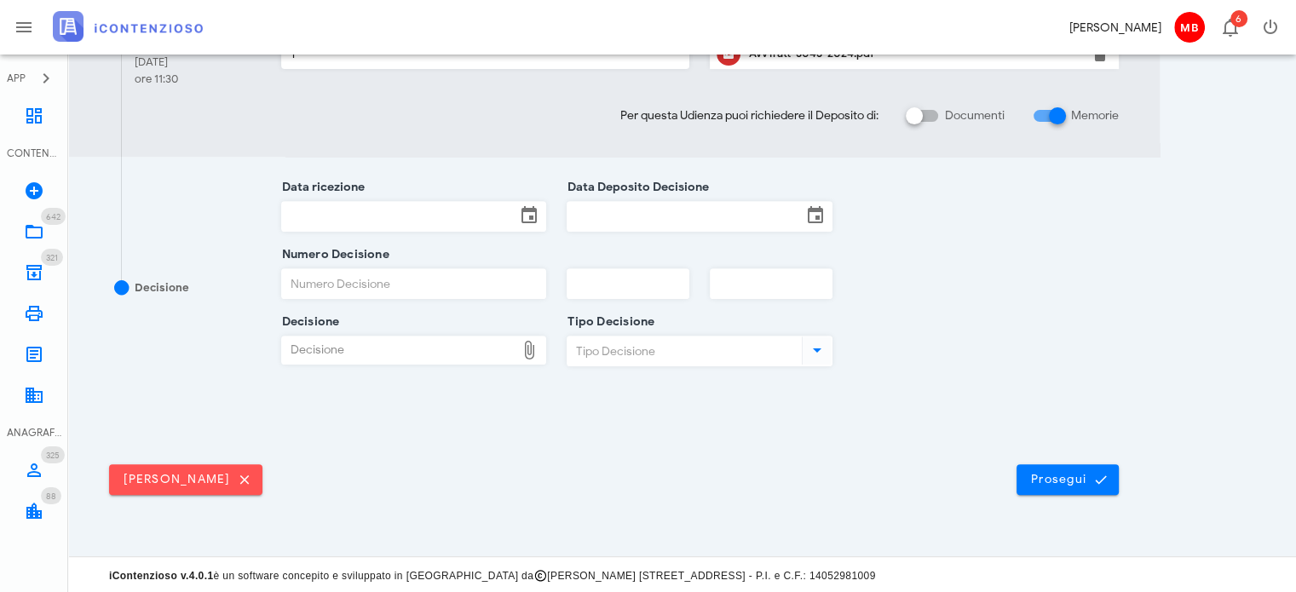
click at [371, 291] on input "Numero Decisione" at bounding box center [414, 283] width 264 height 29
type input "1713"
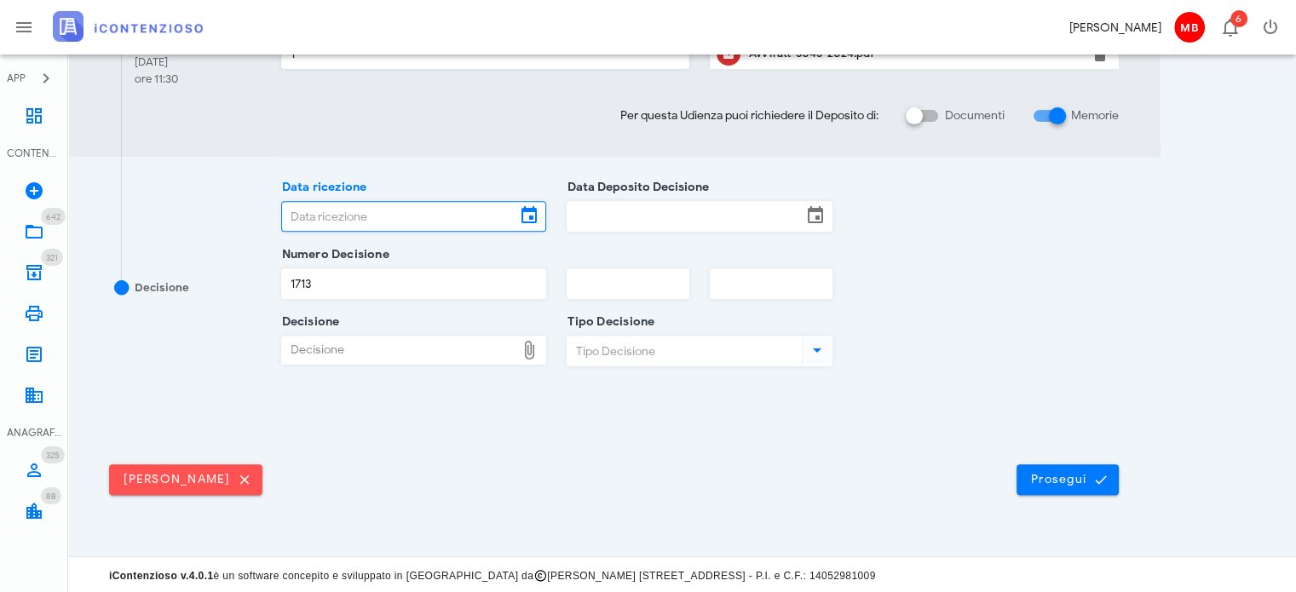
click at [361, 211] on input "Data ricezione" at bounding box center [399, 216] width 234 height 29
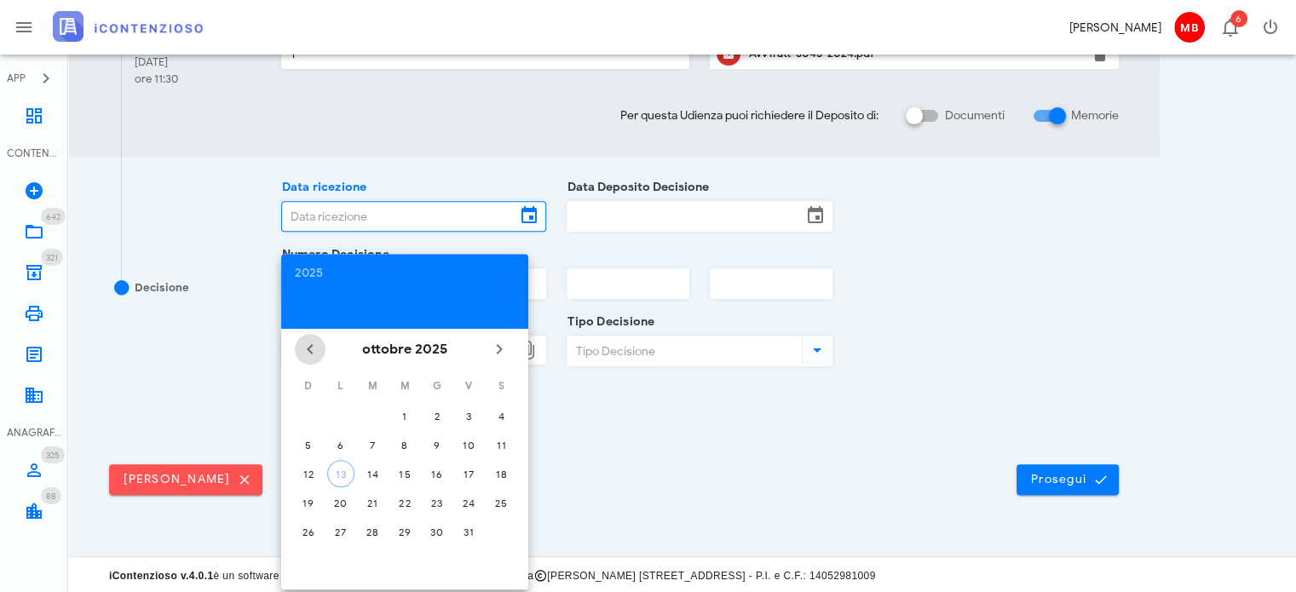
click at [313, 349] on icon "Il mese scorso" at bounding box center [310, 349] width 20 height 20
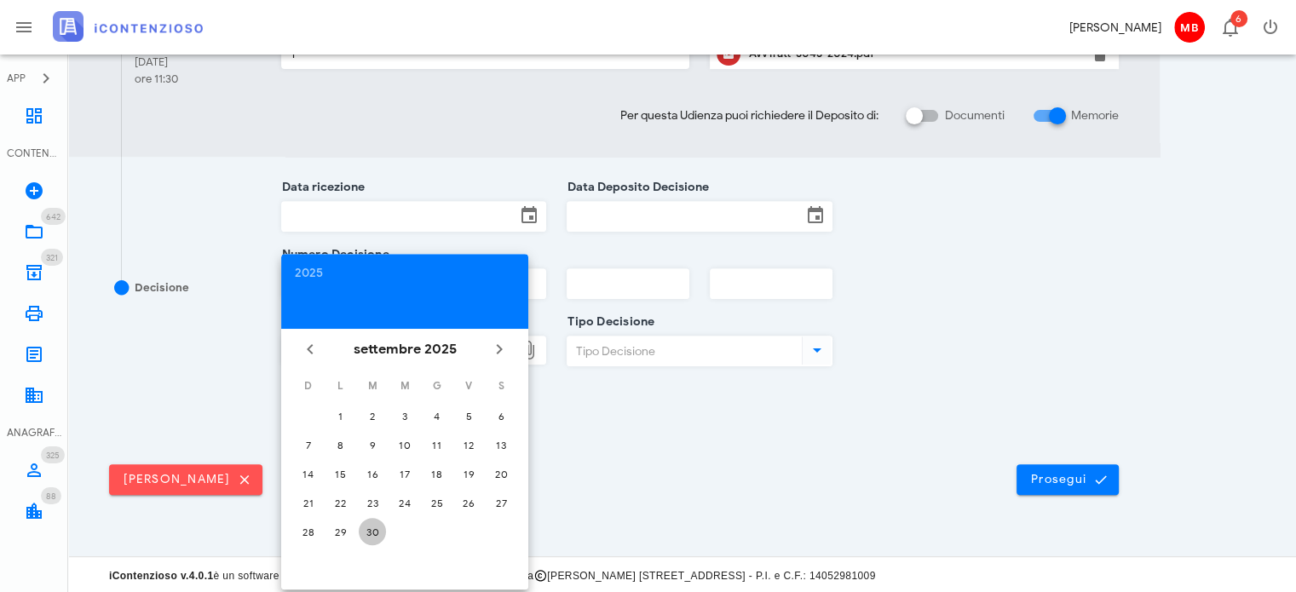
click at [375, 531] on div "30" at bounding box center [372, 532] width 27 height 13
type input "[DATE]"
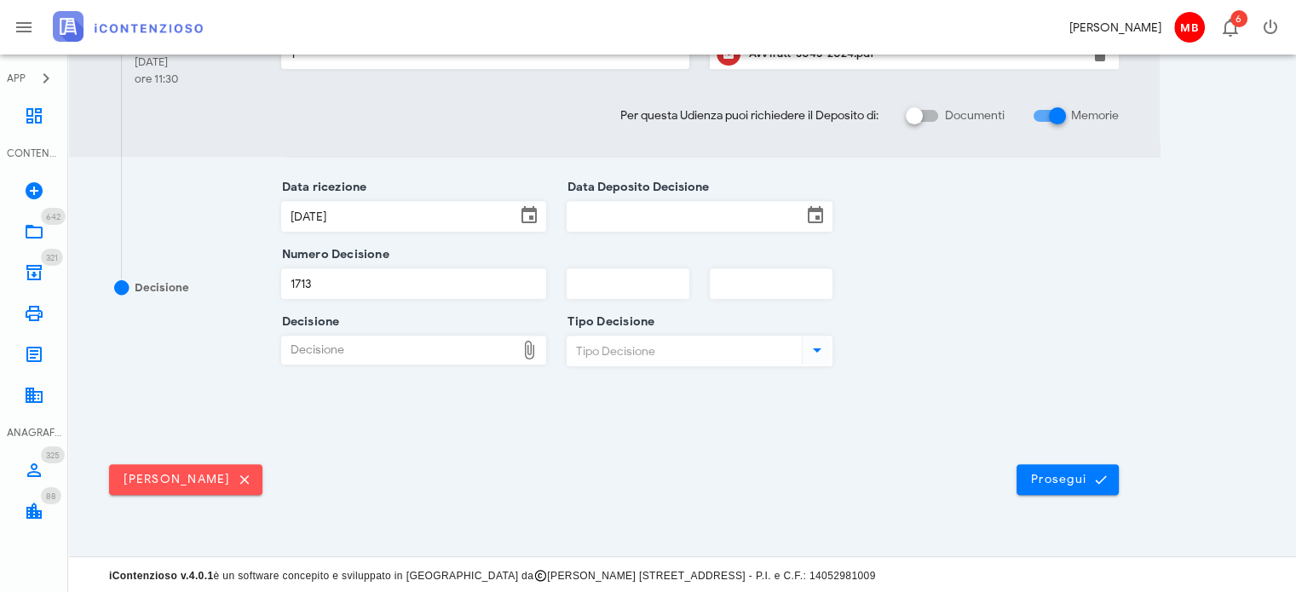
click at [601, 238] on div at bounding box center [699, 240] width 266 height 12
click at [602, 217] on input "Data Deposito Decisione" at bounding box center [684, 216] width 234 height 29
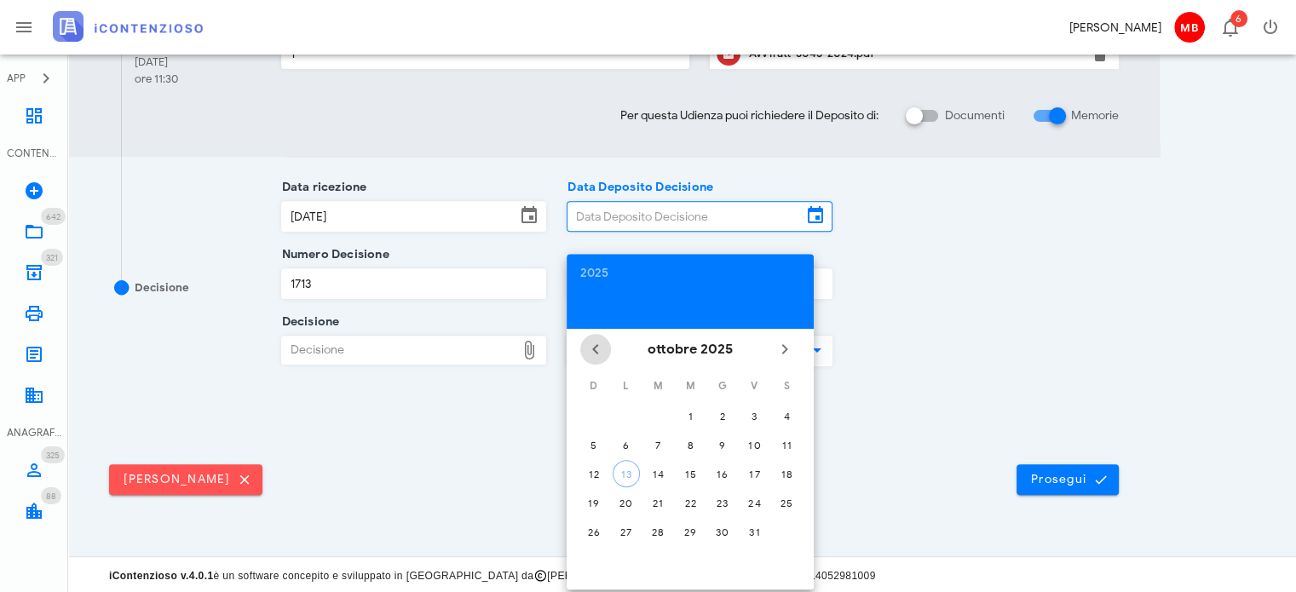
click at [599, 353] on icon "Il mese scorso" at bounding box center [595, 349] width 20 height 20
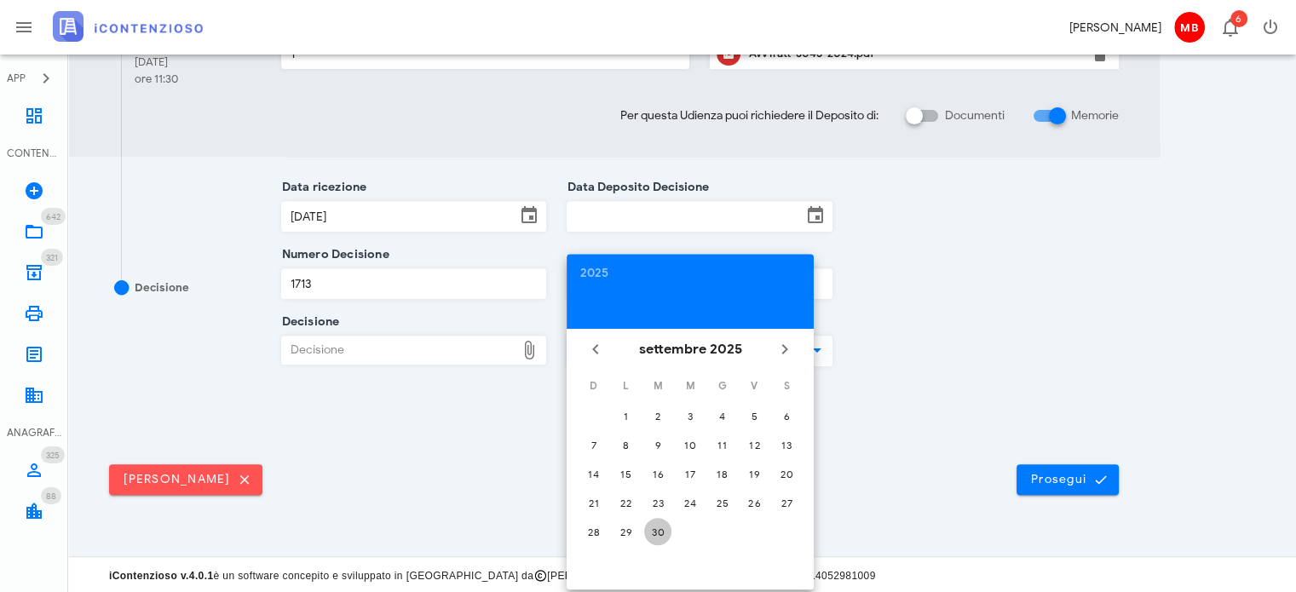
click at [656, 527] on div "30" at bounding box center [657, 532] width 27 height 13
type input "[DATE]"
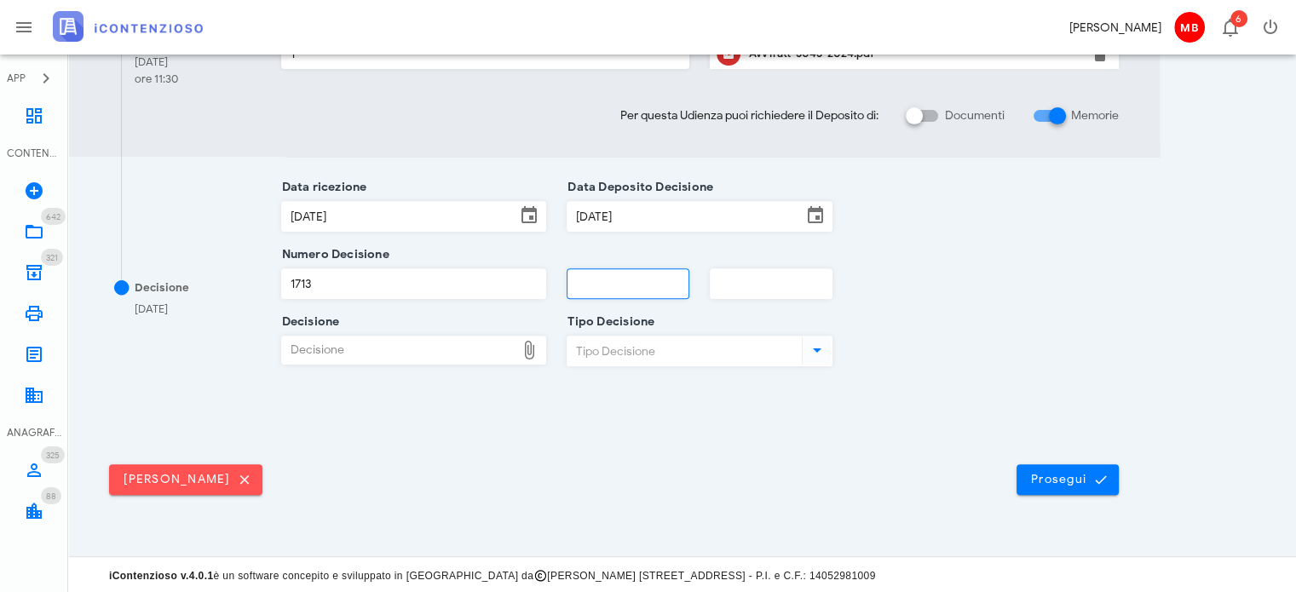
click at [600, 284] on input "text" at bounding box center [627, 283] width 121 height 29
type input "2025"
click at [470, 340] on div "Decisione" at bounding box center [399, 349] width 234 height 27
type input "C:\fakepath\Sentenza_RG_003043_2024_UD_24092025 (1).pdf"
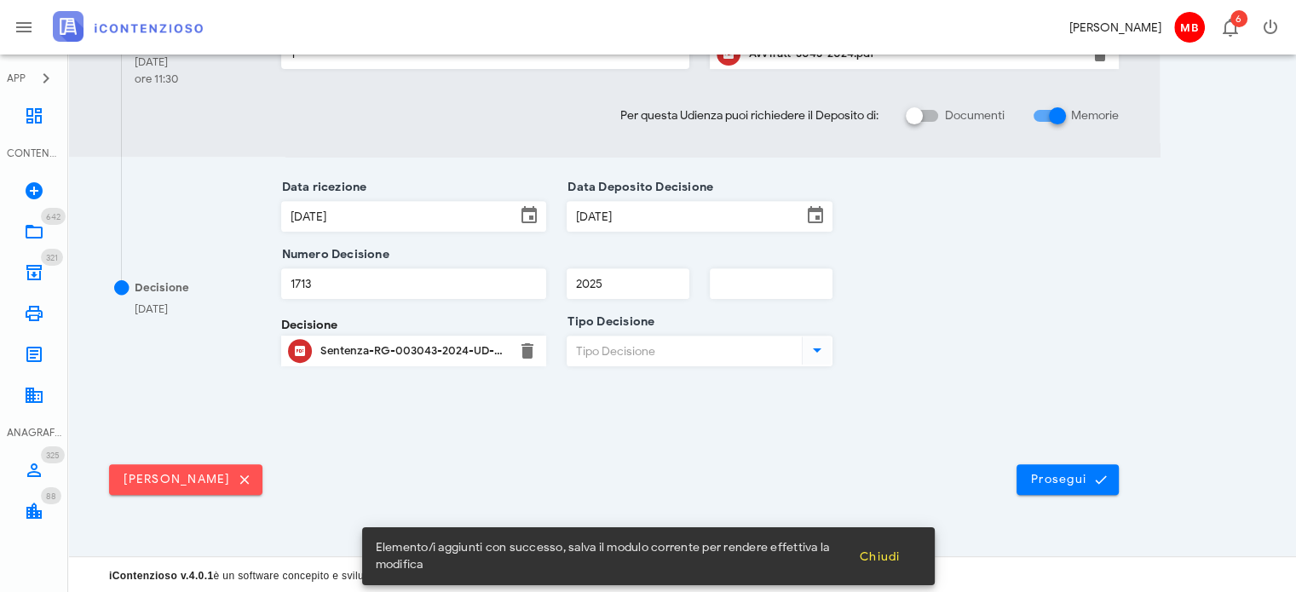
click at [692, 347] on input "Tipo Decisione" at bounding box center [682, 350] width 231 height 29
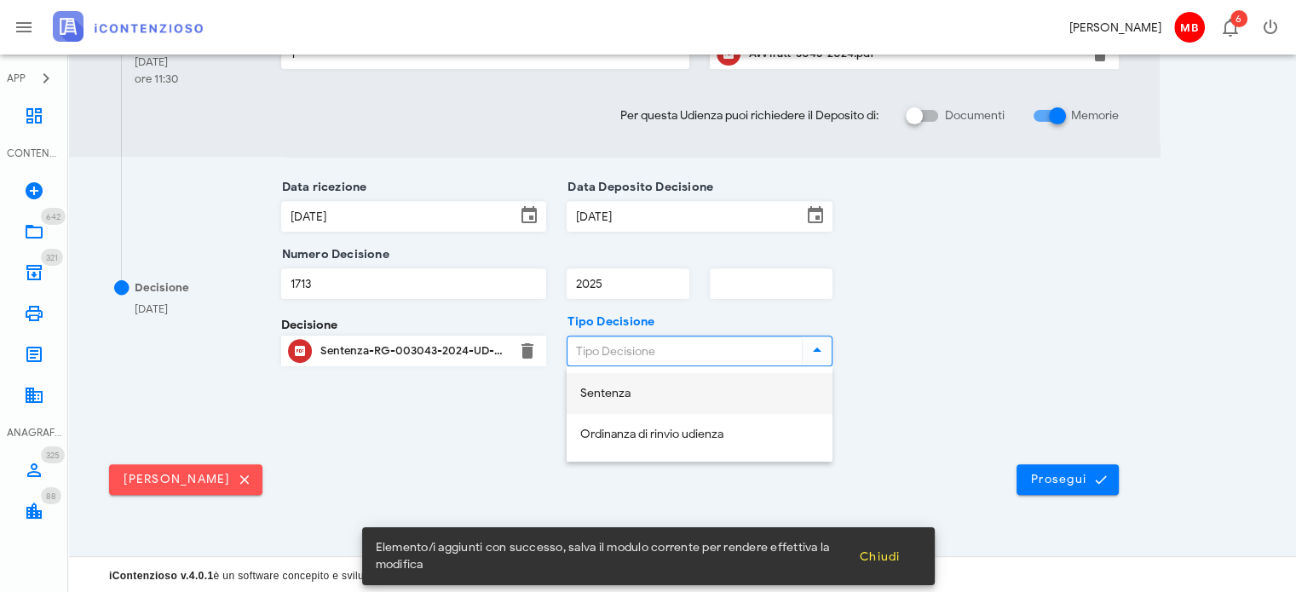
click at [690, 387] on div "Sentenza" at bounding box center [699, 394] width 238 height 14
type input "Sentenza"
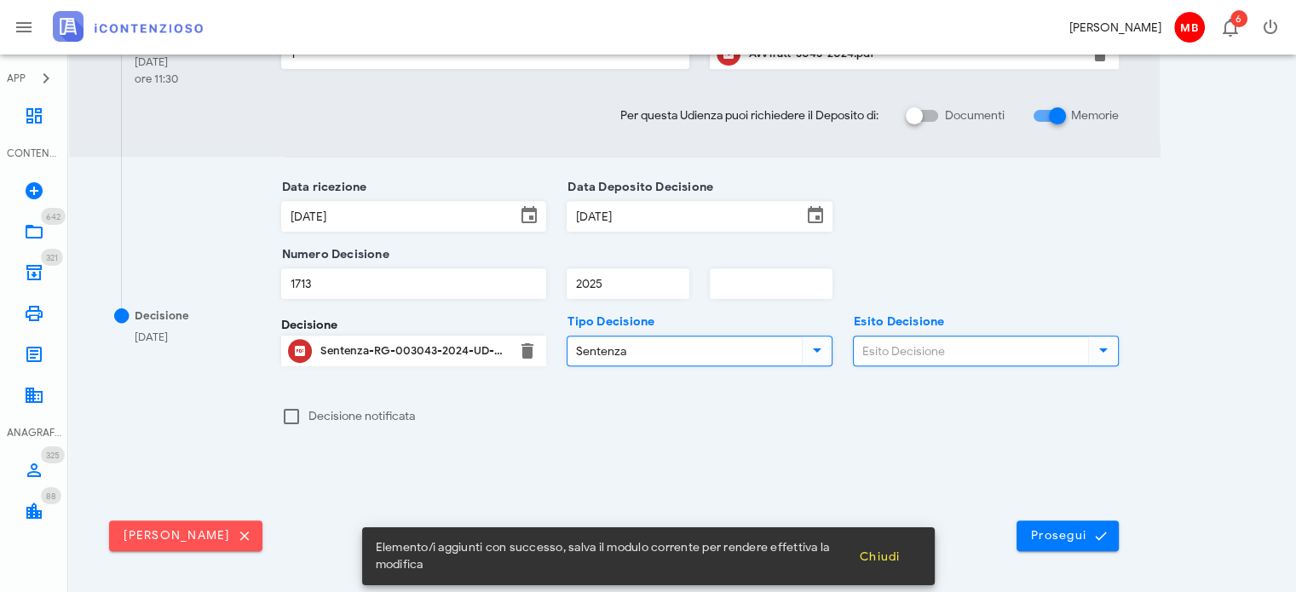
click at [913, 350] on input "Esito Decisione" at bounding box center [968, 350] width 231 height 29
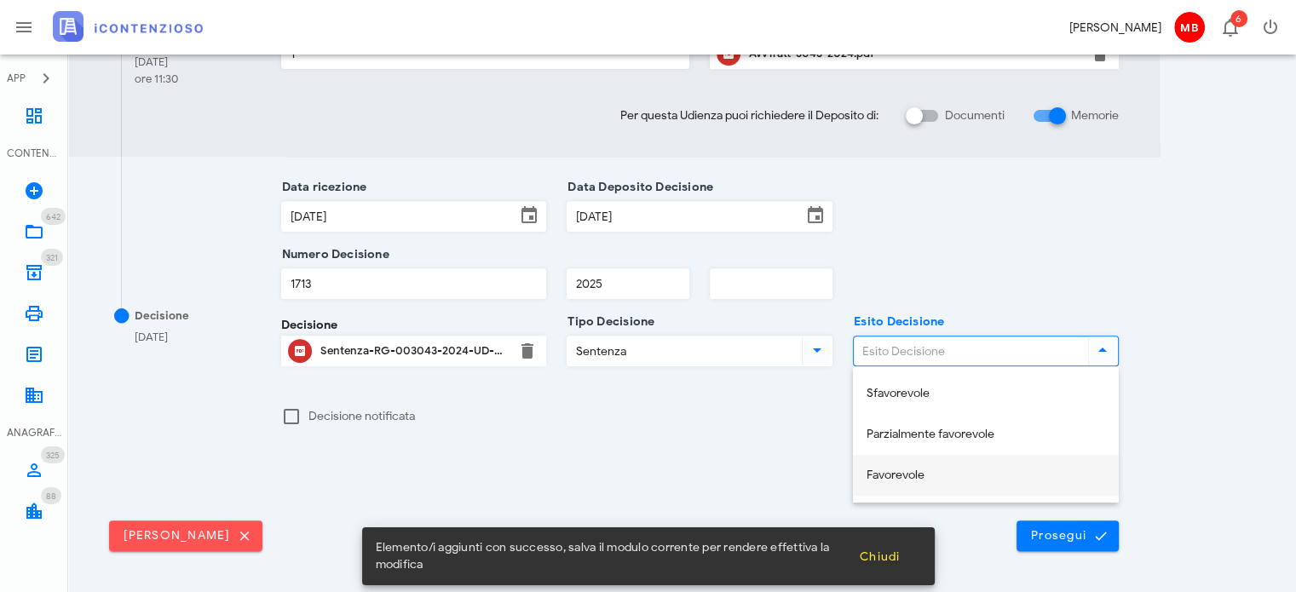
click at [917, 474] on div "Favorevole" at bounding box center [985, 475] width 238 height 14
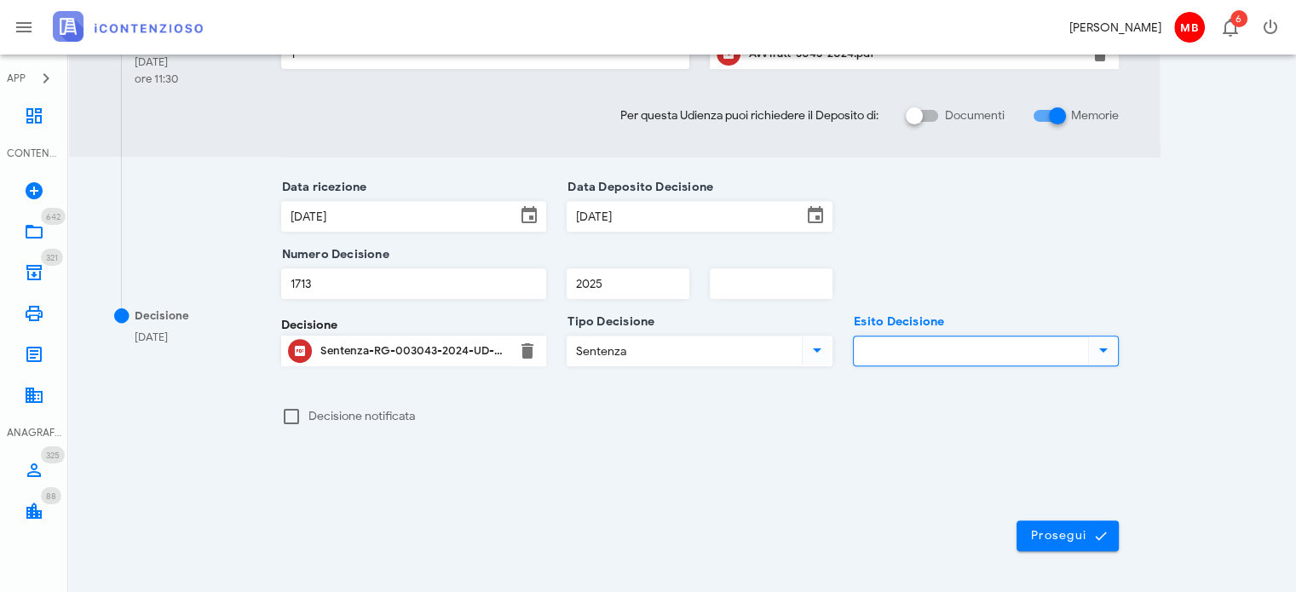
type input "Favorevole"
click at [1032, 529] on span "Prosegui" at bounding box center [1067, 535] width 75 height 15
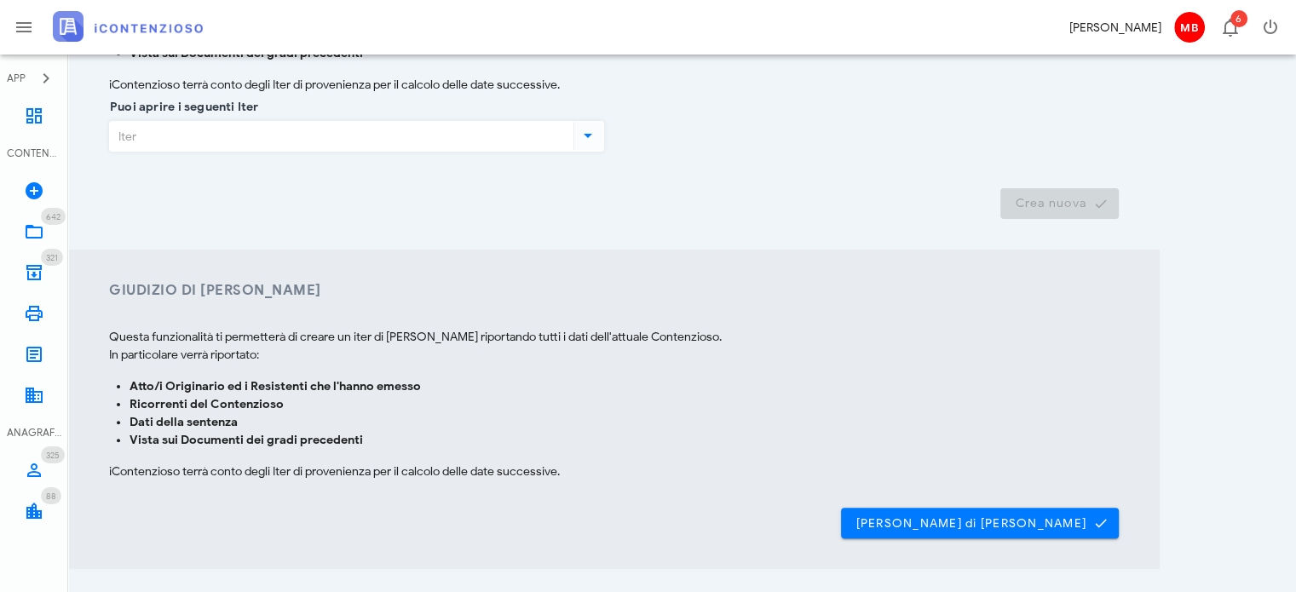
scroll to position [444, 0]
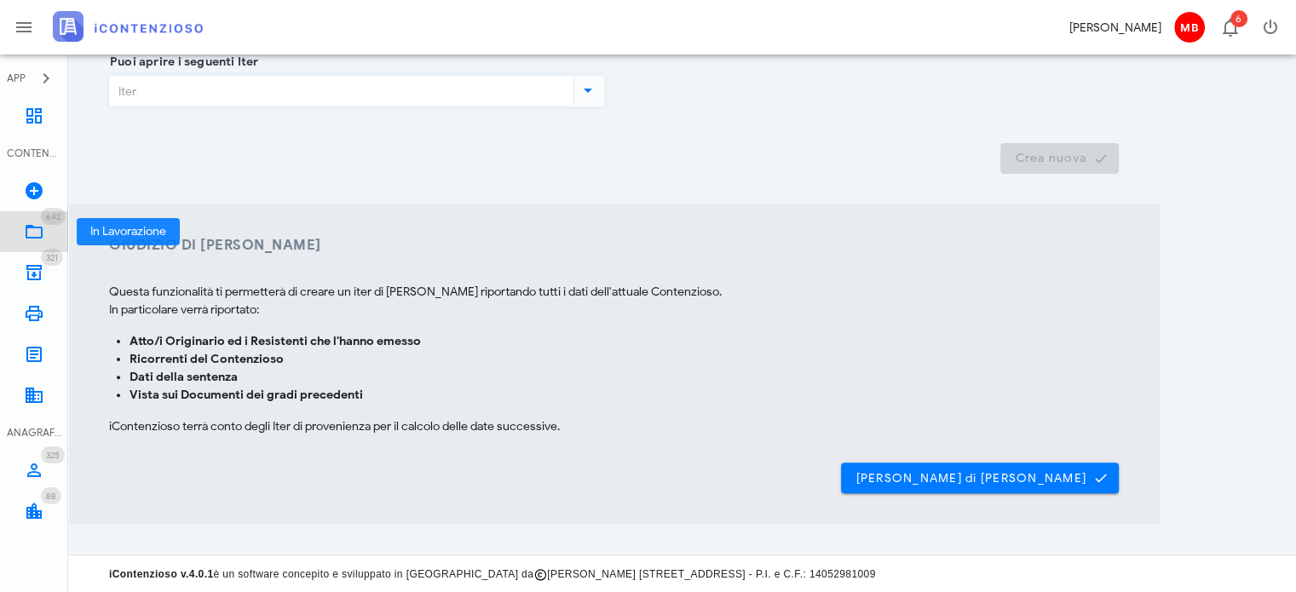
click at [43, 238] on icon at bounding box center [34, 231] width 20 height 20
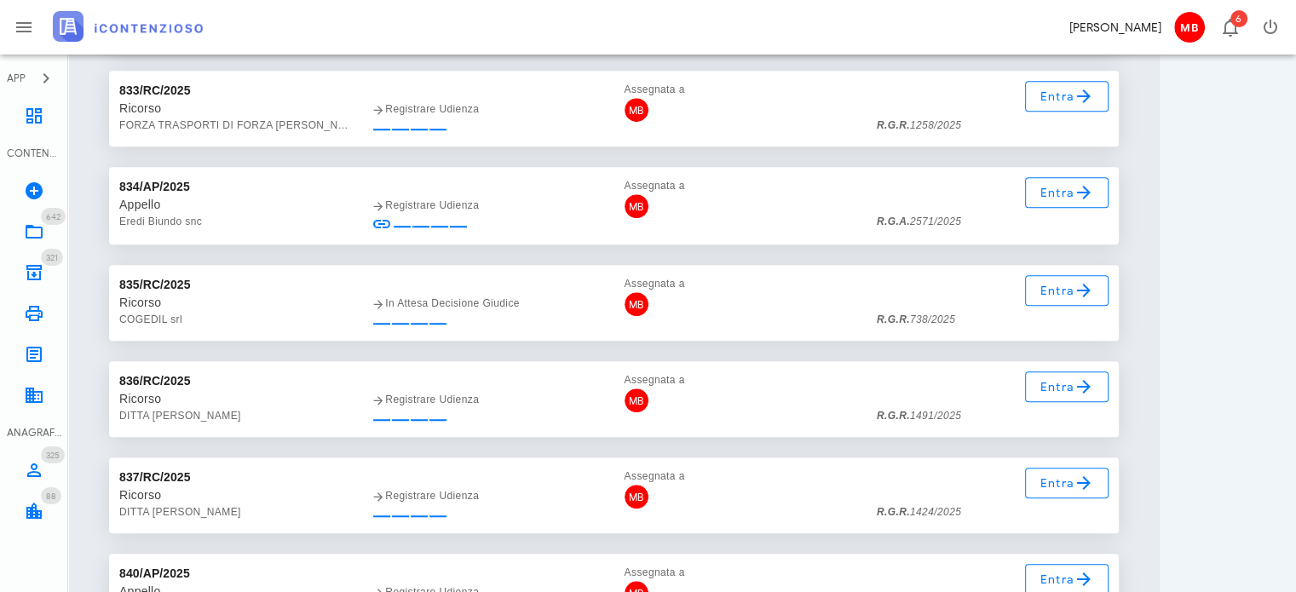
scroll to position [59627, 0]
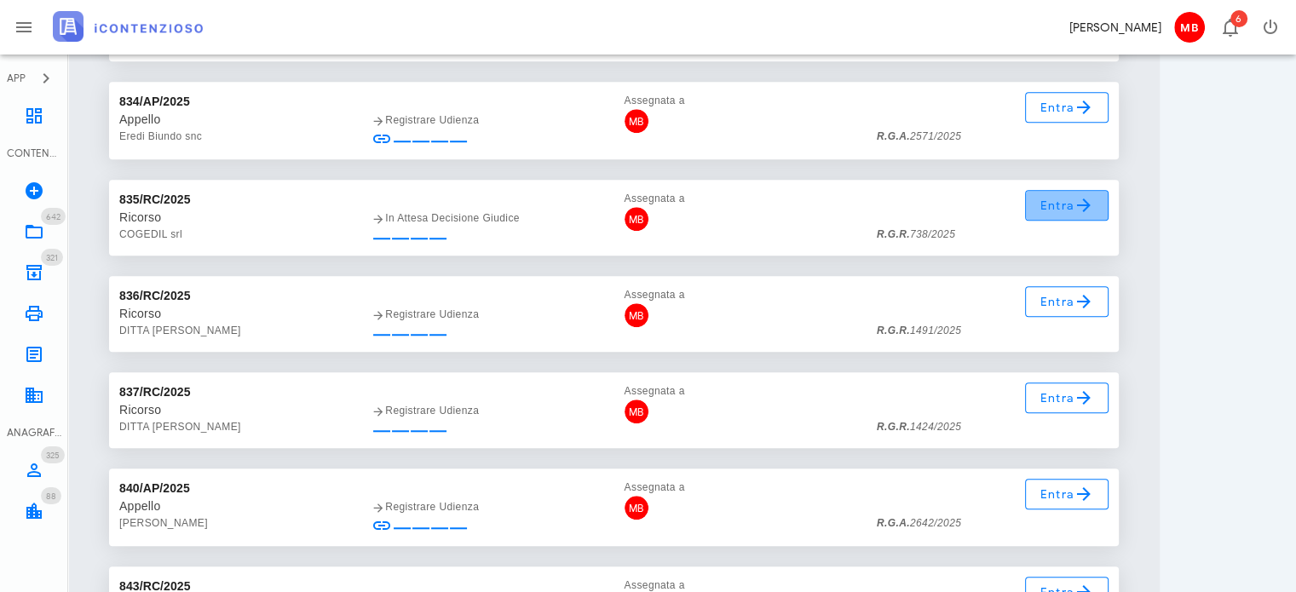
click at [1056, 212] on span "Entra" at bounding box center [1066, 205] width 55 height 20
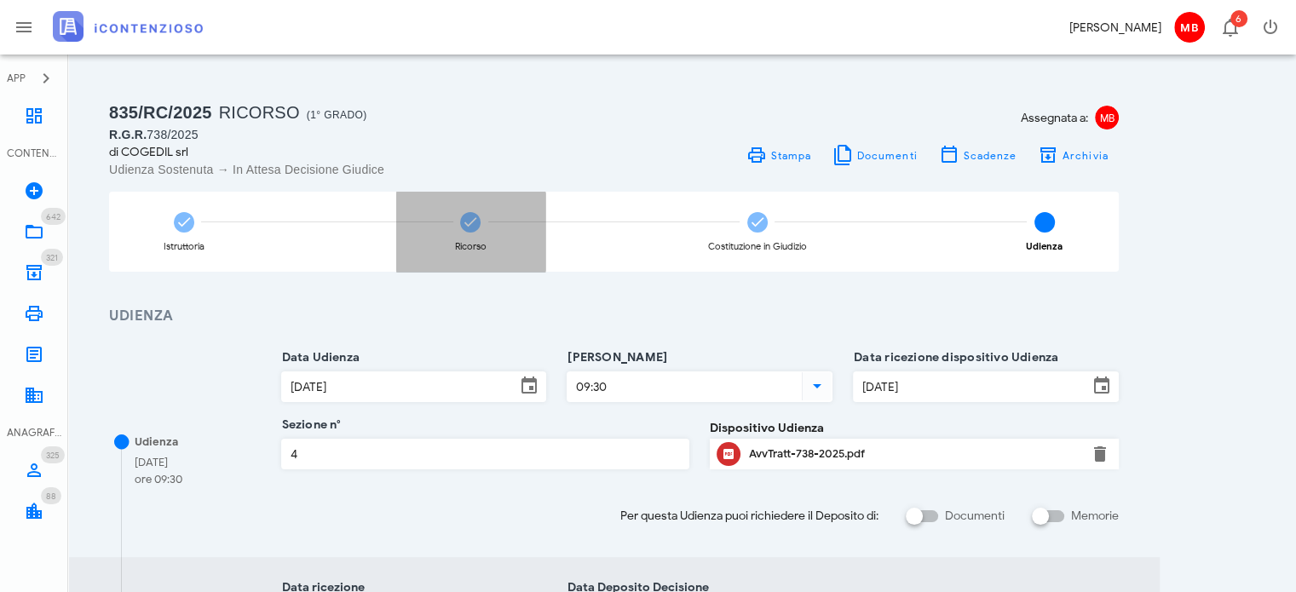
click at [483, 209] on div "Ricorso" at bounding box center [470, 232] width 149 height 80
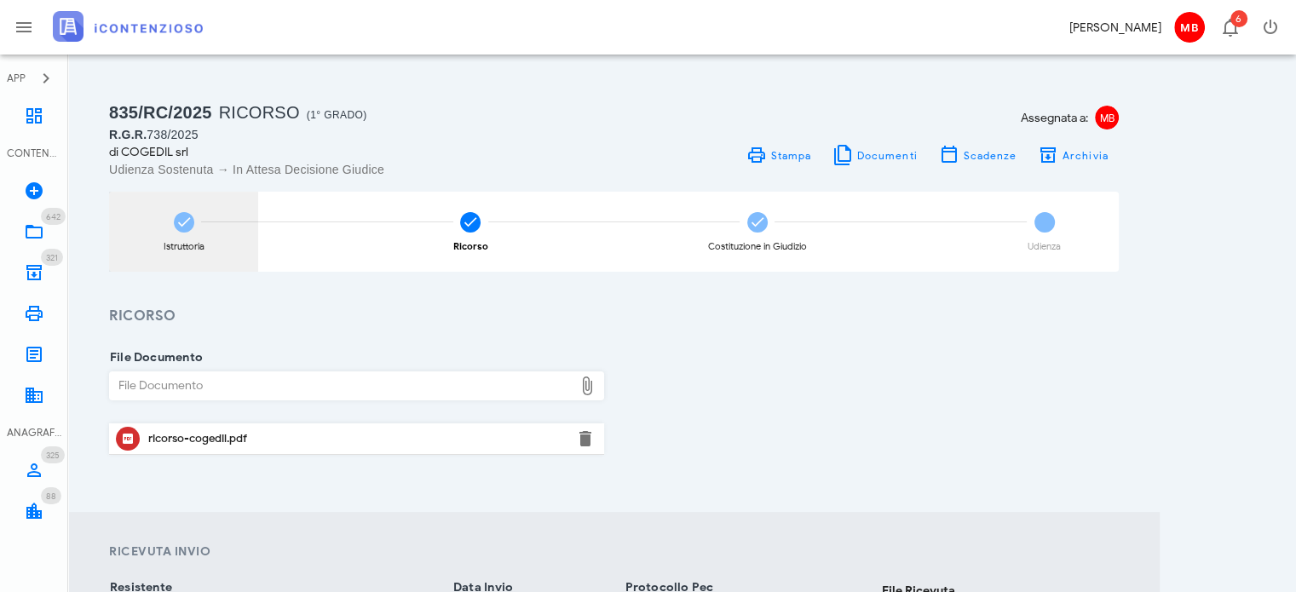
click at [180, 237] on div "Istruttoria" at bounding box center [183, 232] width 149 height 80
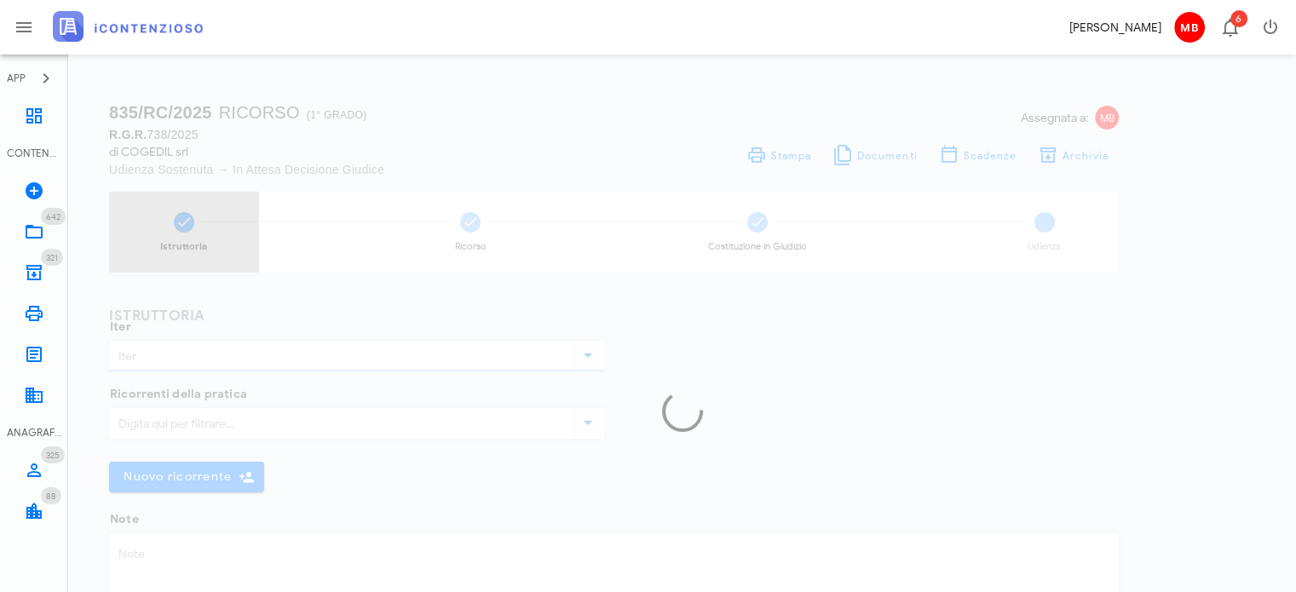
type input "Ricorso"
type textarea "Impugnazione stratti ruolo del [DATE]"
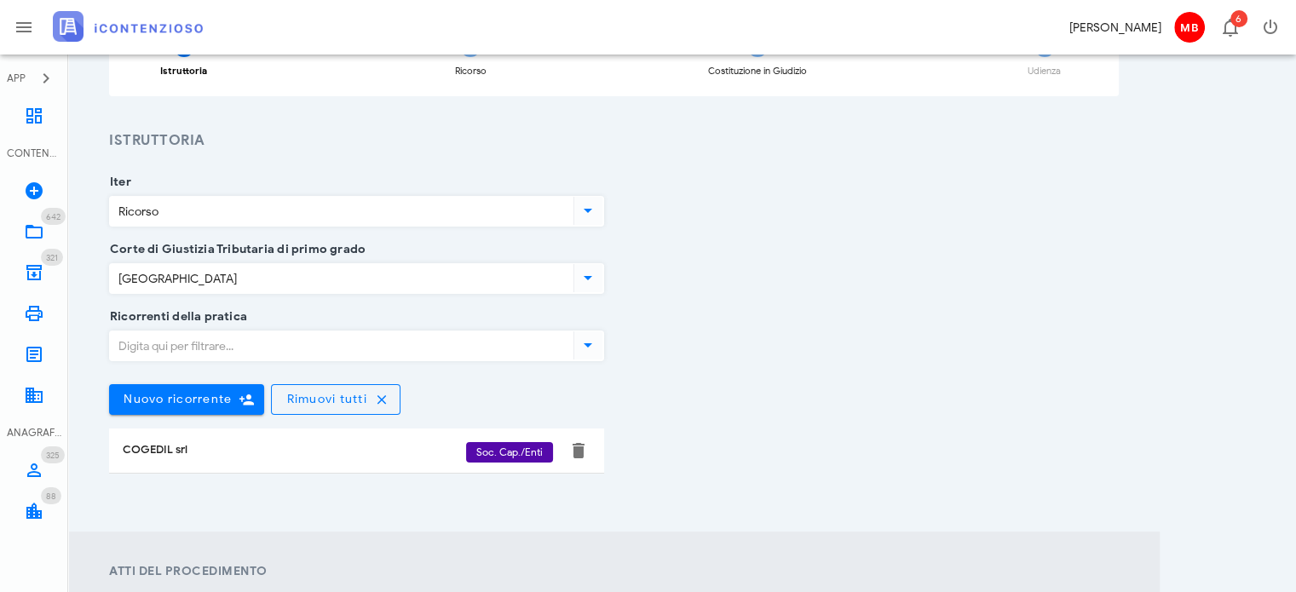
scroll to position [170, 0]
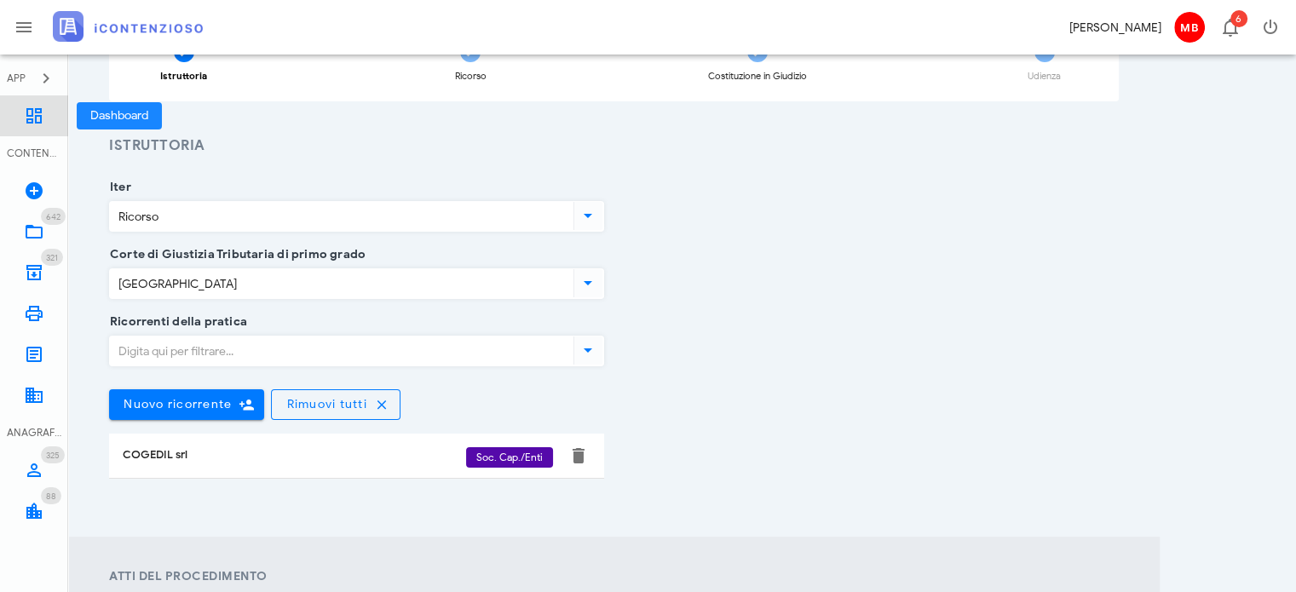
click at [34, 124] on icon at bounding box center [34, 116] width 20 height 20
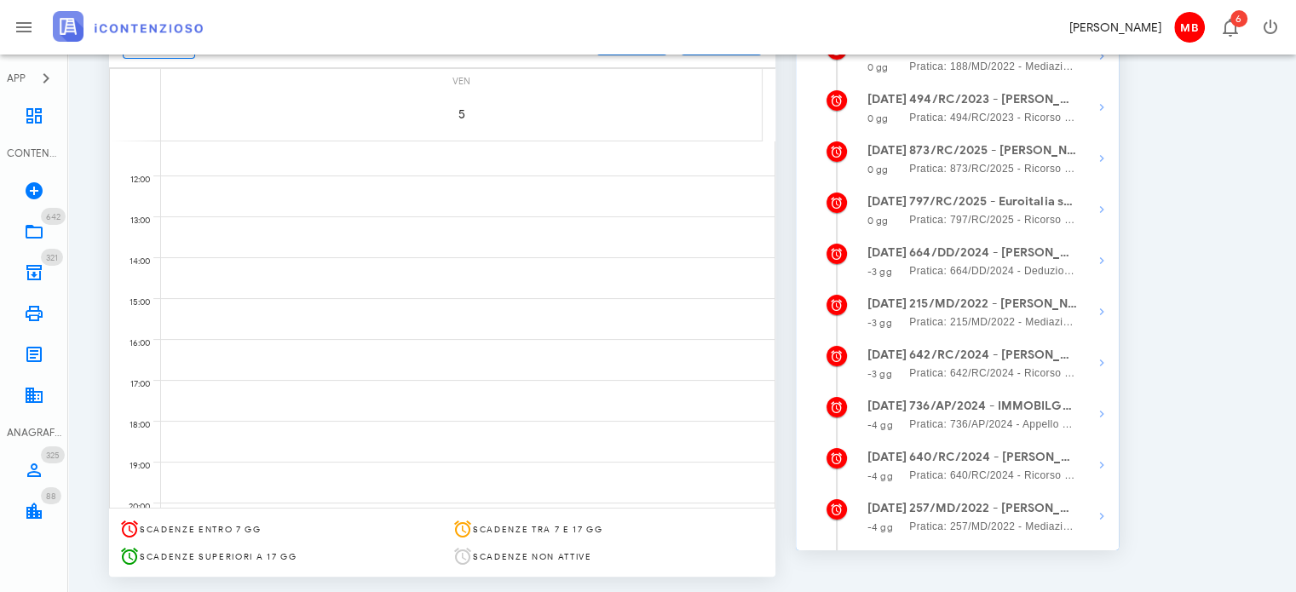
scroll to position [291, 0]
